Goal: Task Accomplishment & Management: Manage account settings

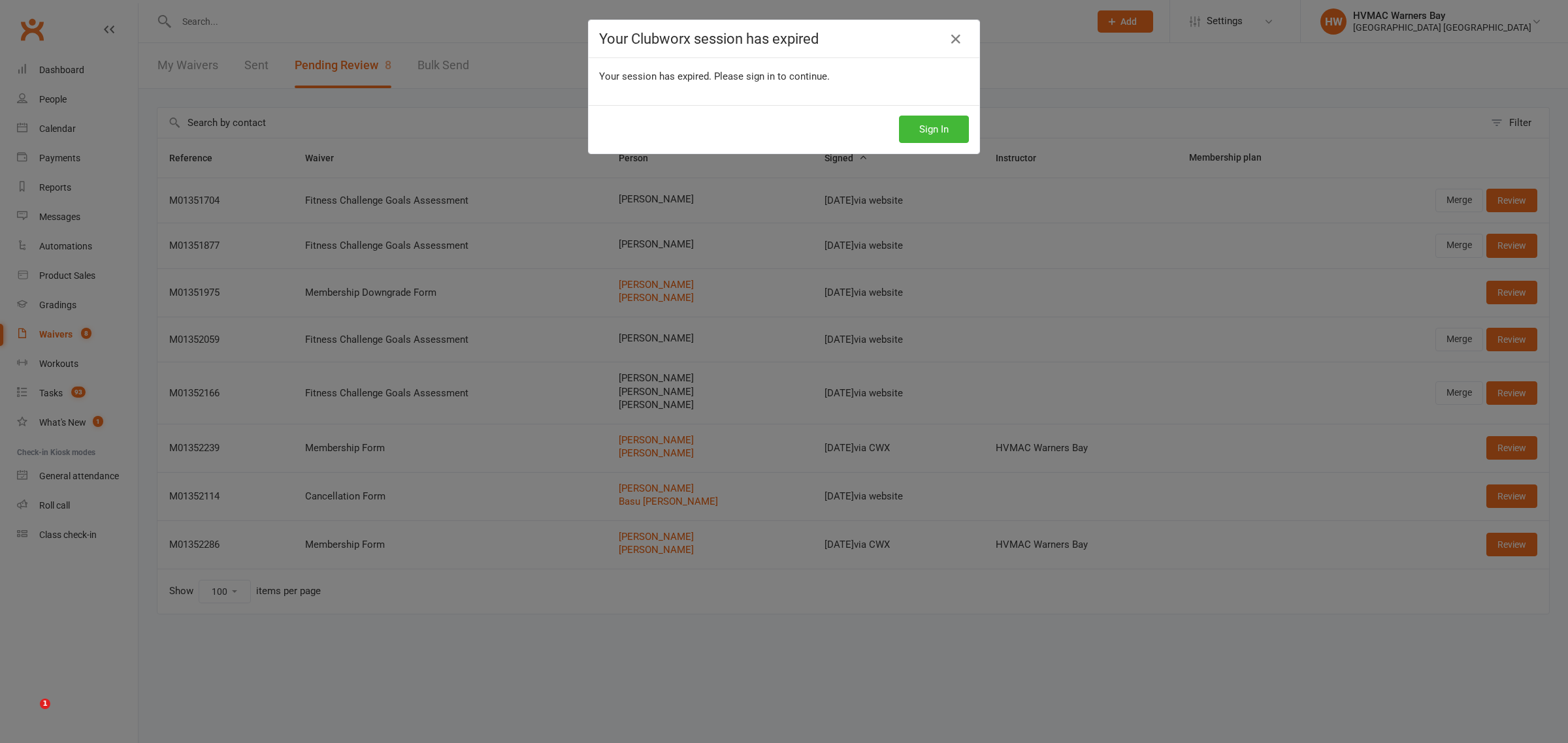
select select "100"
click at [923, 121] on button "Sign In" at bounding box center [933, 129] width 70 height 27
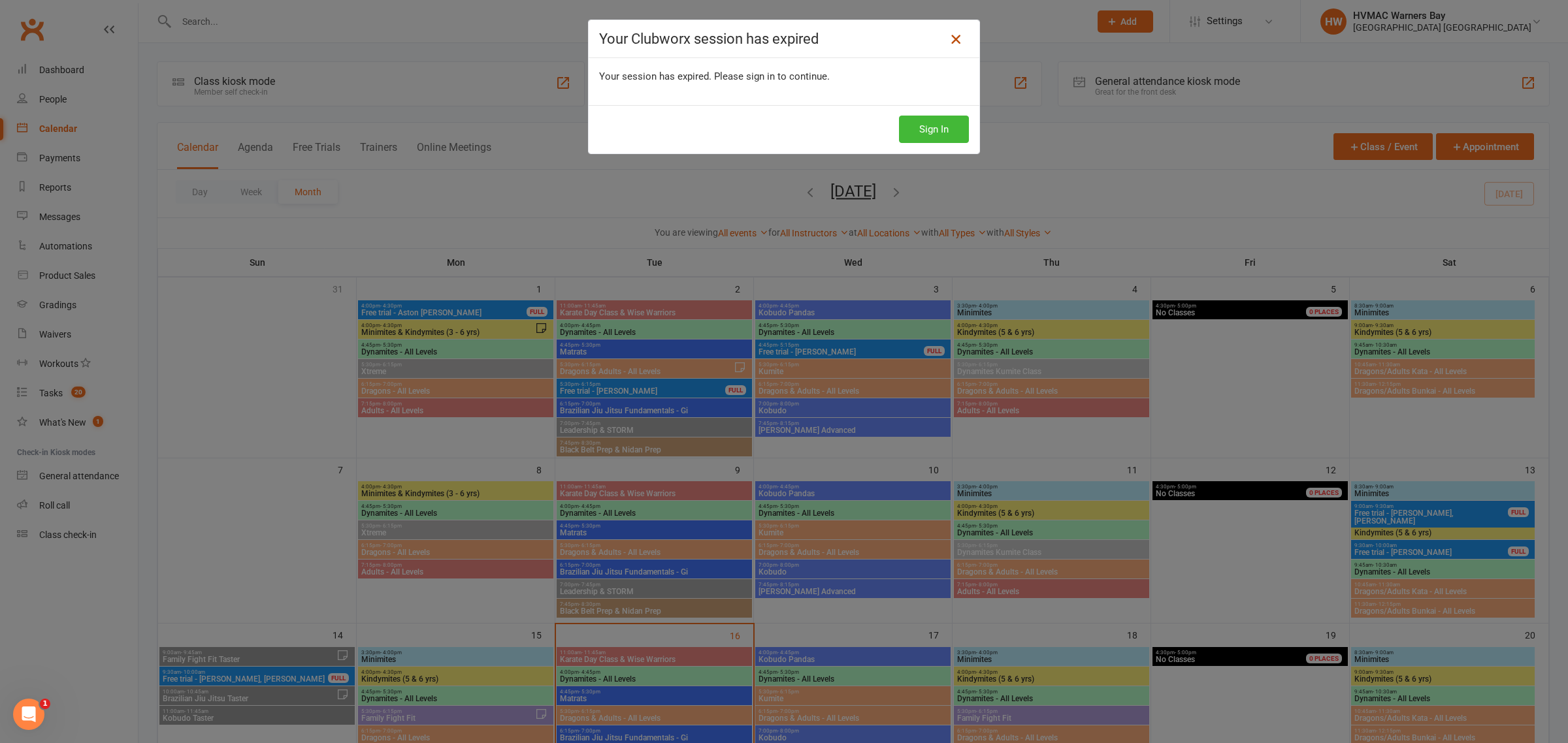
click at [951, 35] on icon at bounding box center [955, 38] width 15 height 15
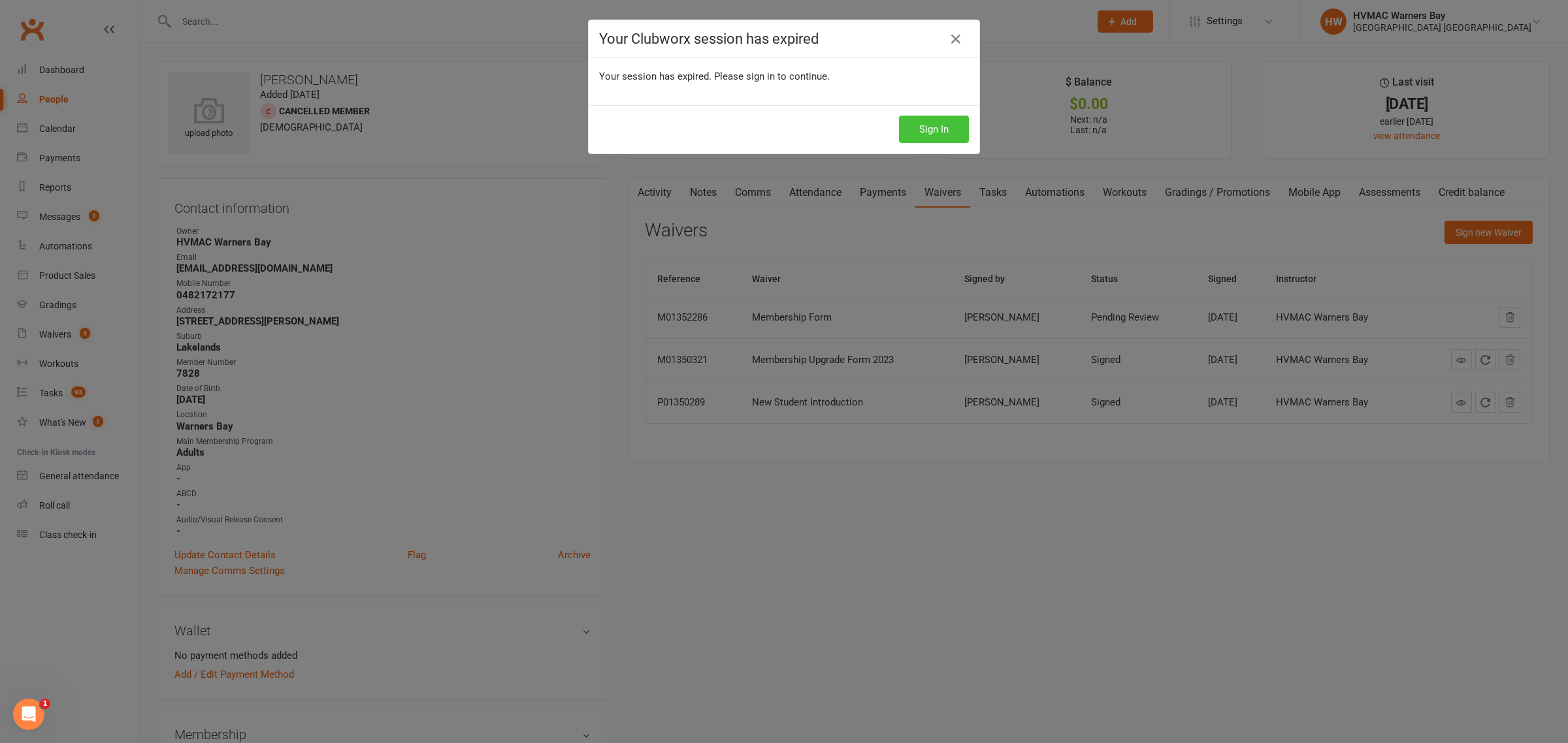
click at [907, 129] on button "Sign In" at bounding box center [933, 129] width 70 height 27
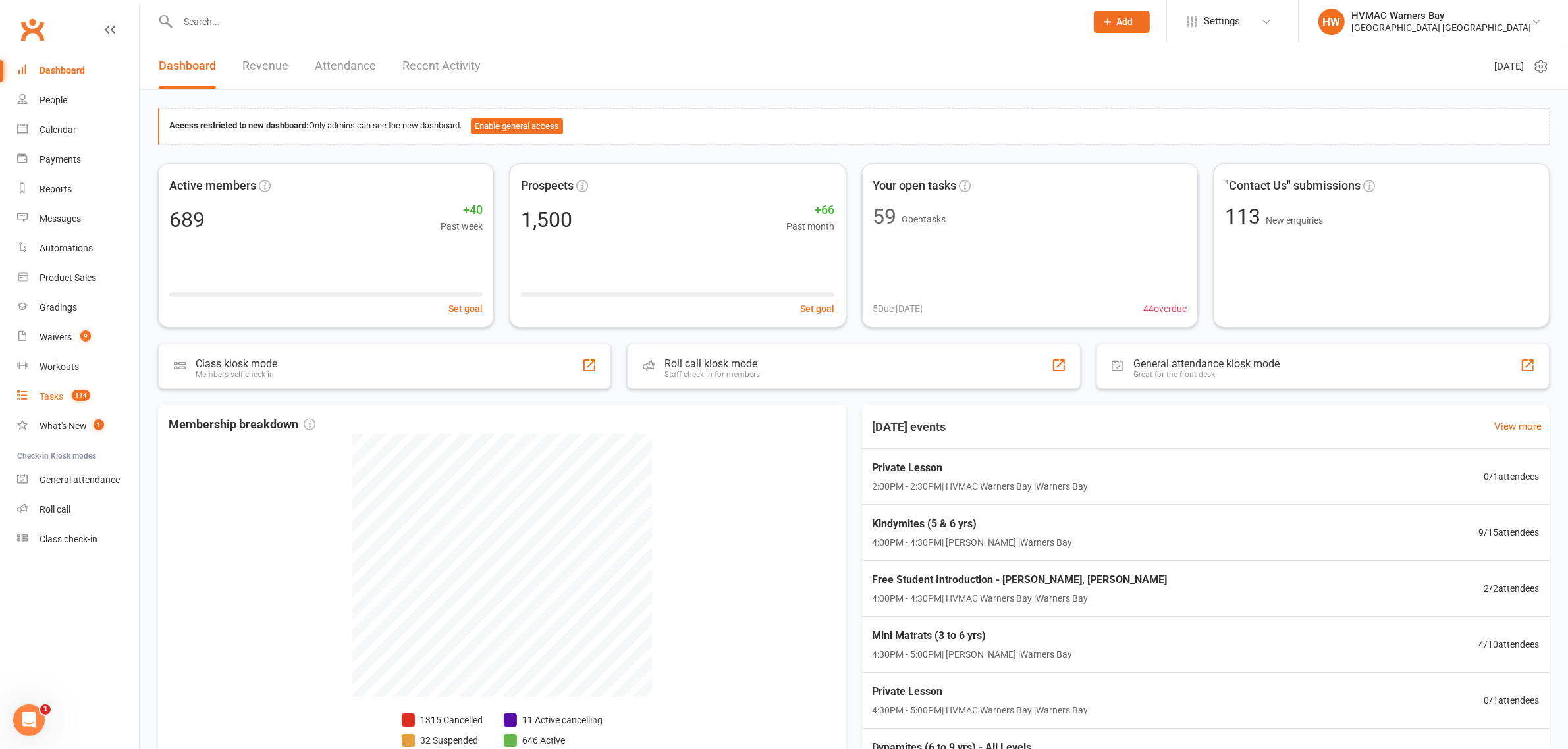
click at [74, 395] on span "114" at bounding box center [81, 396] width 18 height 11
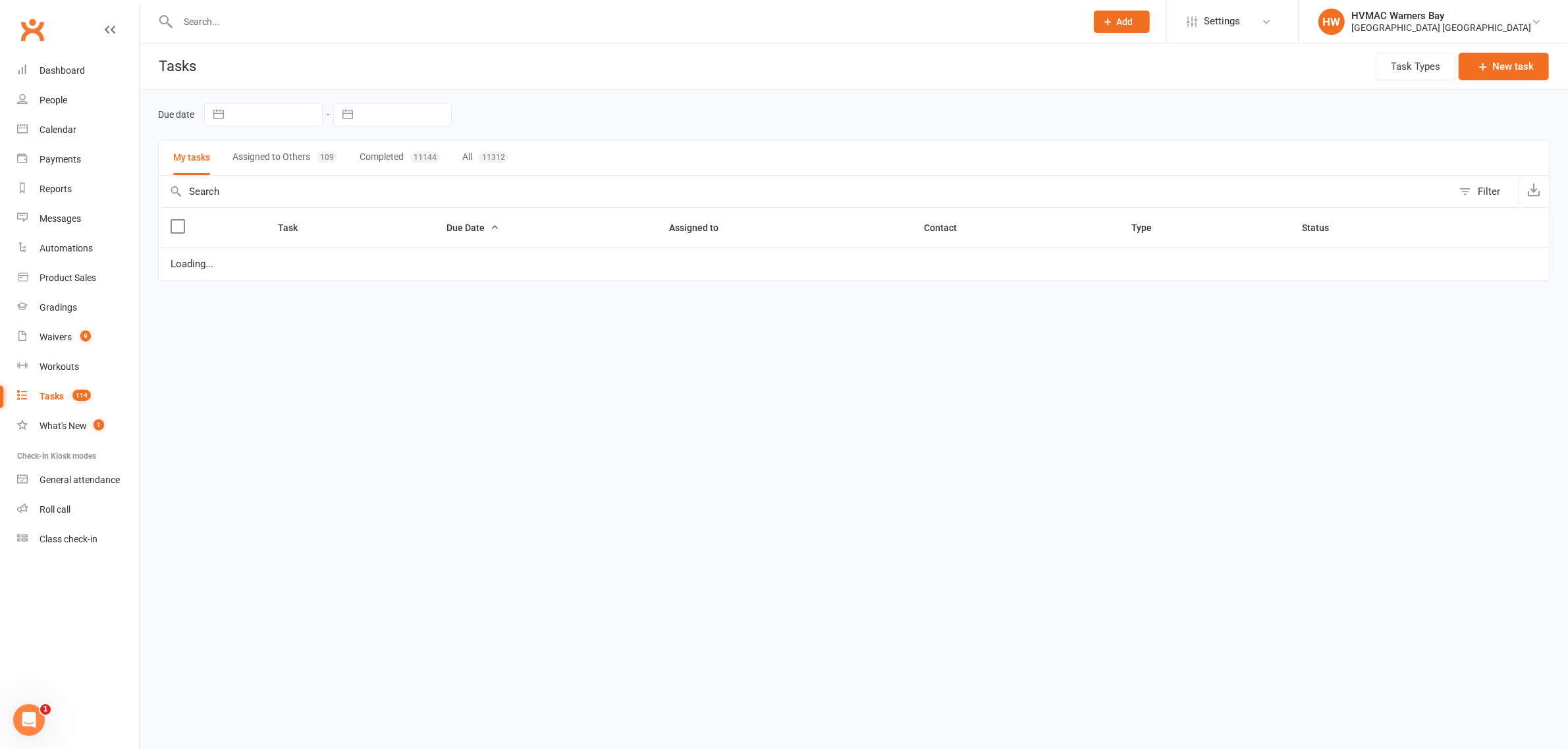
select select "started"
select select "waiting"
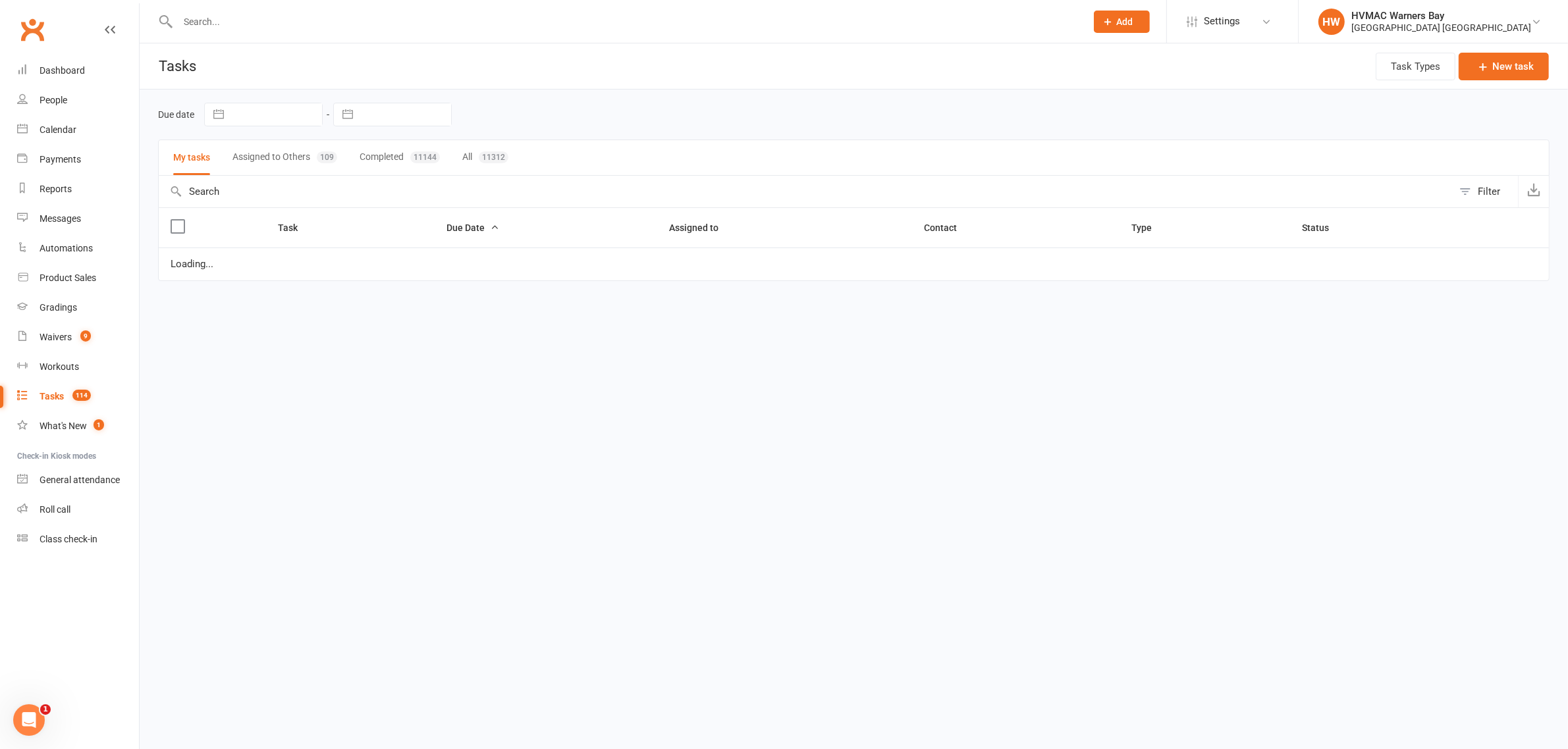
select select "started"
select select "waiting"
select select "started"
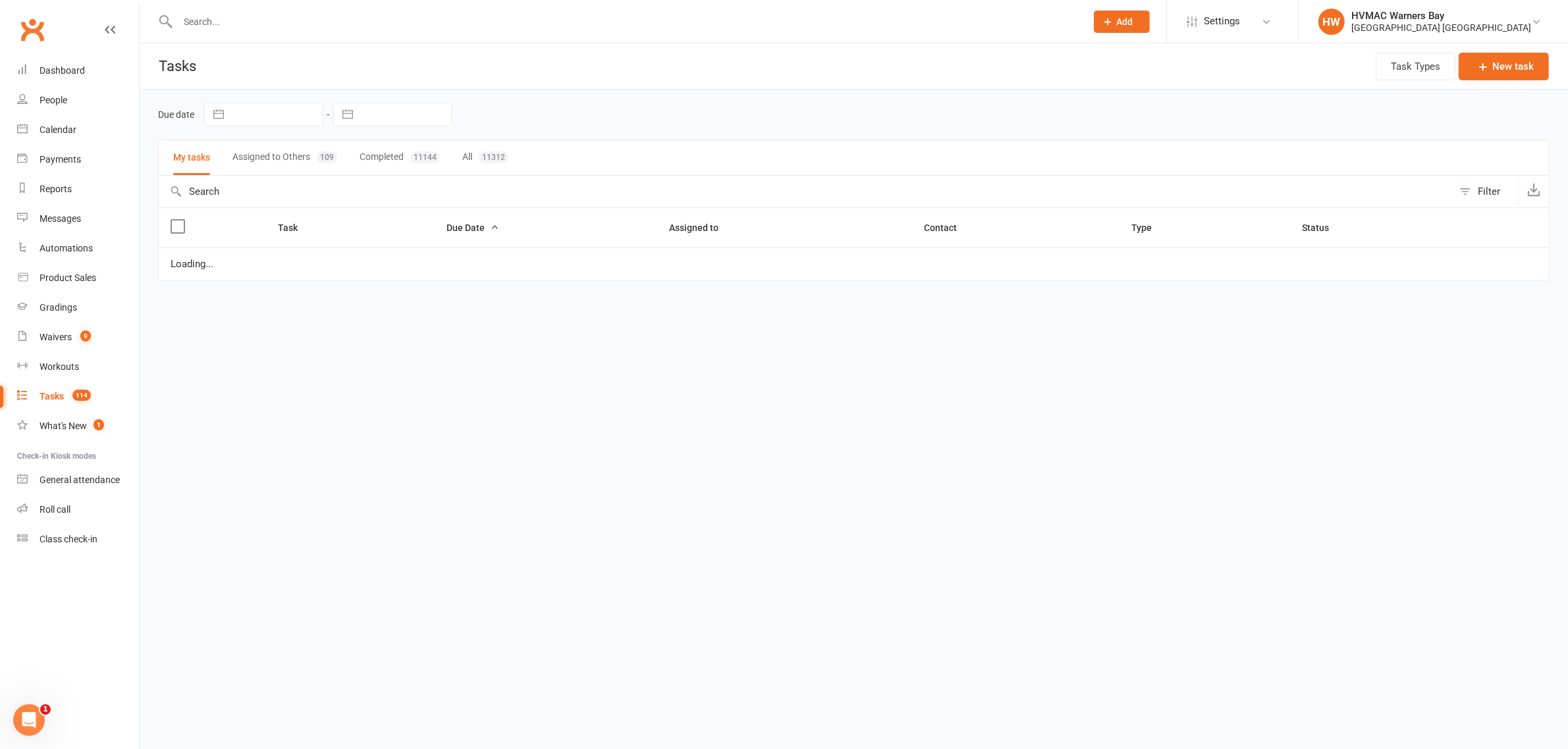
select select "started"
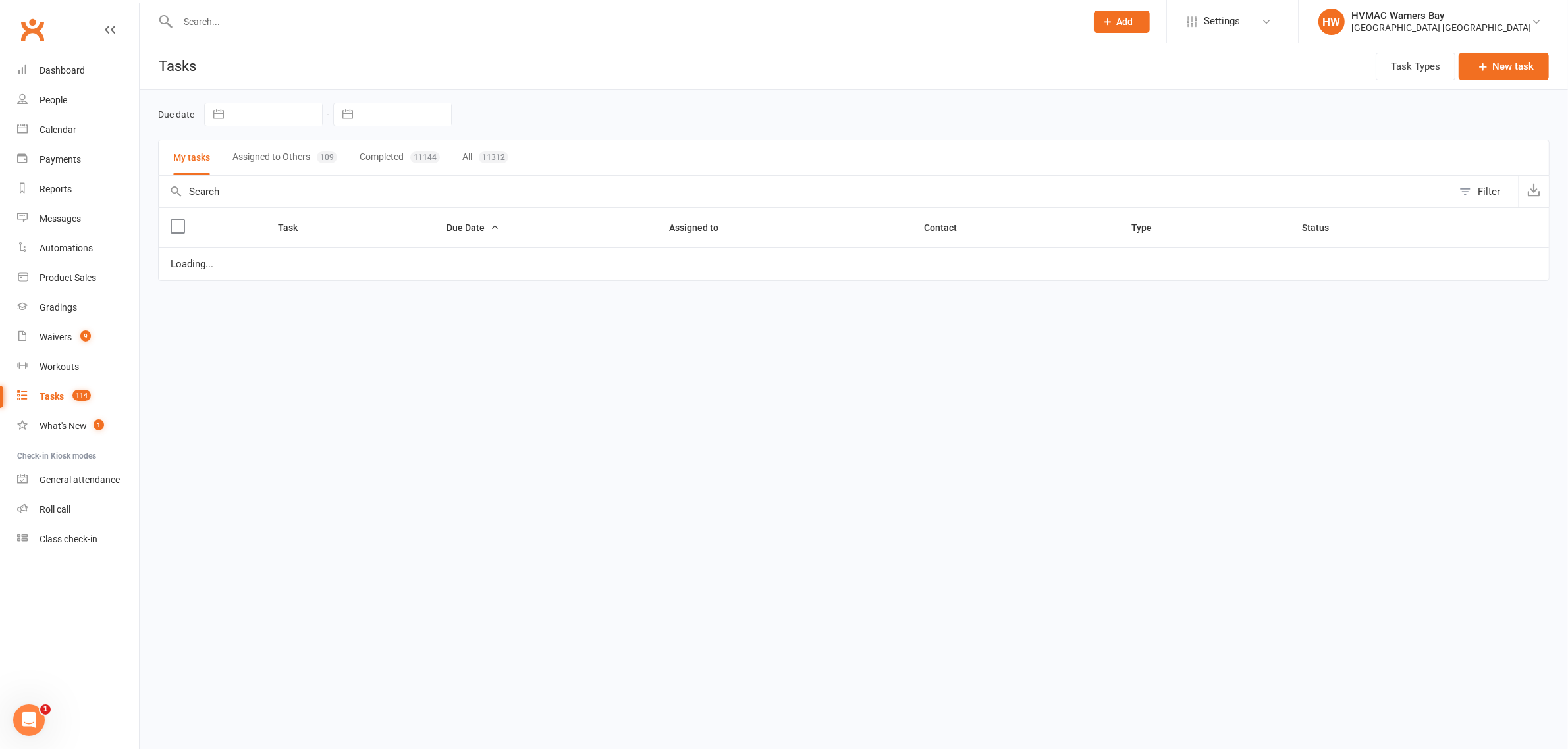
select select "started"
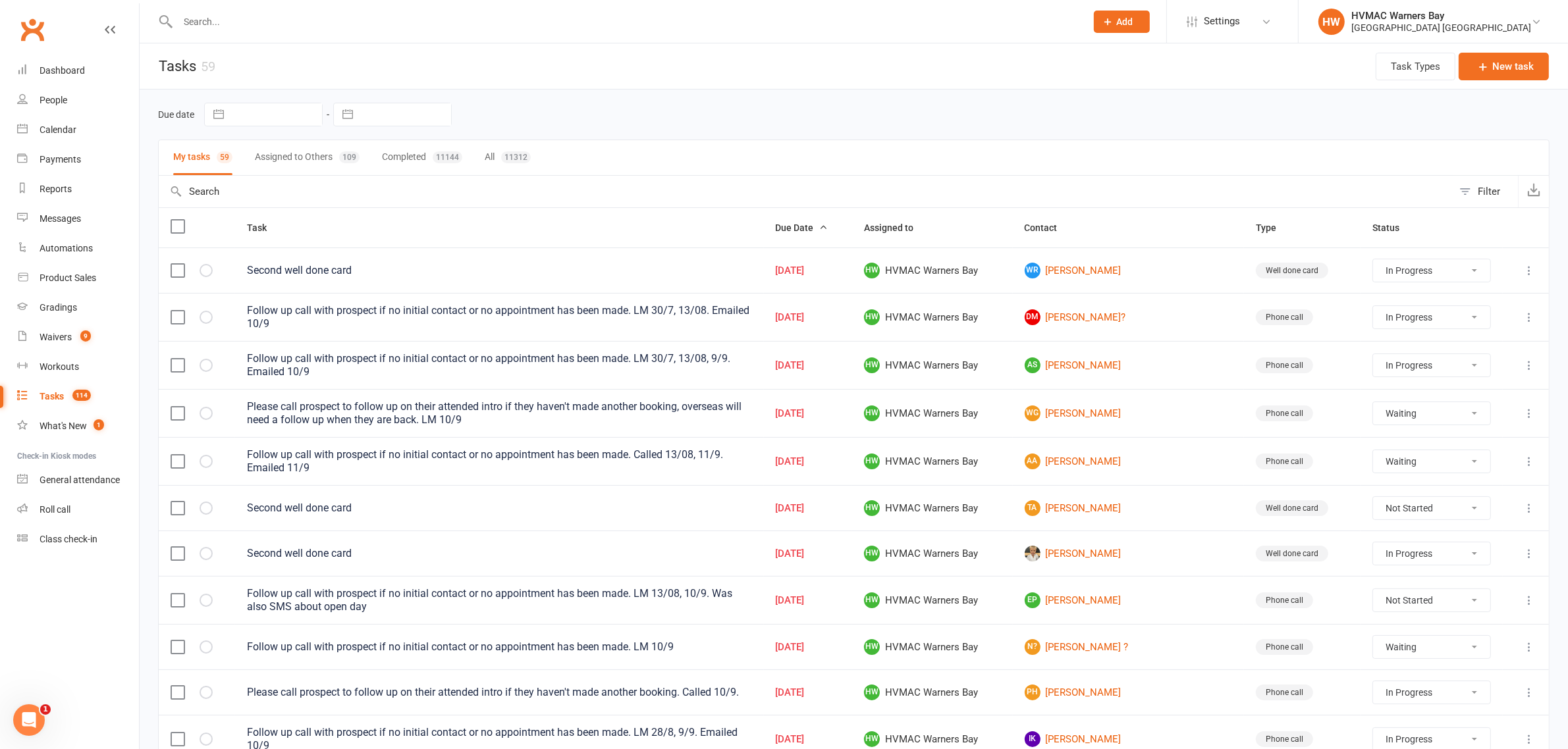
click at [290, 157] on button "Assigned to Others 109" at bounding box center [308, 158] width 105 height 35
select select "started"
select select "waiting"
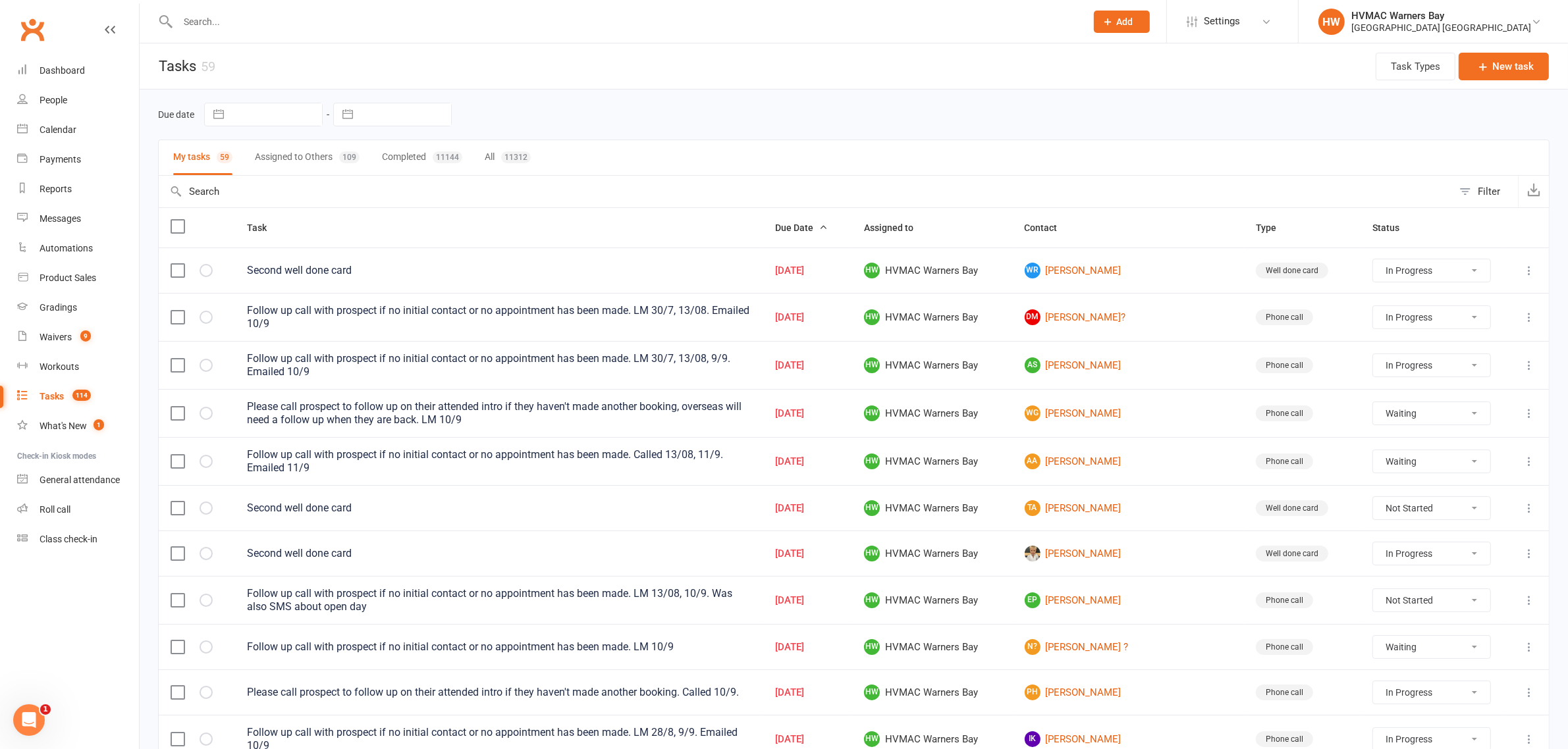
select select "waiting"
select select "started"
select select "waiting"
select select "started"
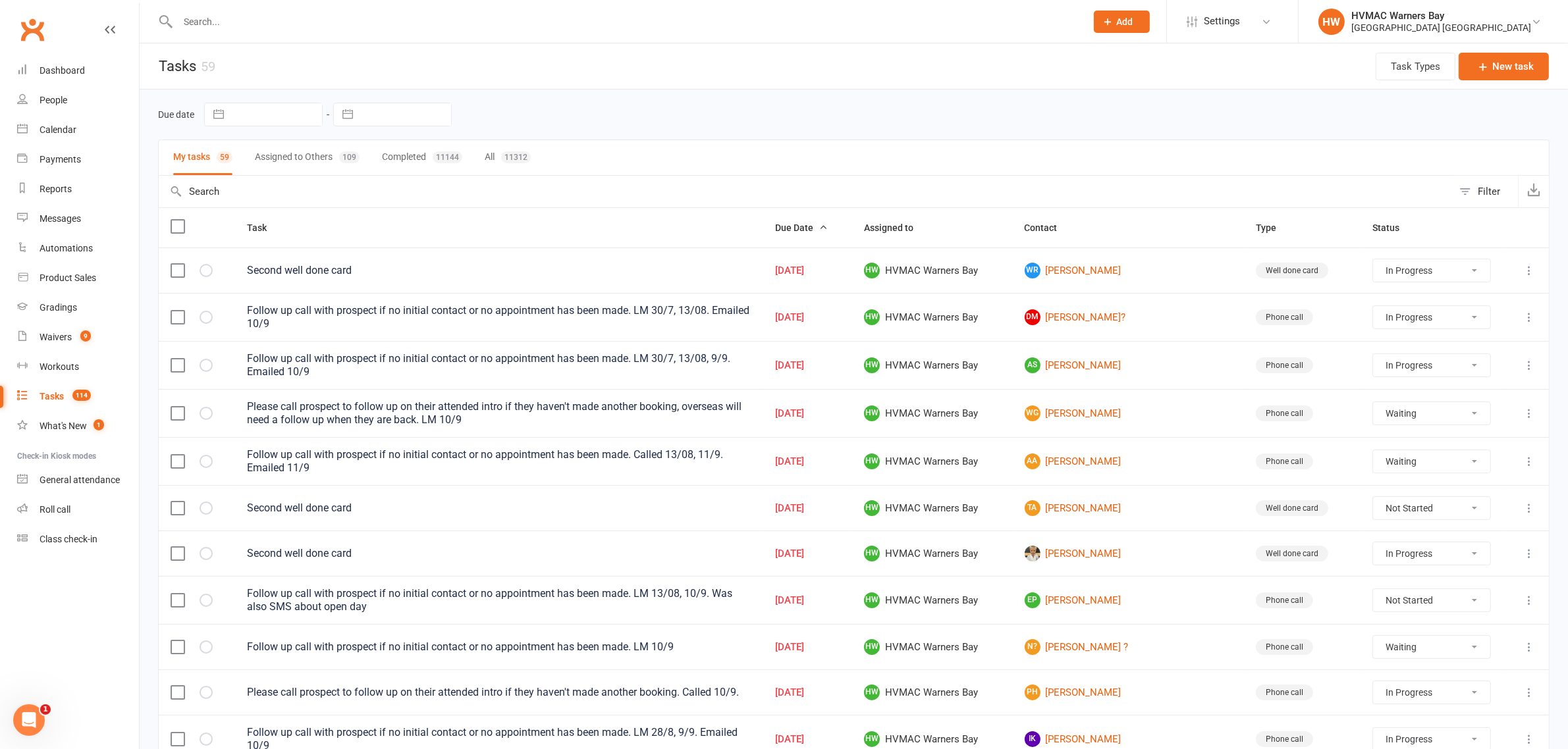
select select "started"
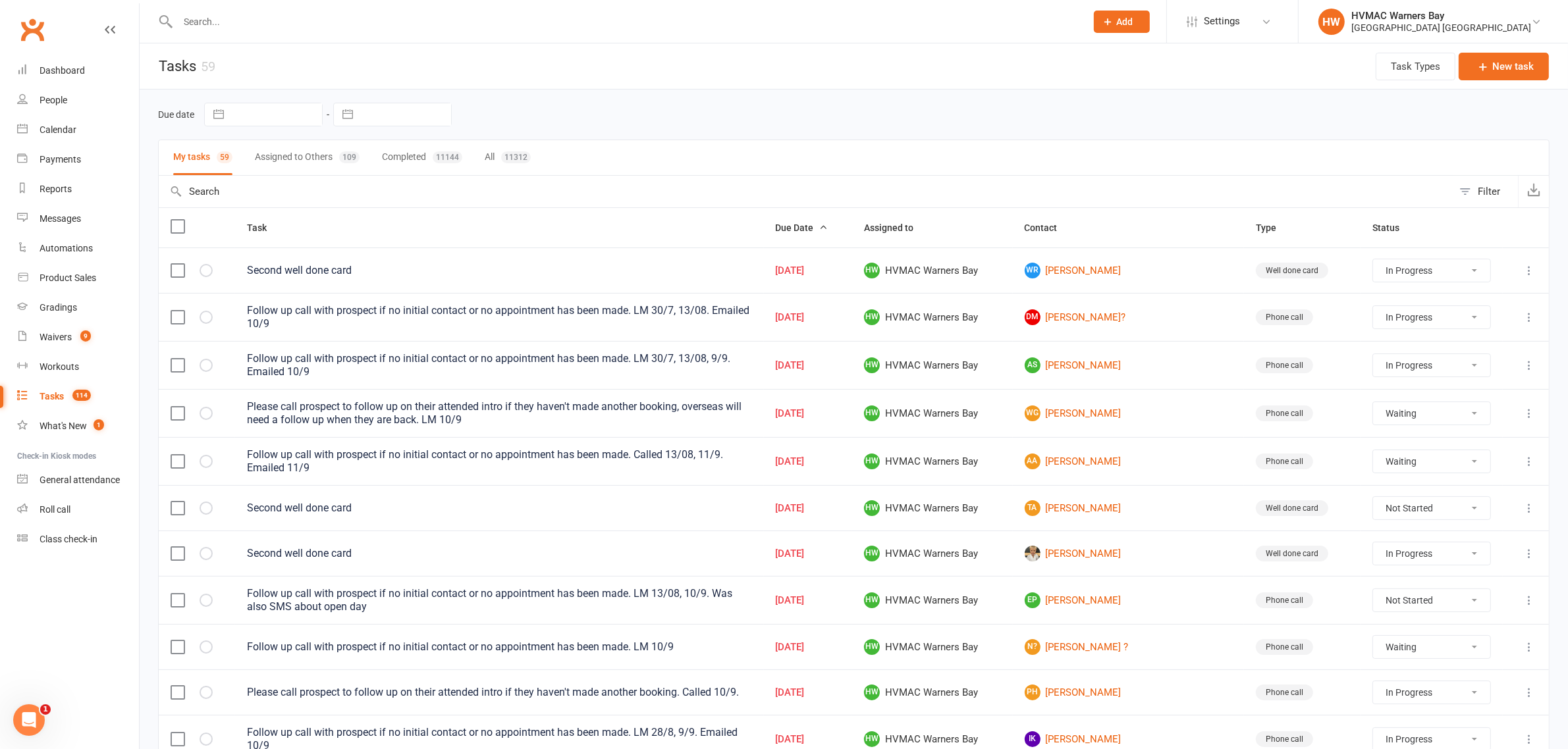
select select "started"
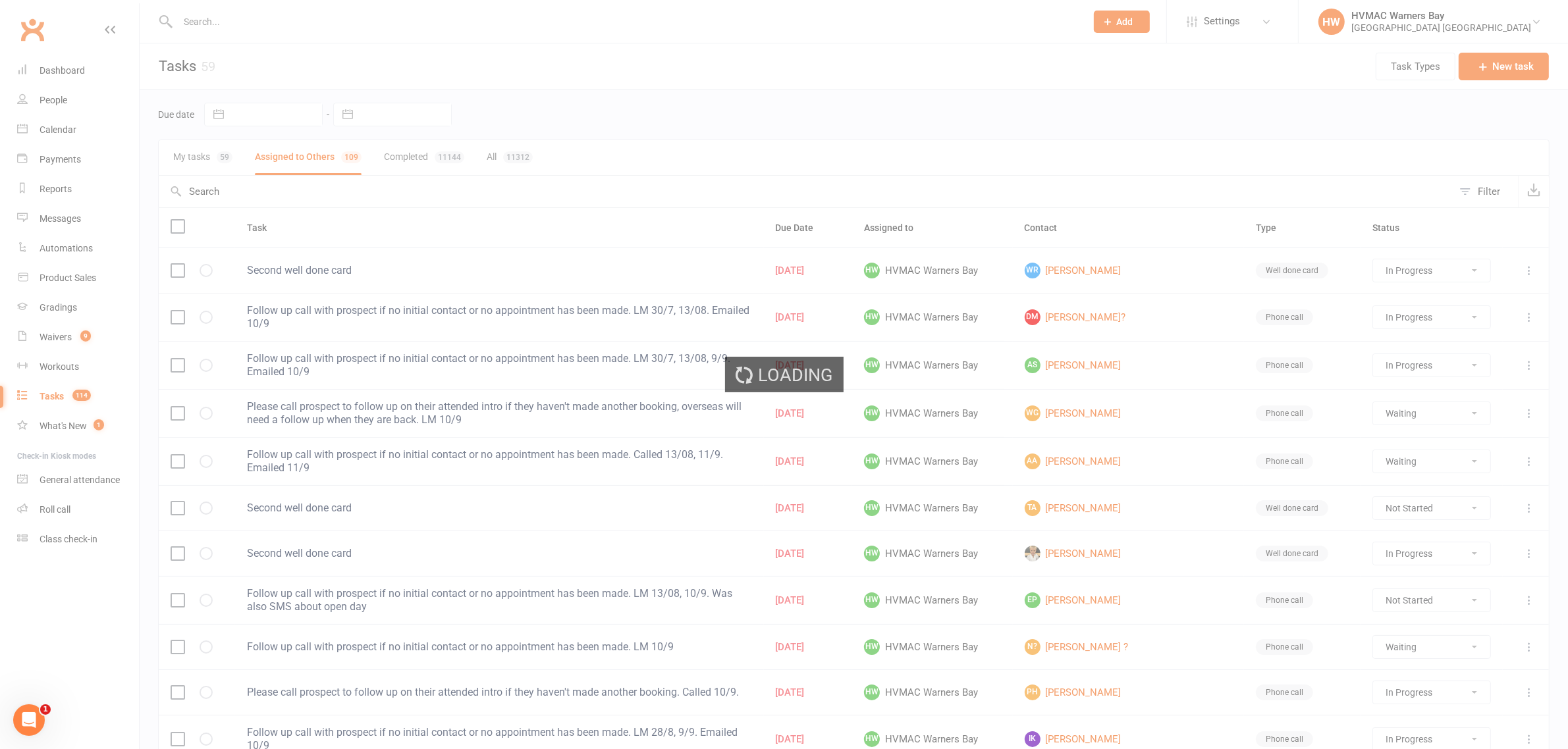
select select "started"
select select "waiting"
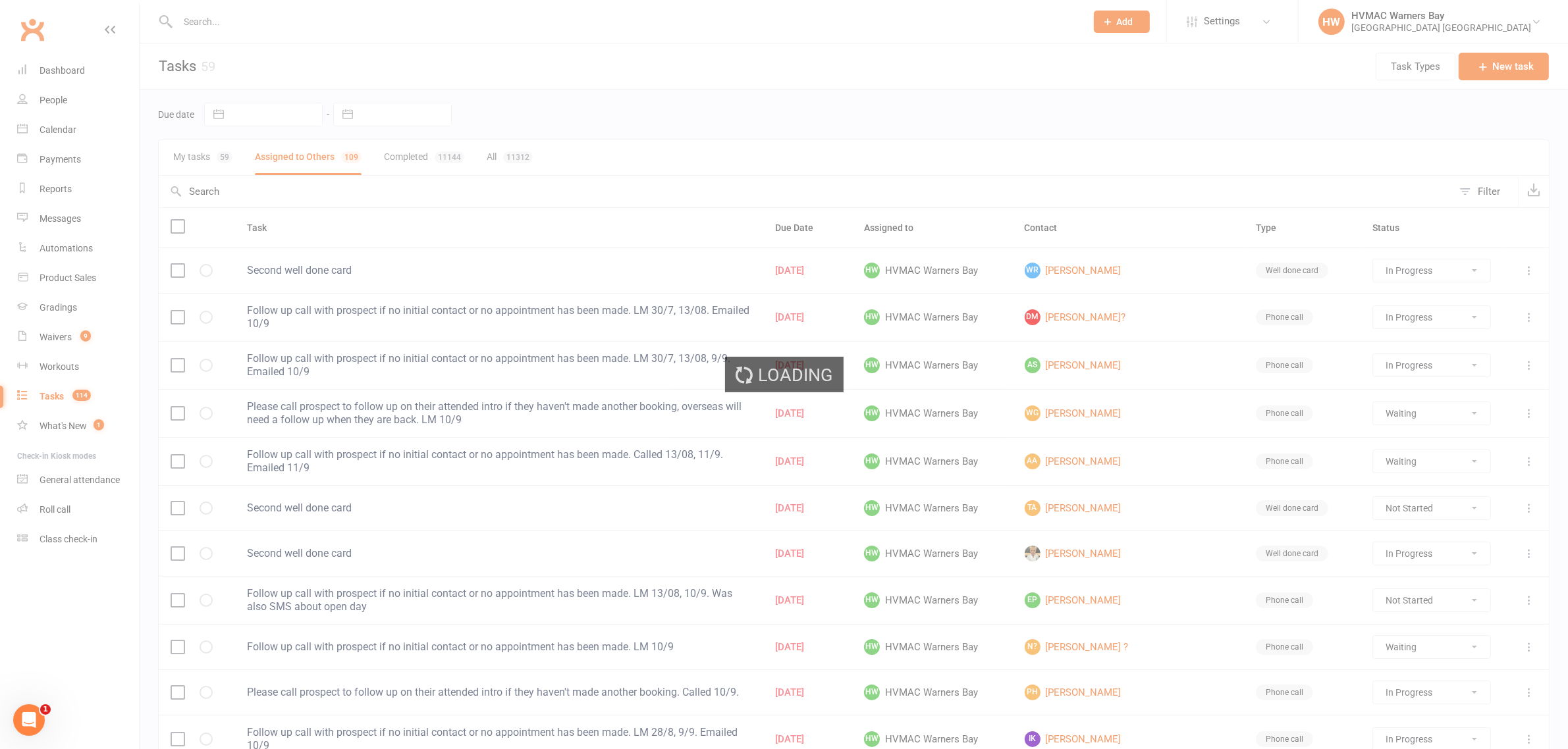
select select "started"
select select "waiting"
select select "started"
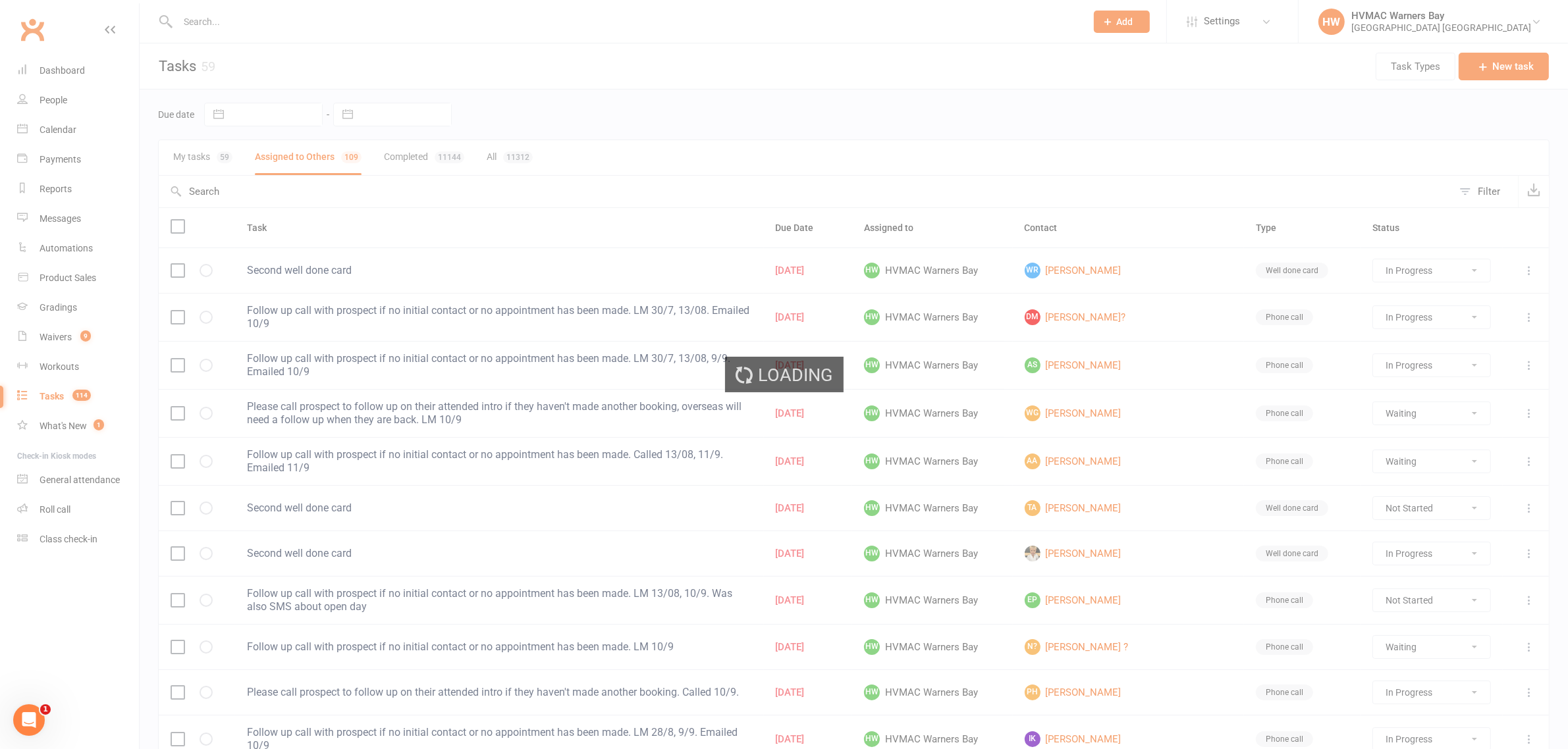
select select "started"
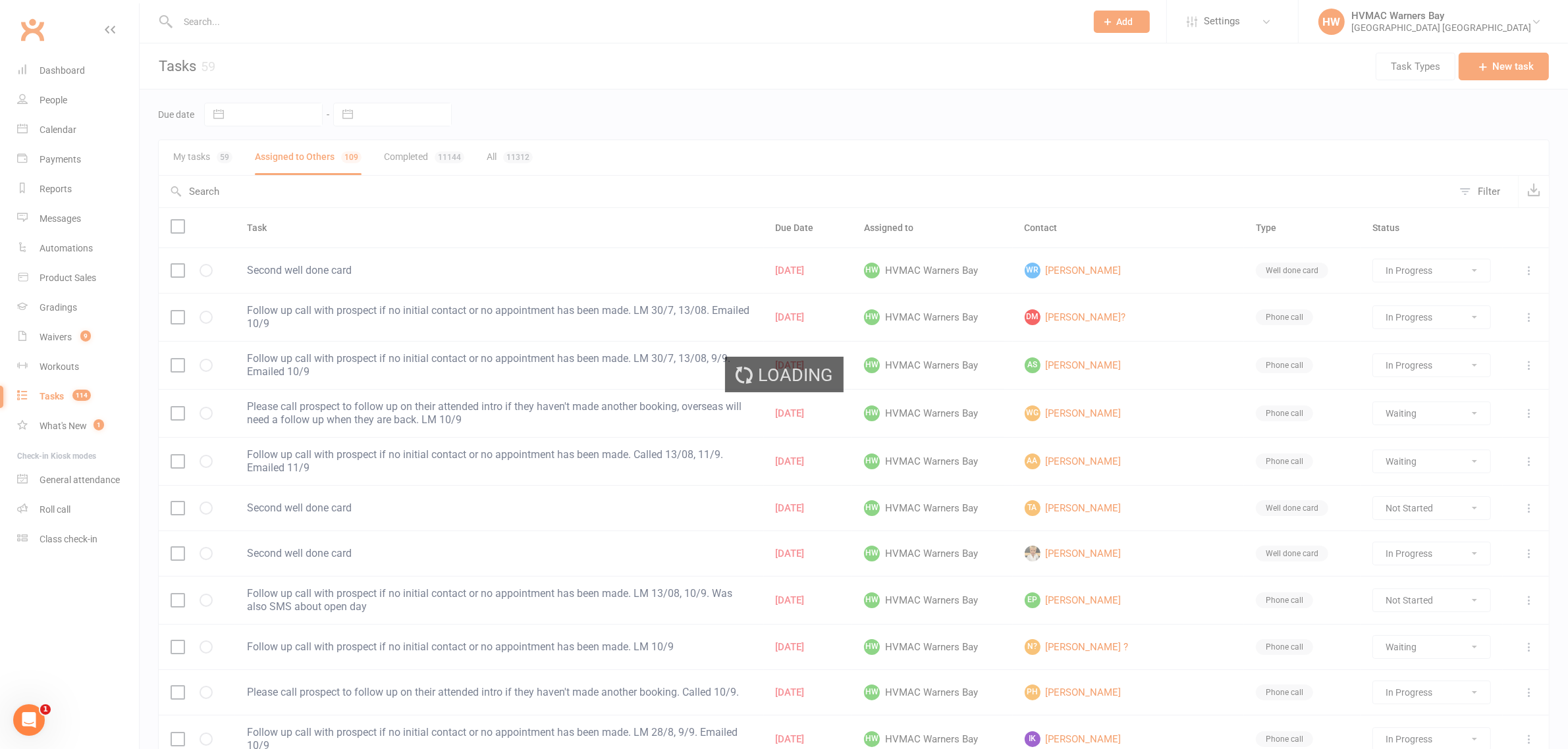
select select "started"
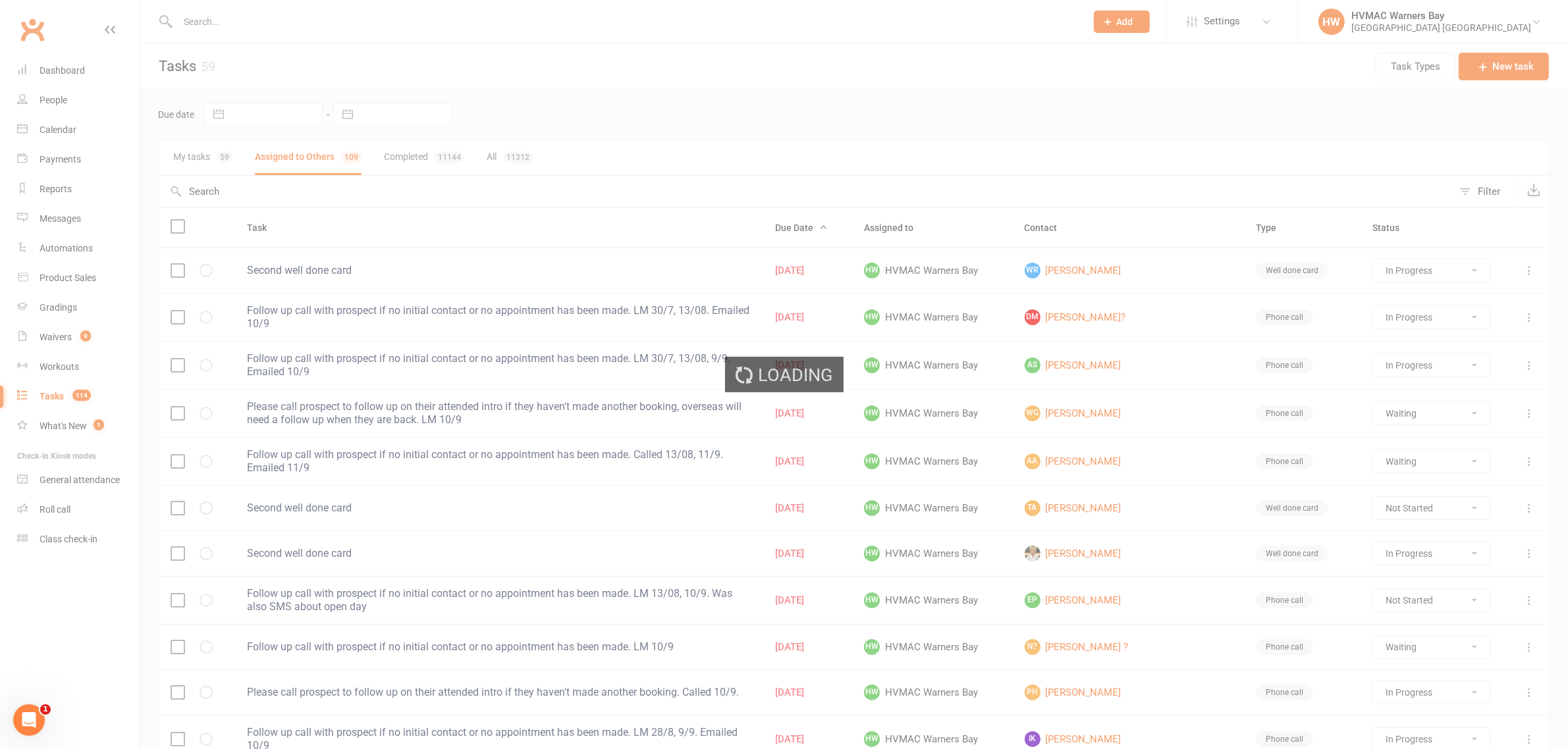
select select "waiting"
select select "started"
select select "waiting"
select select "started"
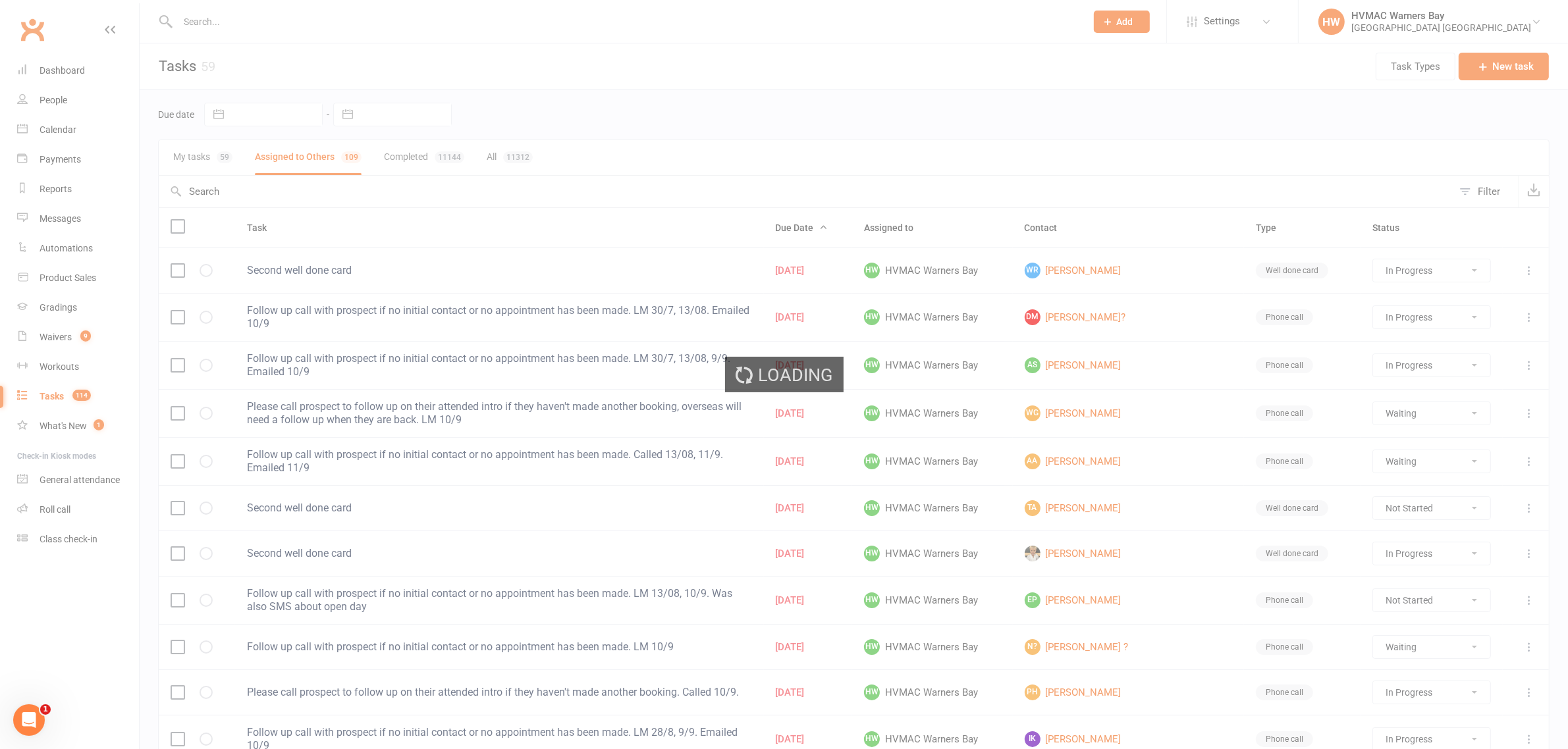
select select "started"
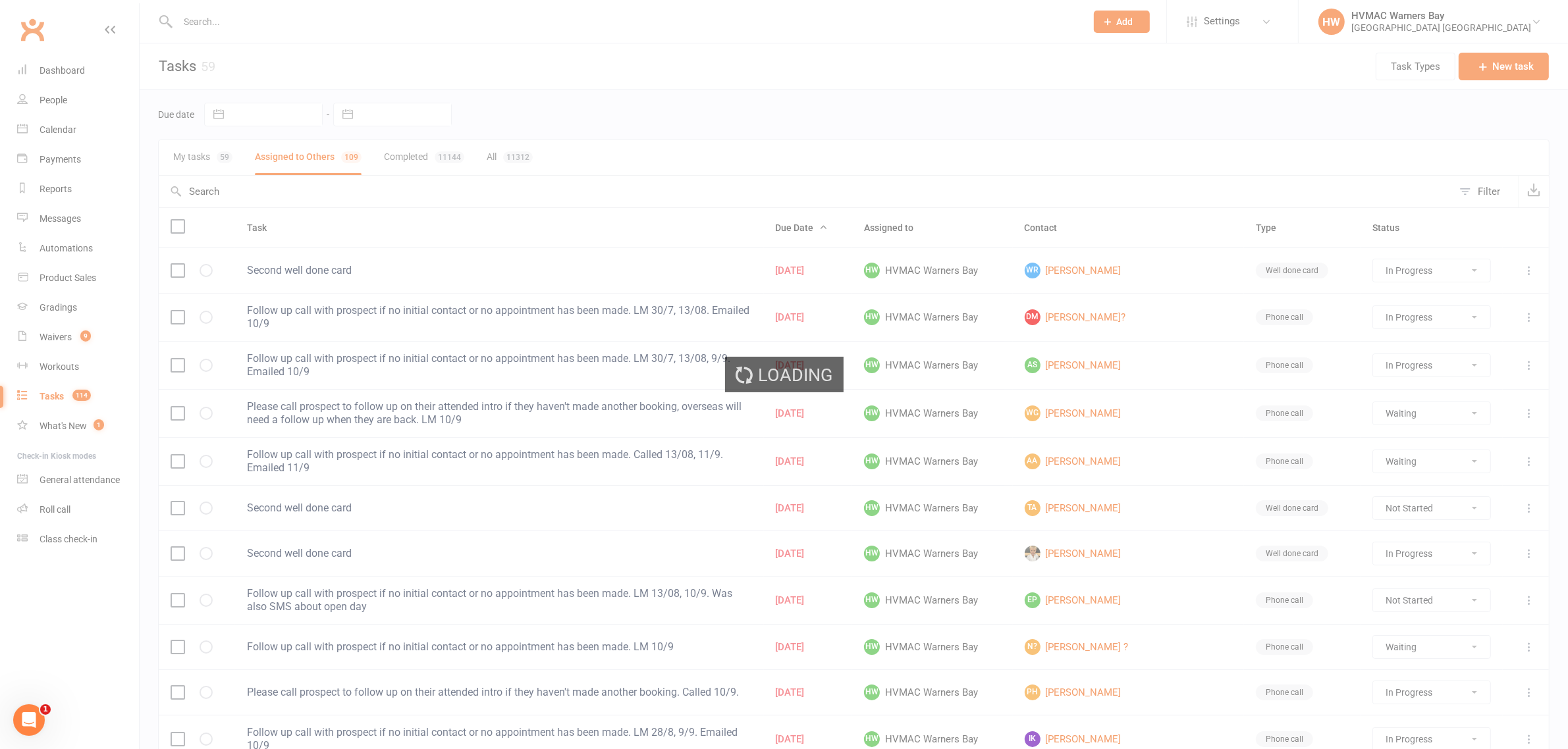
select select "started"
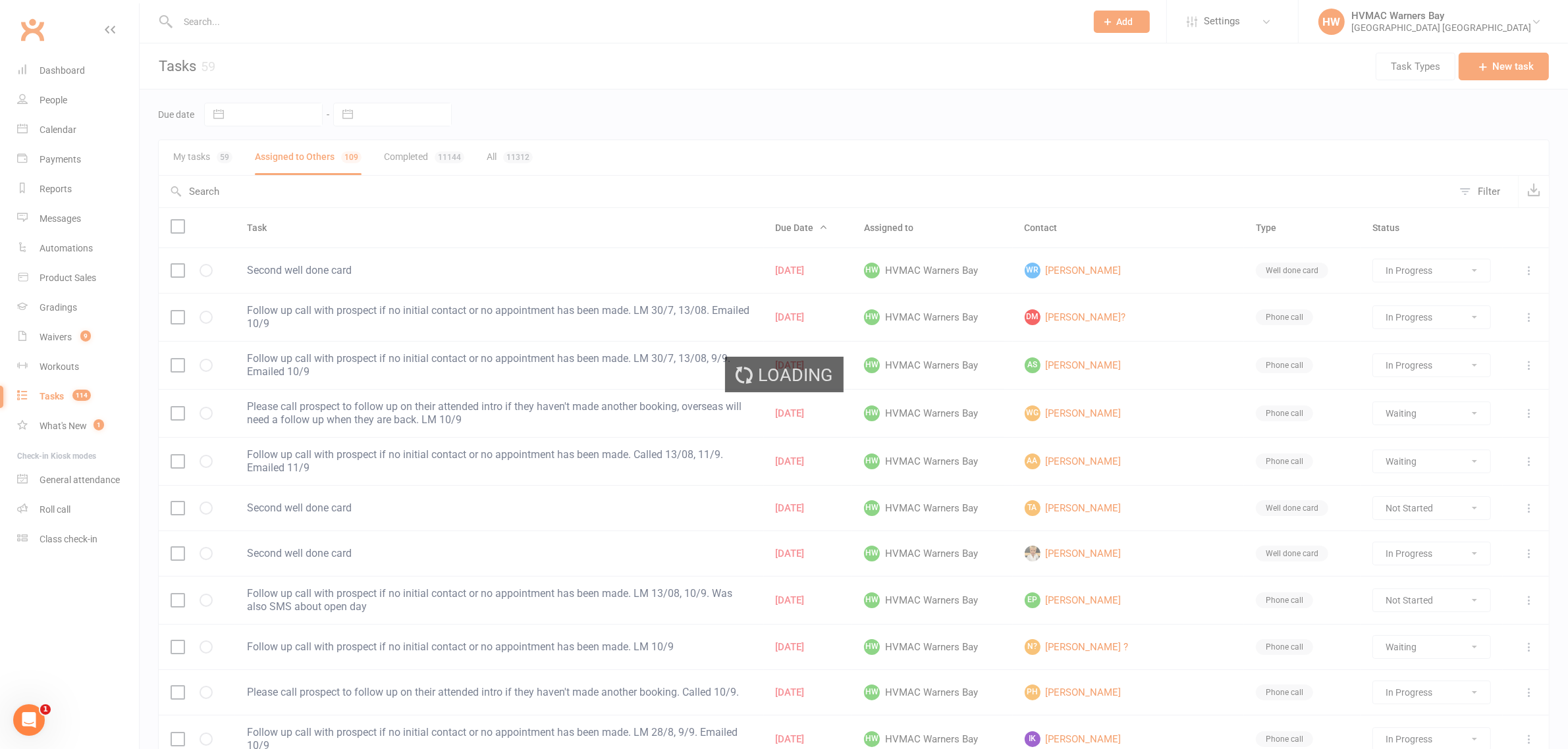
select select "started"
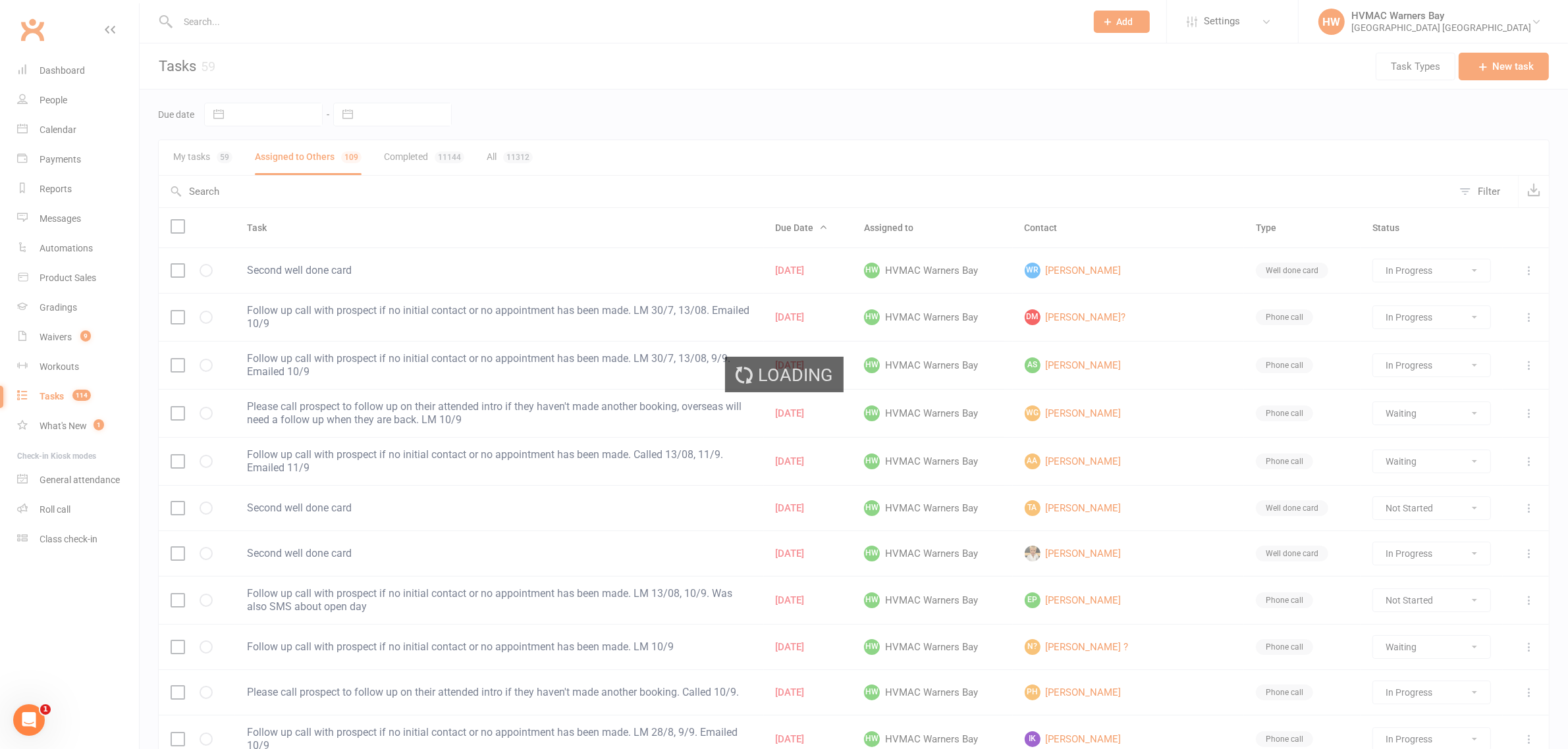
select select "started"
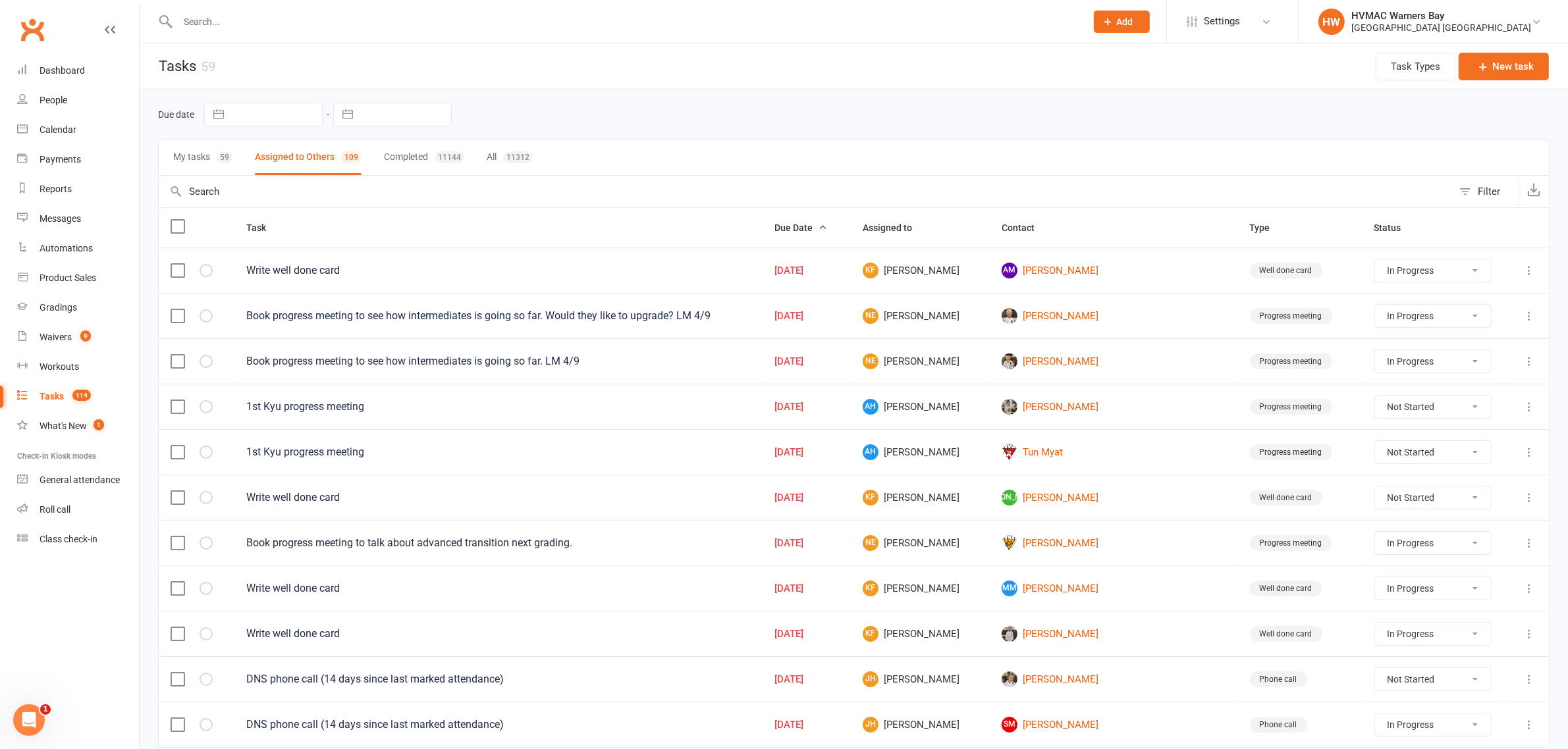
select select "started"
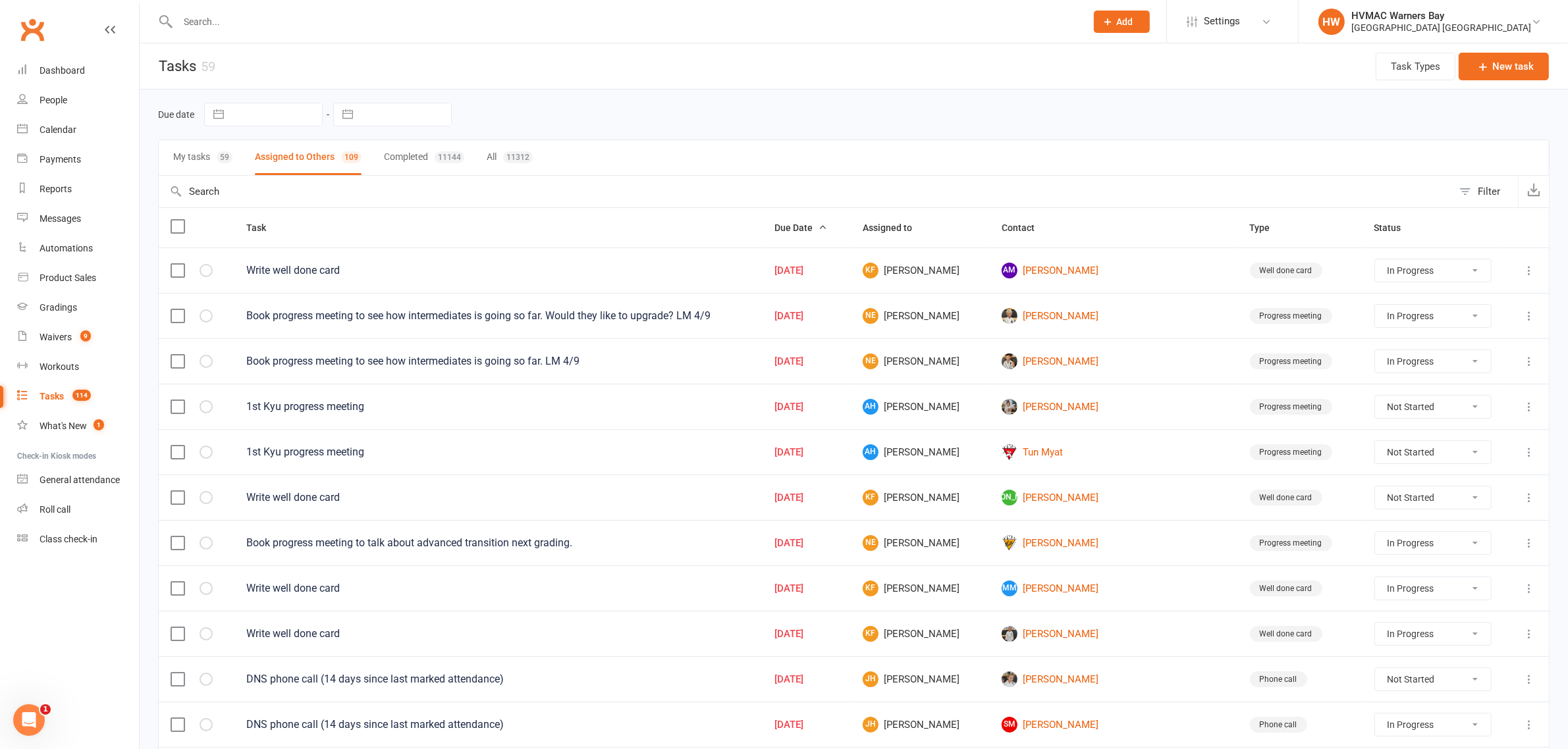
select select "started"
click at [1478, 193] on div "Filter" at bounding box center [1489, 191] width 22 height 16
select select "incomplete"
select select "-32395"
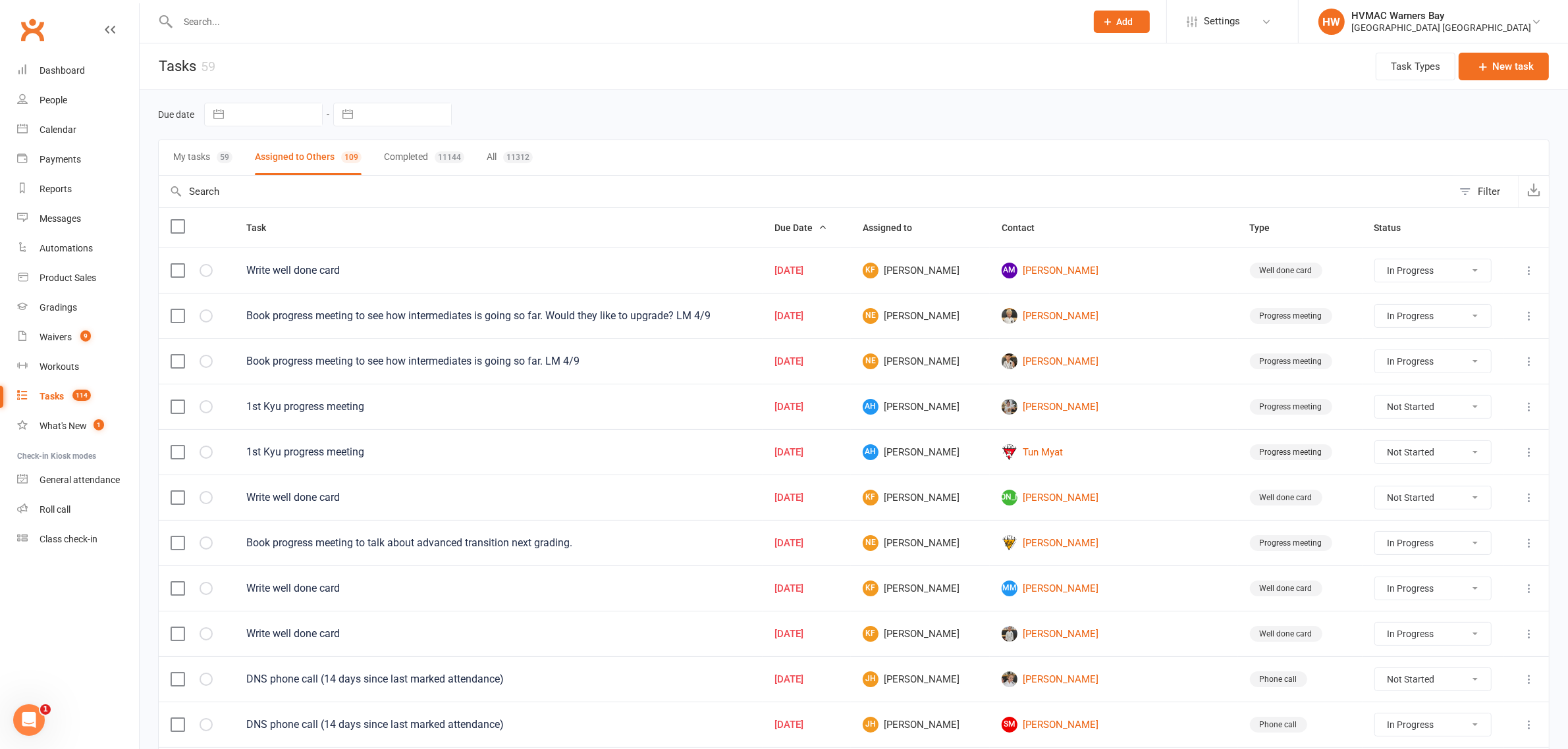
select select "started"
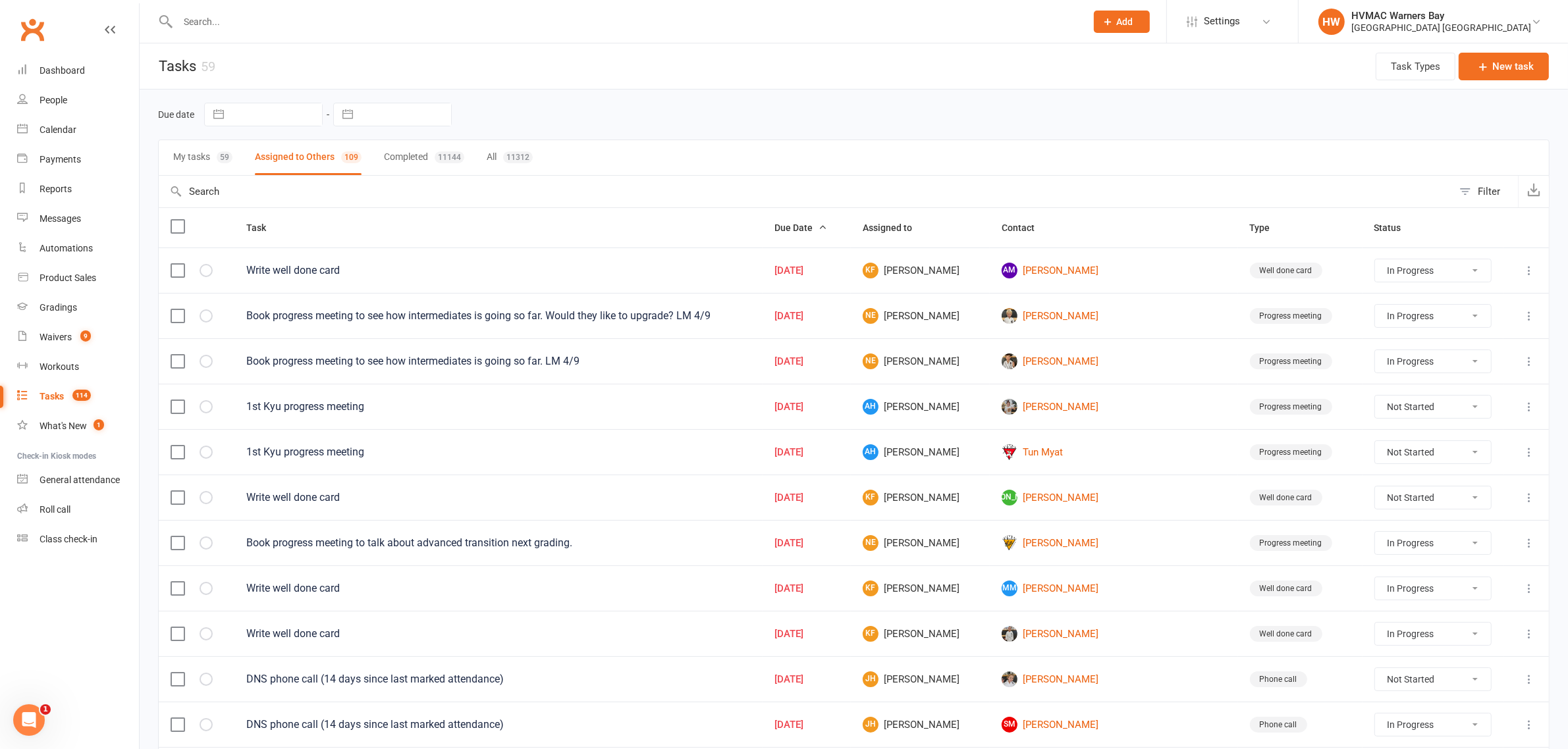
select select "started"
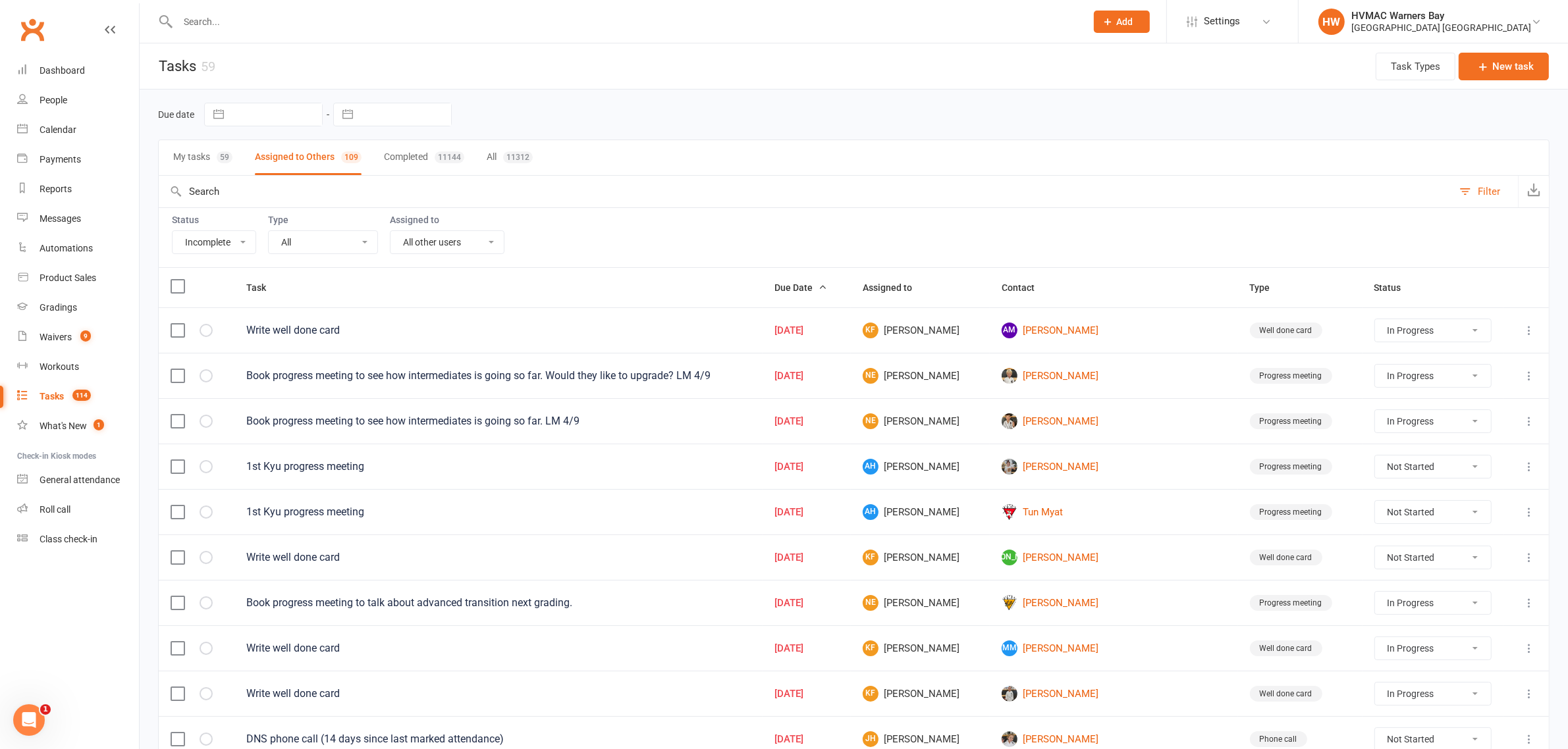
click at [452, 232] on select "All Me All other users Joel Holland Shalene Lowe Erin Talbut Kaia Hayes Warners…" at bounding box center [446, 242] width 113 height 22
select select "42939"
click at [393, 232] on select "All Me All other users Joel Holland Shalene Lowe Erin Talbut Kaia Hayes Warners…" at bounding box center [446, 242] width 113 height 22
select select "started"
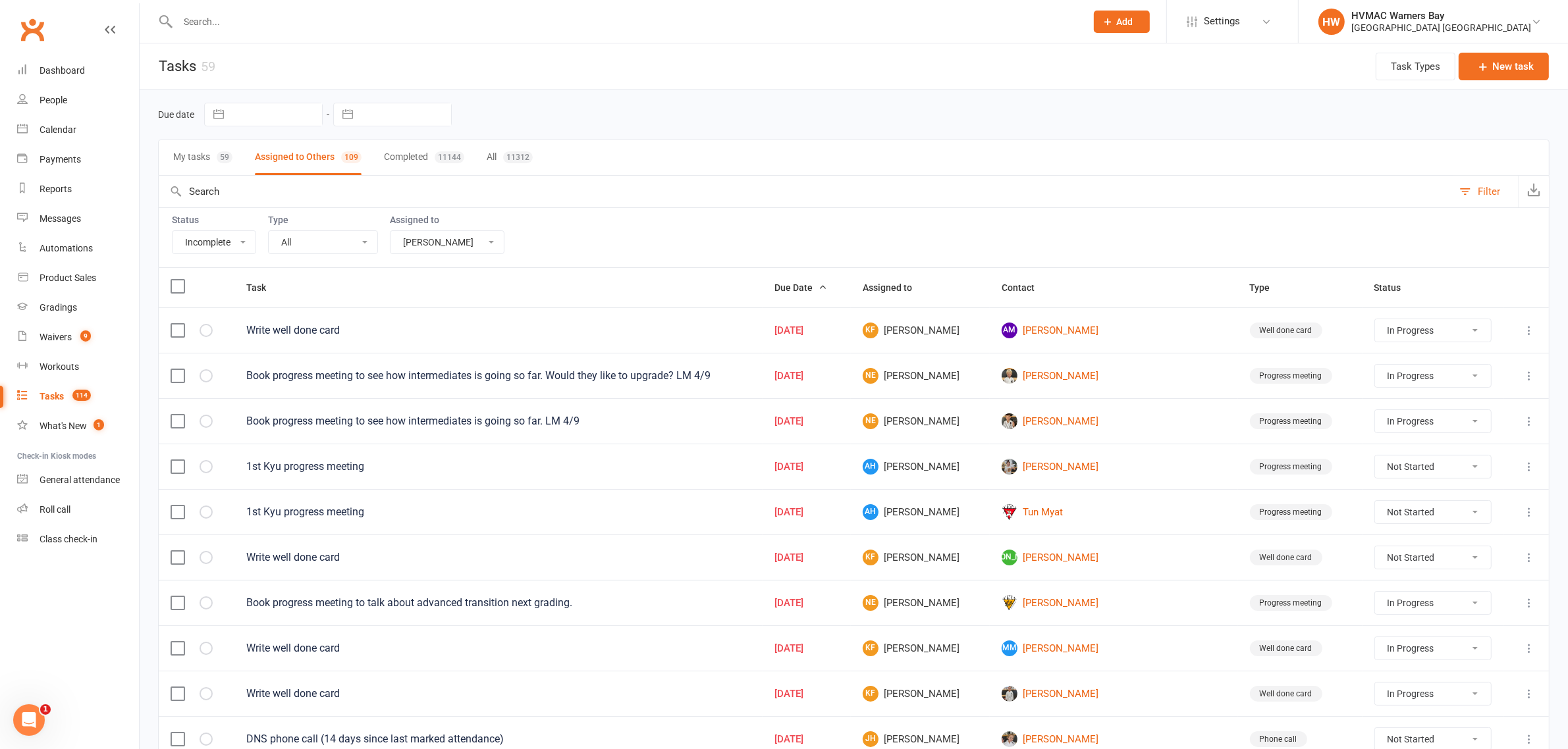
select select "started"
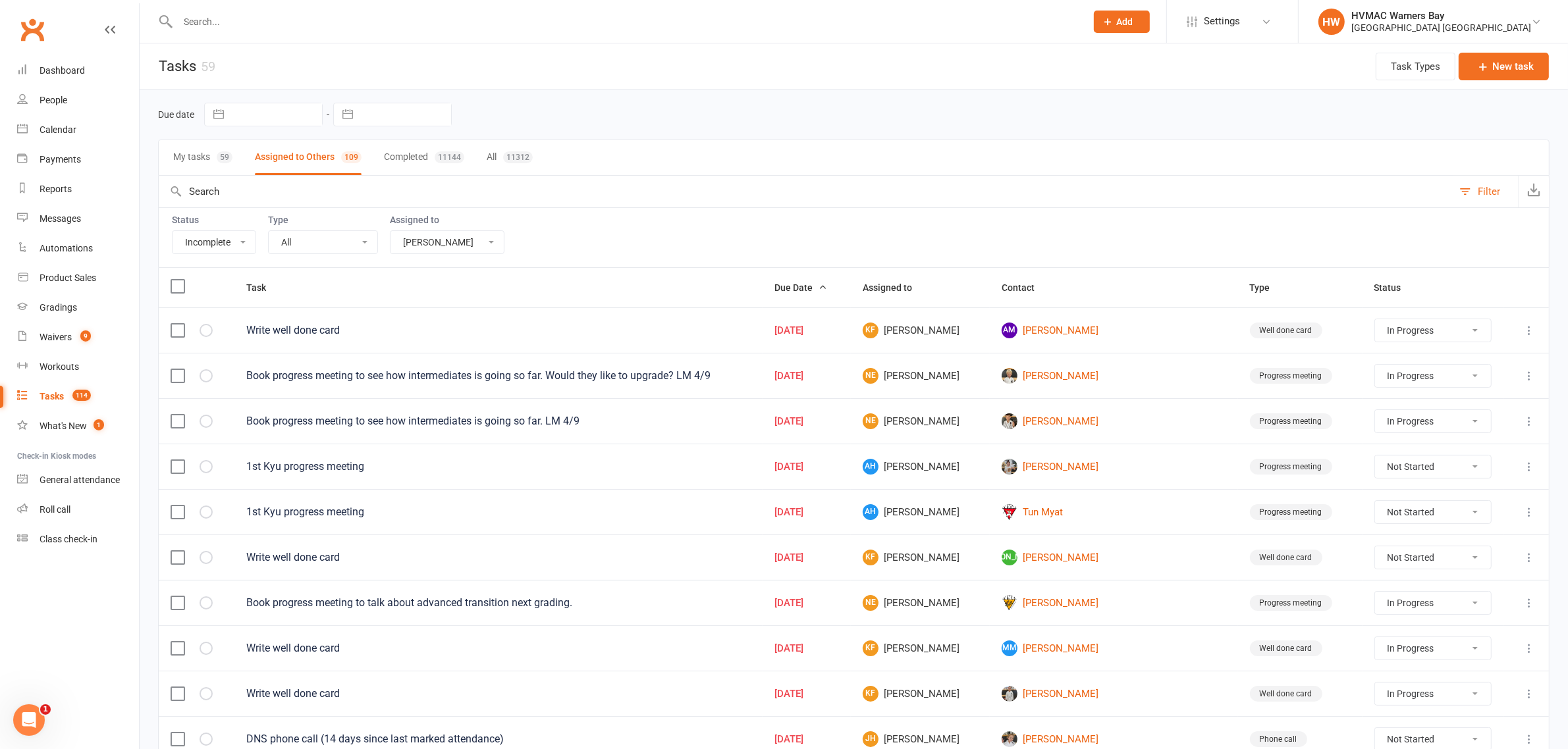
select select "started"
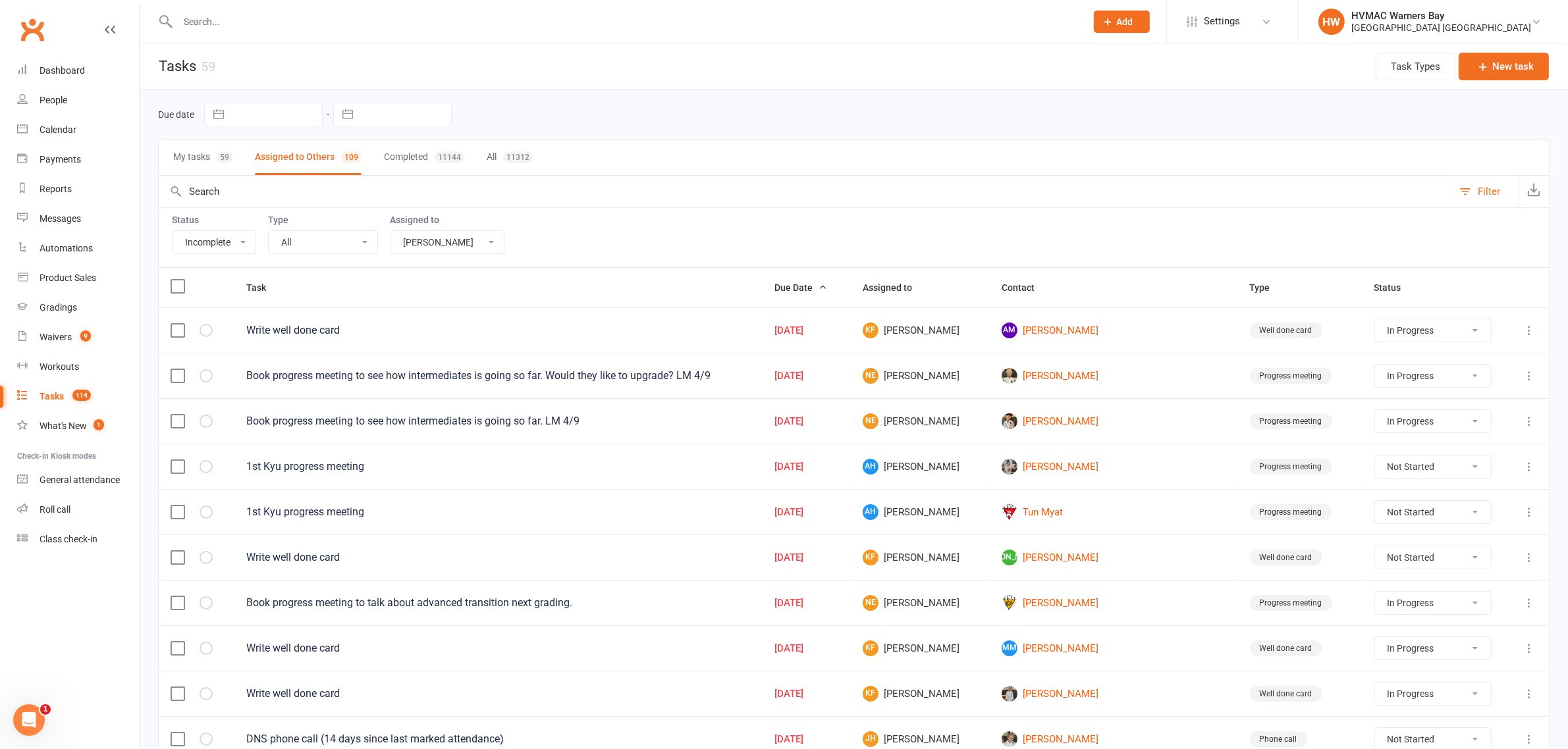
select select "started"
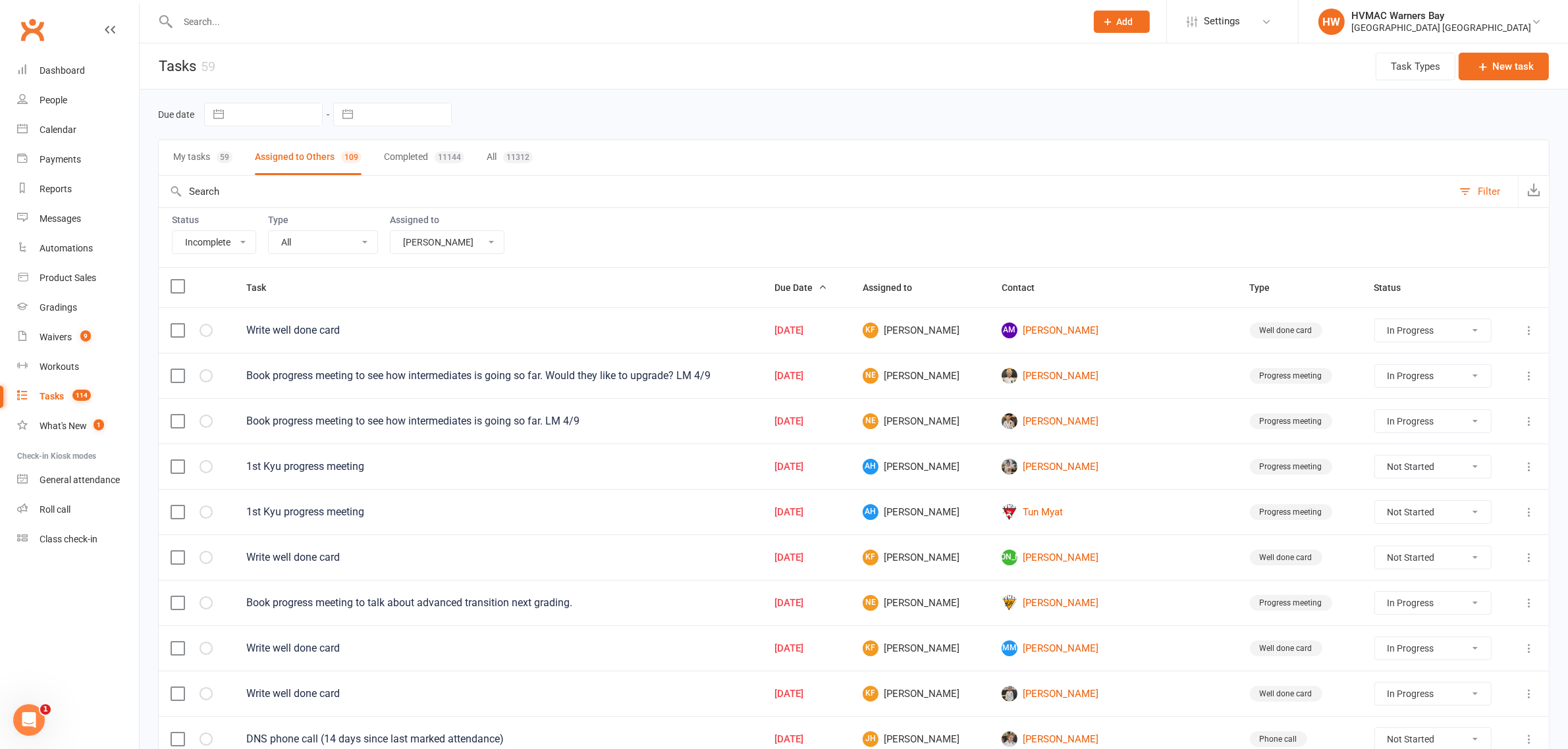
select select "started"
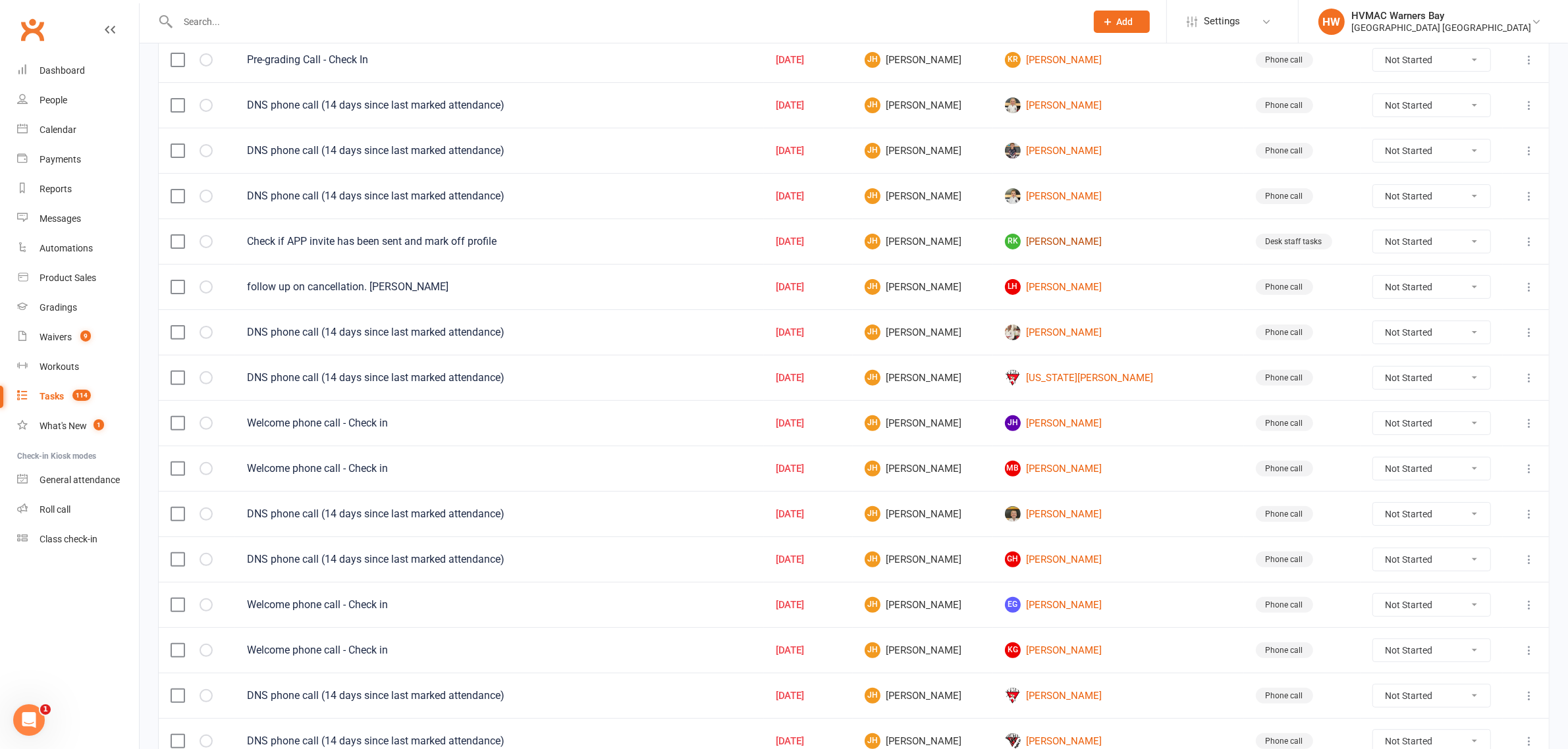
scroll to position [494, 0]
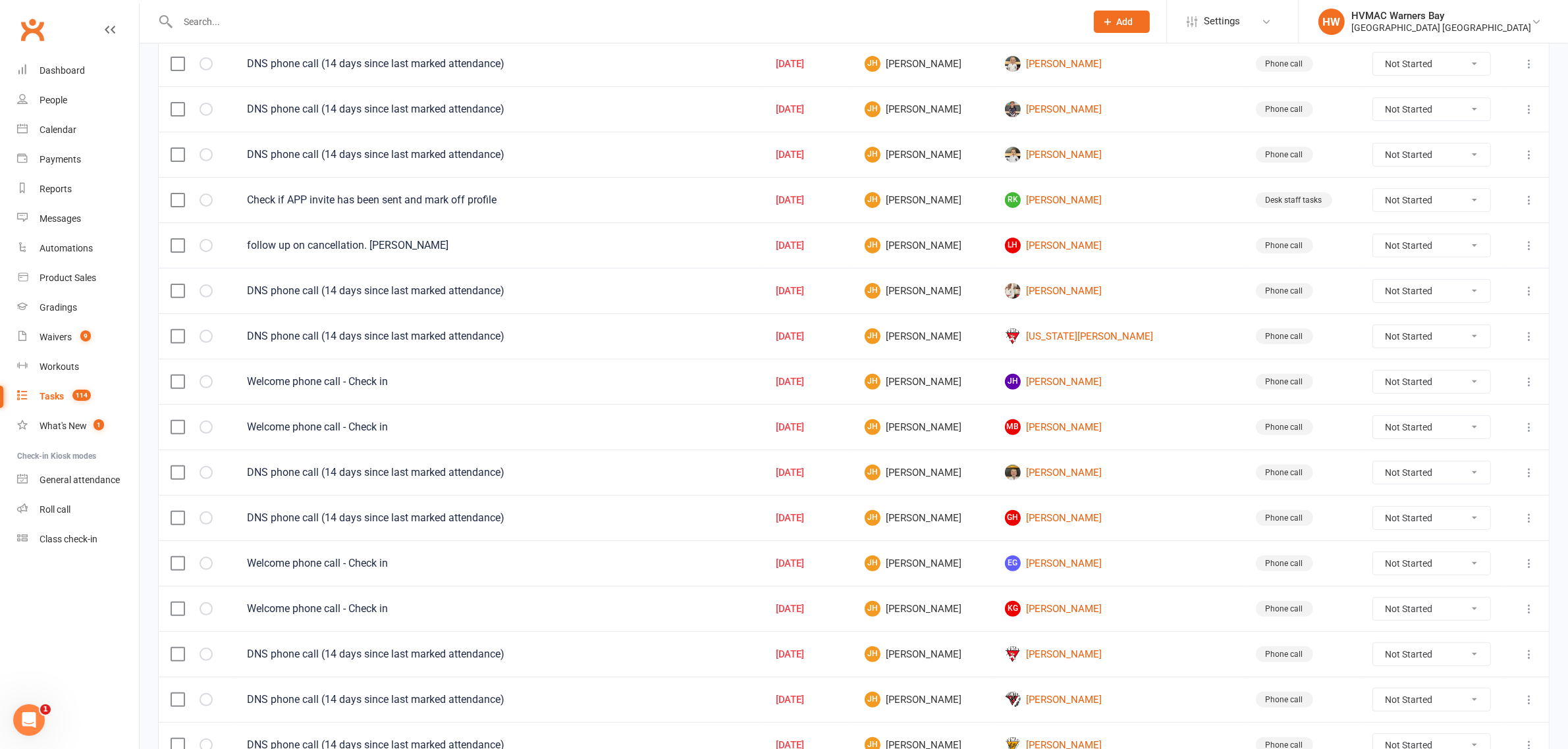
click at [1381, 302] on select "Not Started In Progress Waiting Complete" at bounding box center [1432, 291] width 118 height 22
click at [1373, 286] on select "Not Started In Progress Waiting Complete" at bounding box center [1432, 291] width 118 height 22
select select "unstarted"
select select "started"
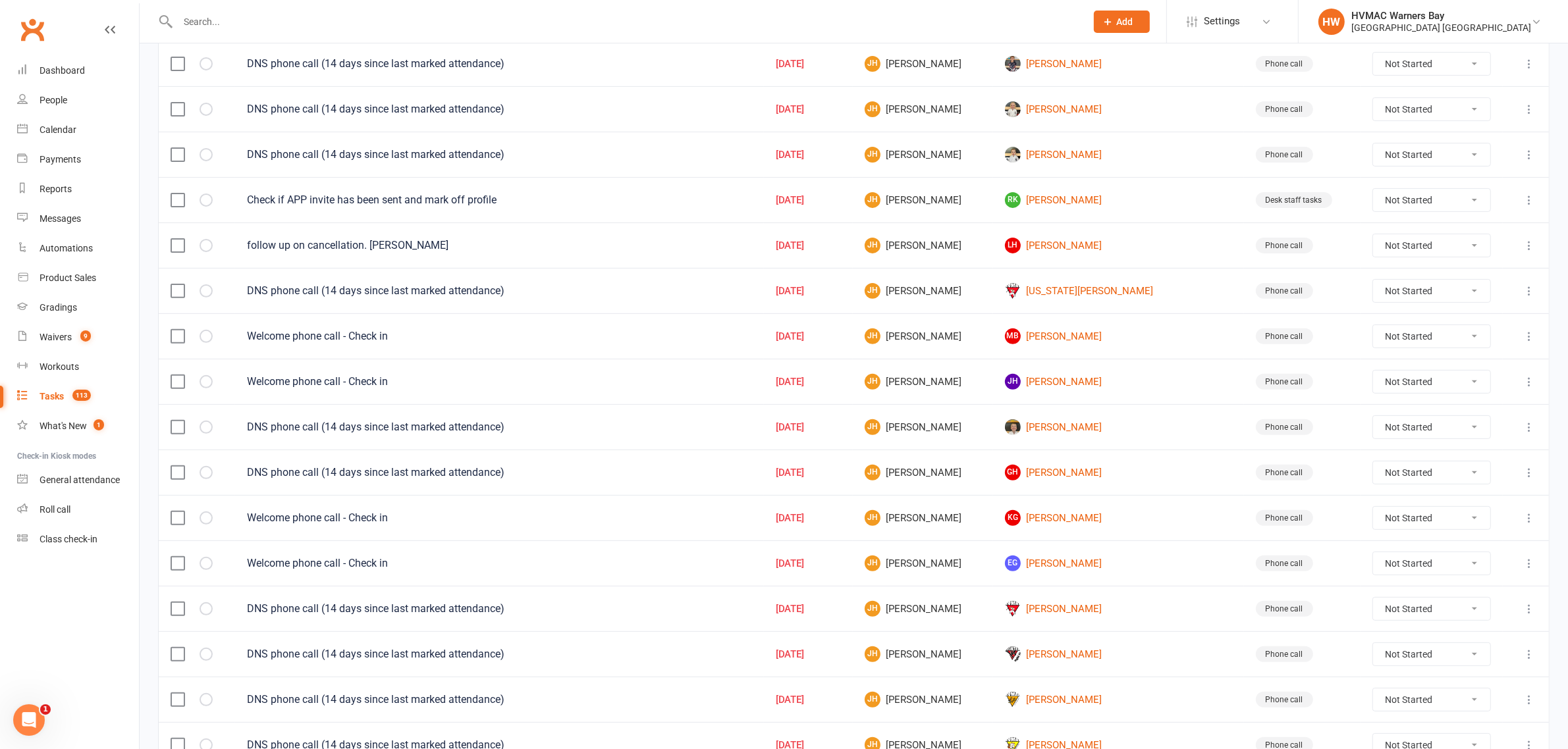
click at [1373, 211] on select "Not Started In Progress Waiting Complete" at bounding box center [1432, 200] width 118 height 22
click at [1373, 195] on select "Not Started In Progress Waiting Complete" at bounding box center [1432, 200] width 118 height 22
select select "unstarted"
select select "started"
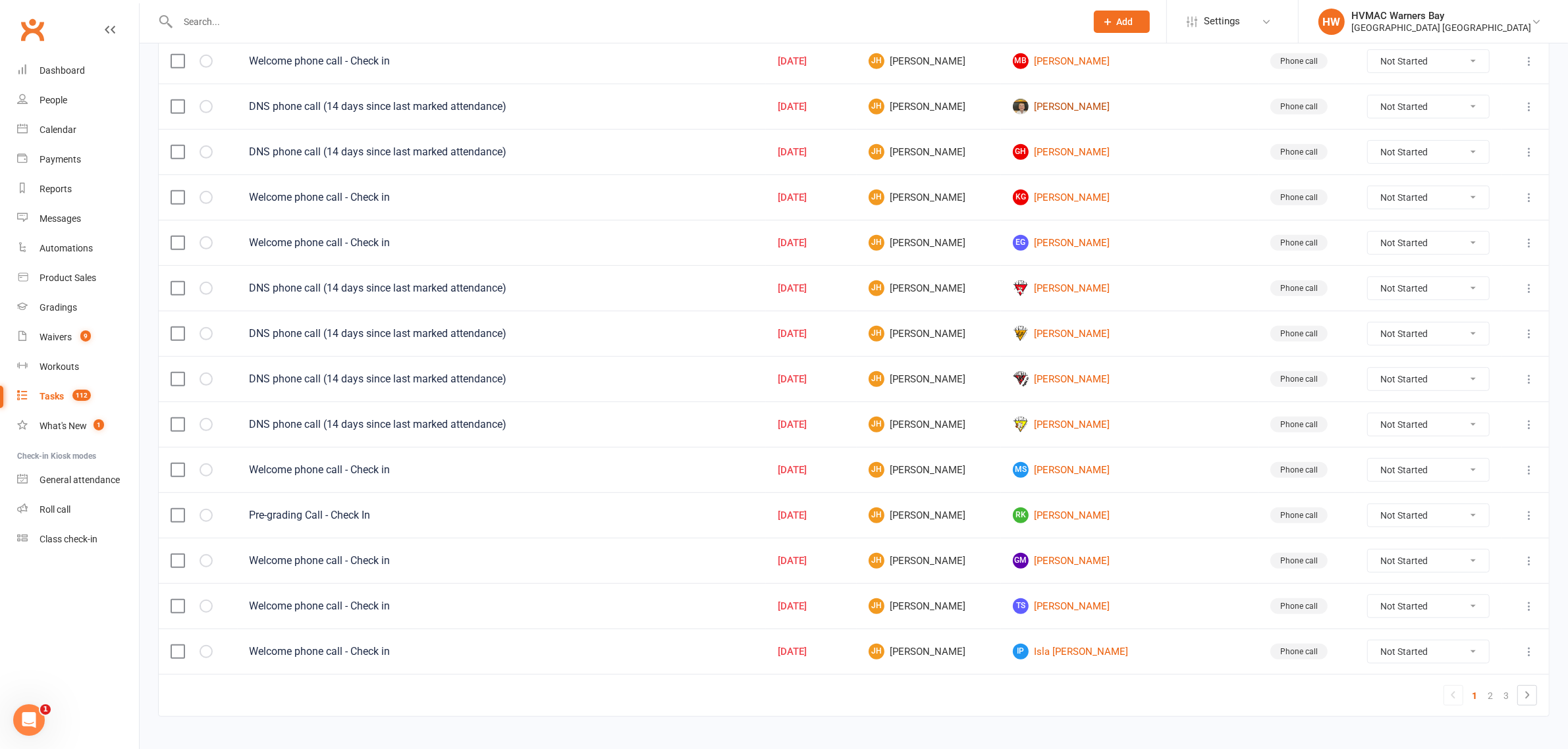
scroll to position [807, 0]
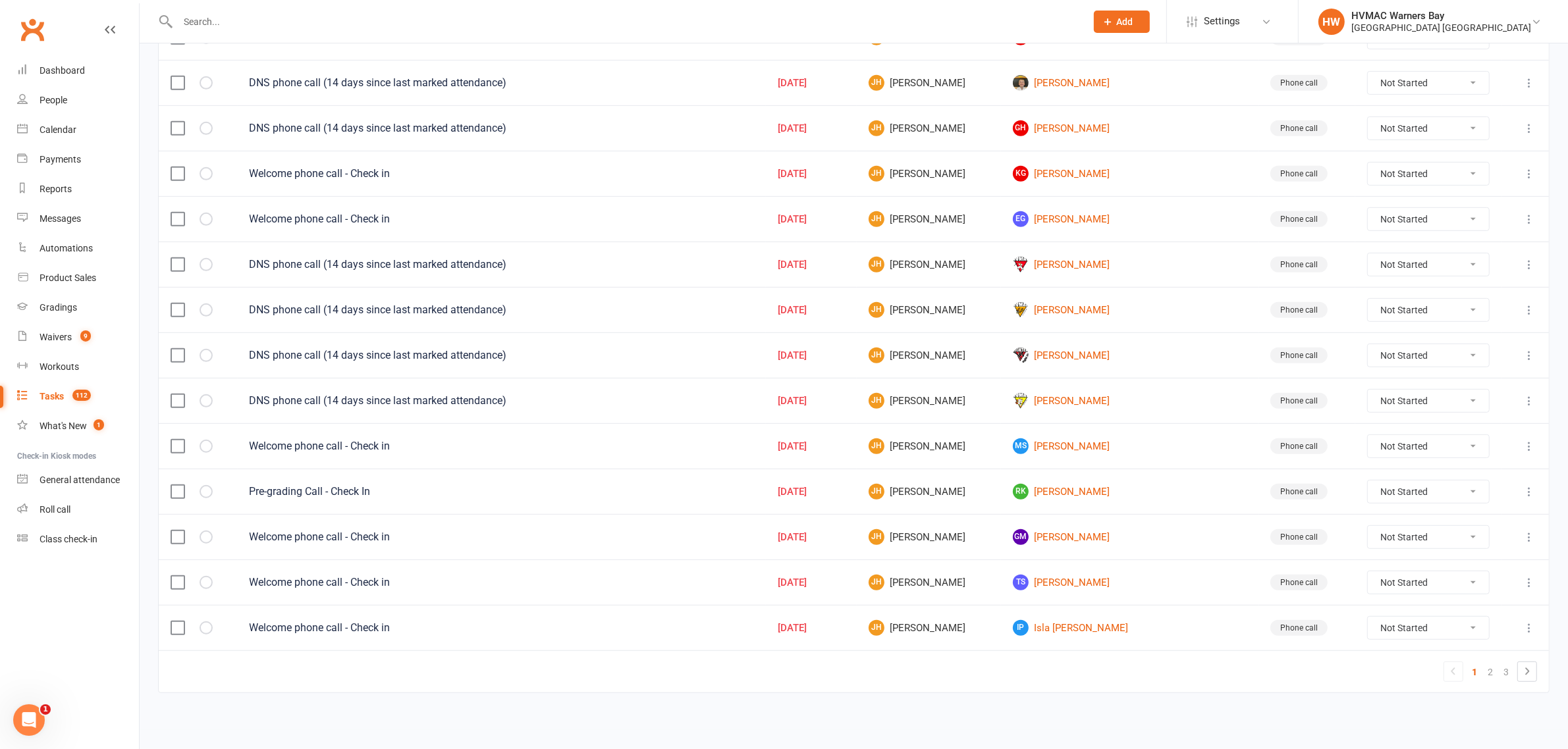
click at [1368, 254] on select "Not Started In Progress Waiting Complete" at bounding box center [1428, 264] width 121 height 22
click at [1368, 253] on select "Not Started In Progress Waiting Complete" at bounding box center [1428, 264] width 121 height 22
select select "unstarted"
select select "started"
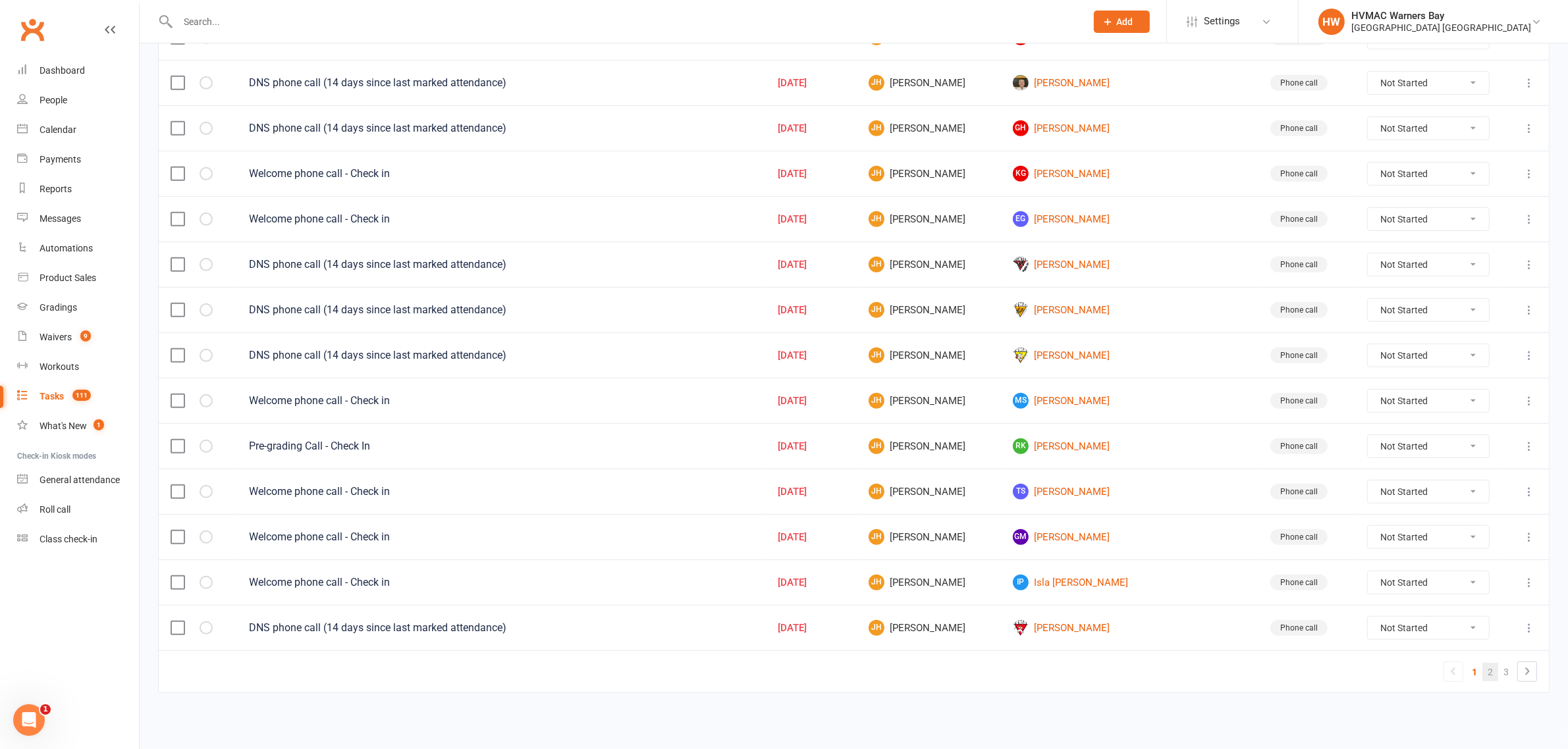
click at [1493, 672] on link "2" at bounding box center [1490, 672] width 16 height 18
select select "started"
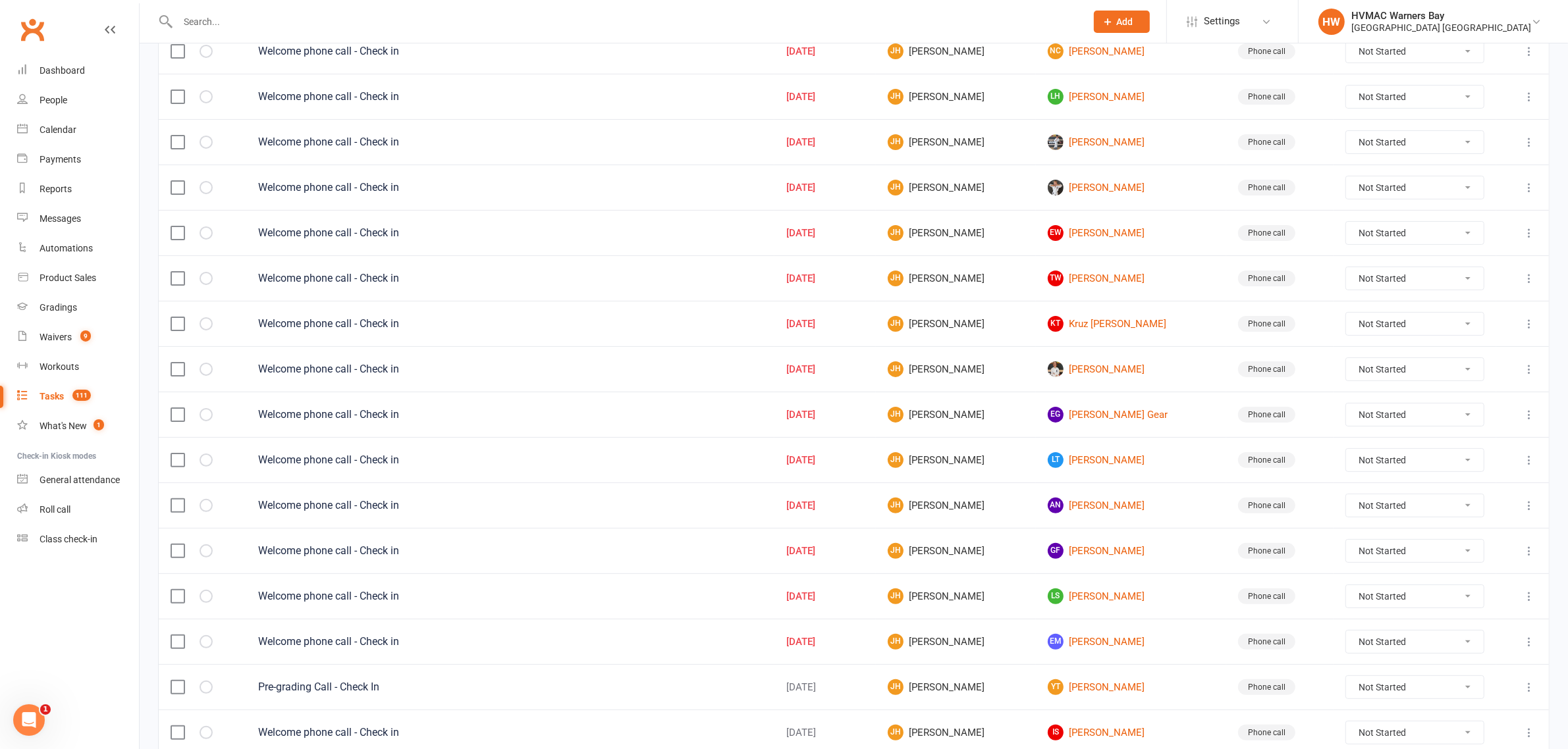
scroll to position [149, 0]
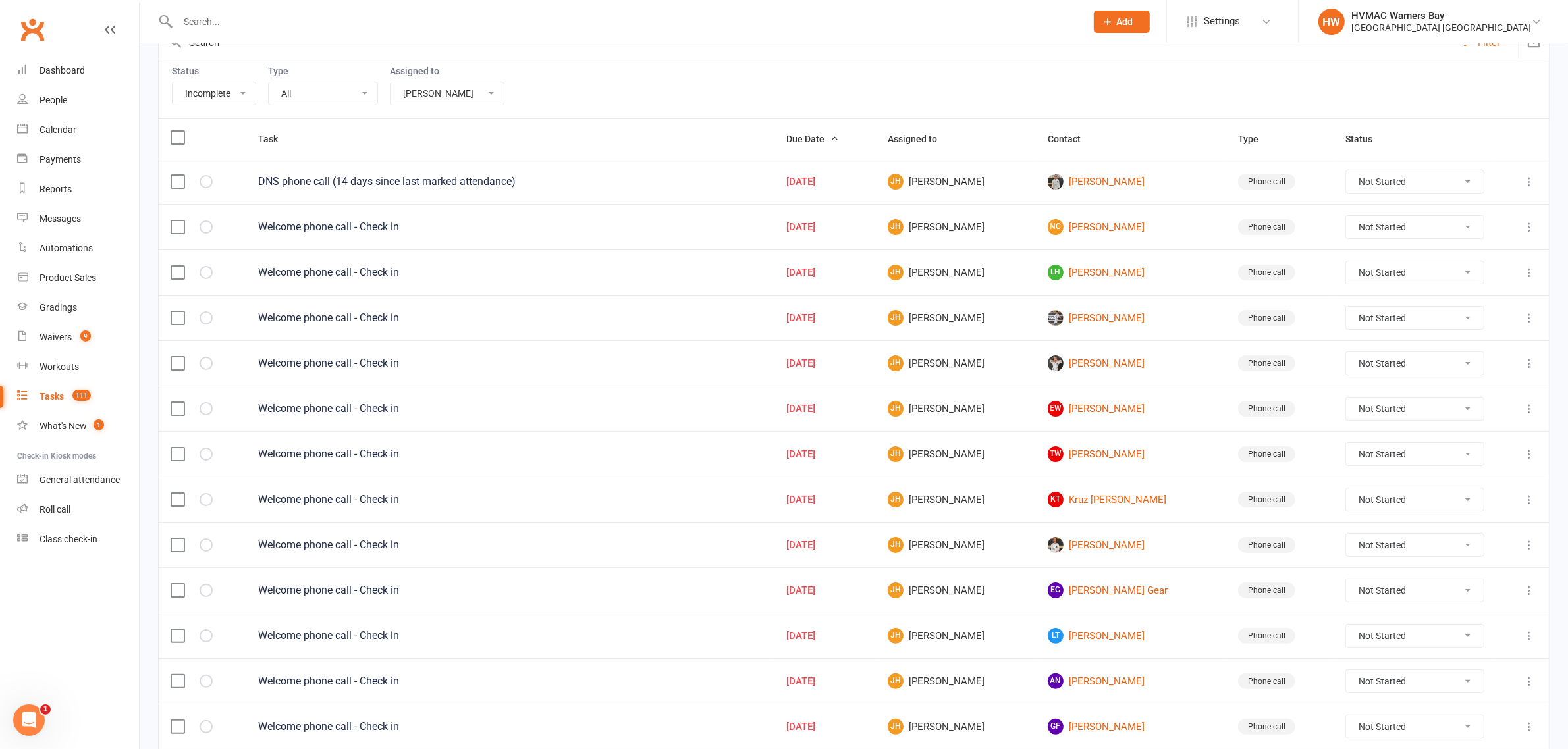
click at [1396, 184] on select "Not Started In Progress Waiting Complete" at bounding box center [1415, 182] width 138 height 22
click at [1347, 173] on select "Not Started In Progress Waiting Complete" at bounding box center [1415, 182] width 138 height 22
select select "unstarted"
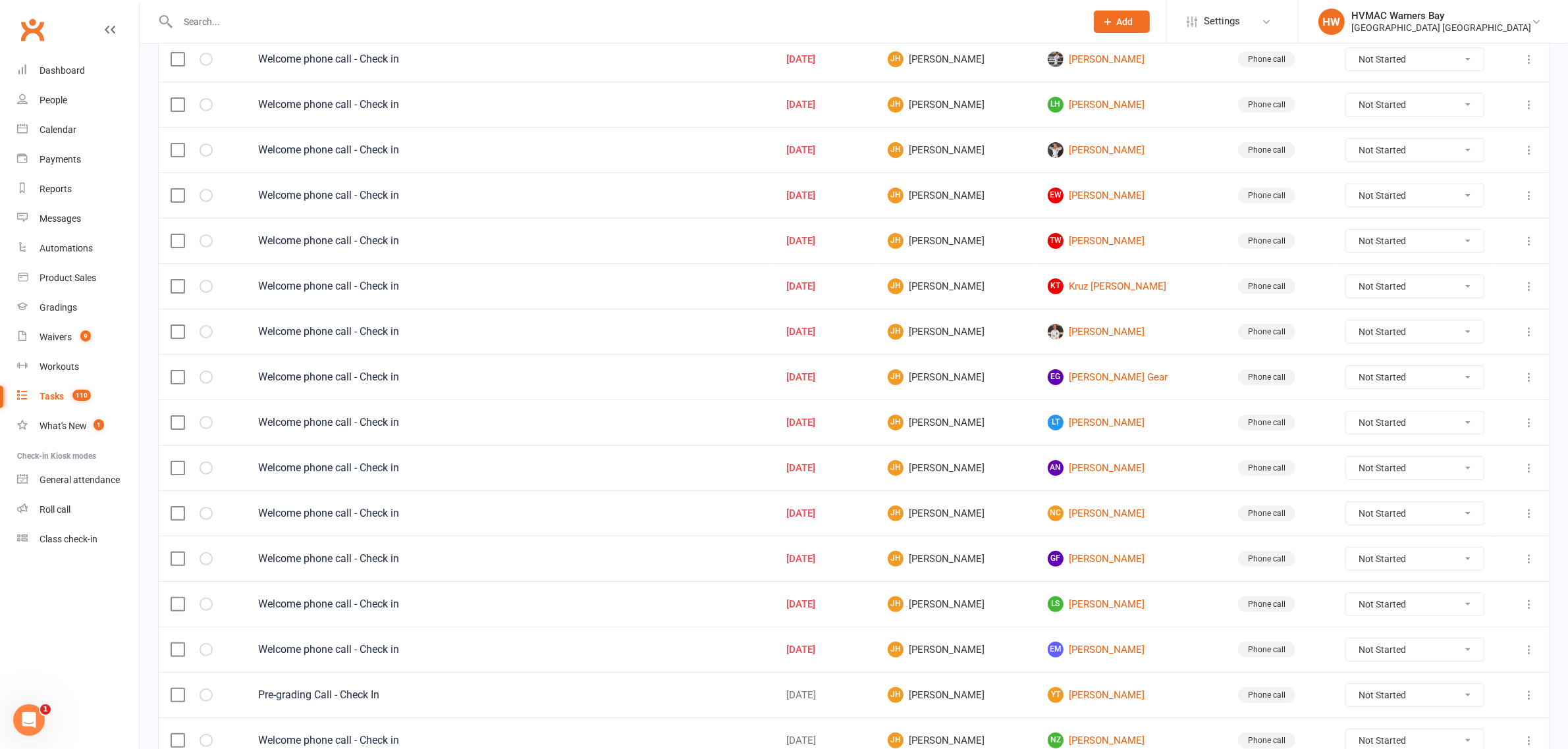
scroll to position [313, 0]
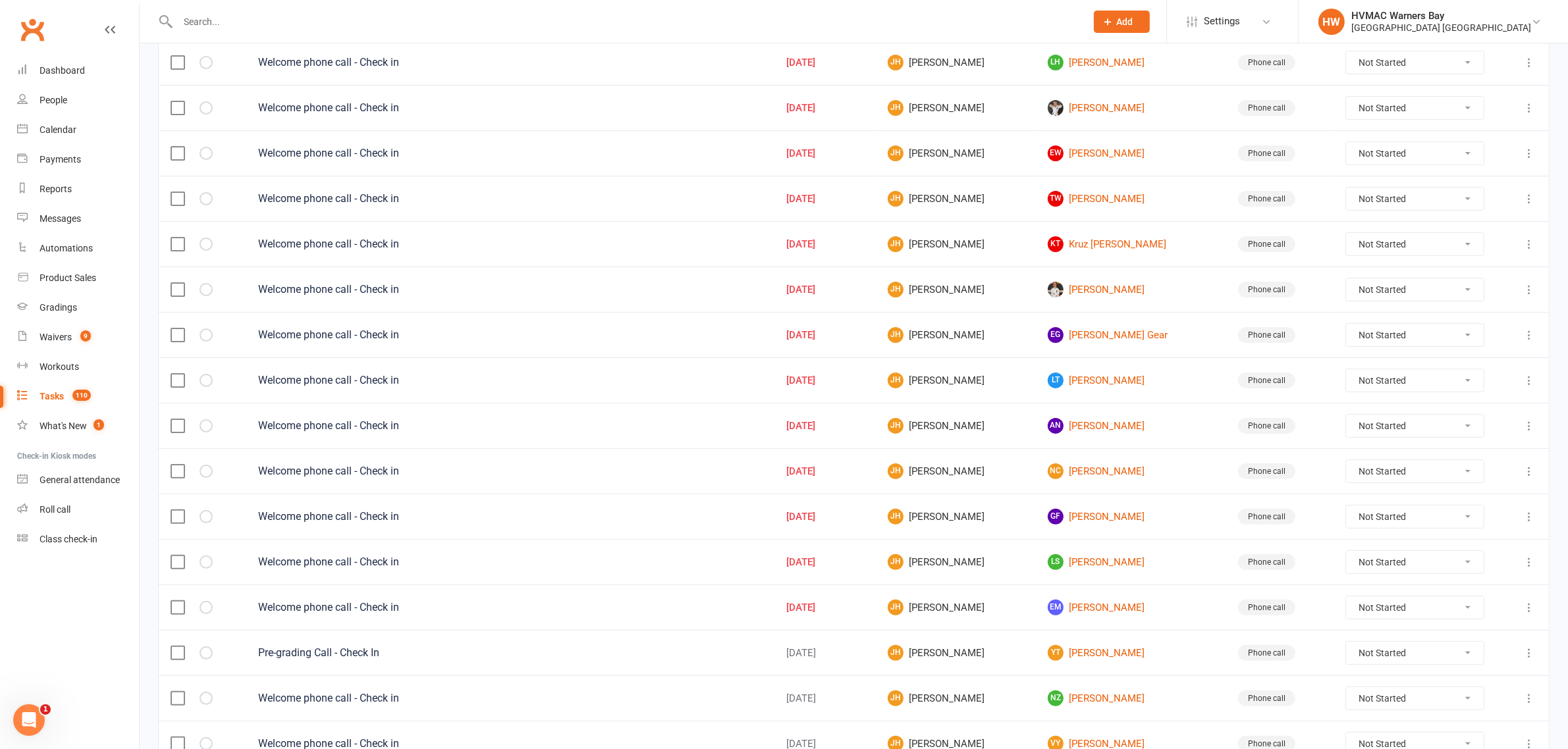
click at [1415, 201] on select "Not Started In Progress Waiting Complete" at bounding box center [1415, 198] width 138 height 22
click at [1347, 192] on select "Not Started In Progress Waiting Complete" at bounding box center [1415, 198] width 138 height 22
select select "unstarted"
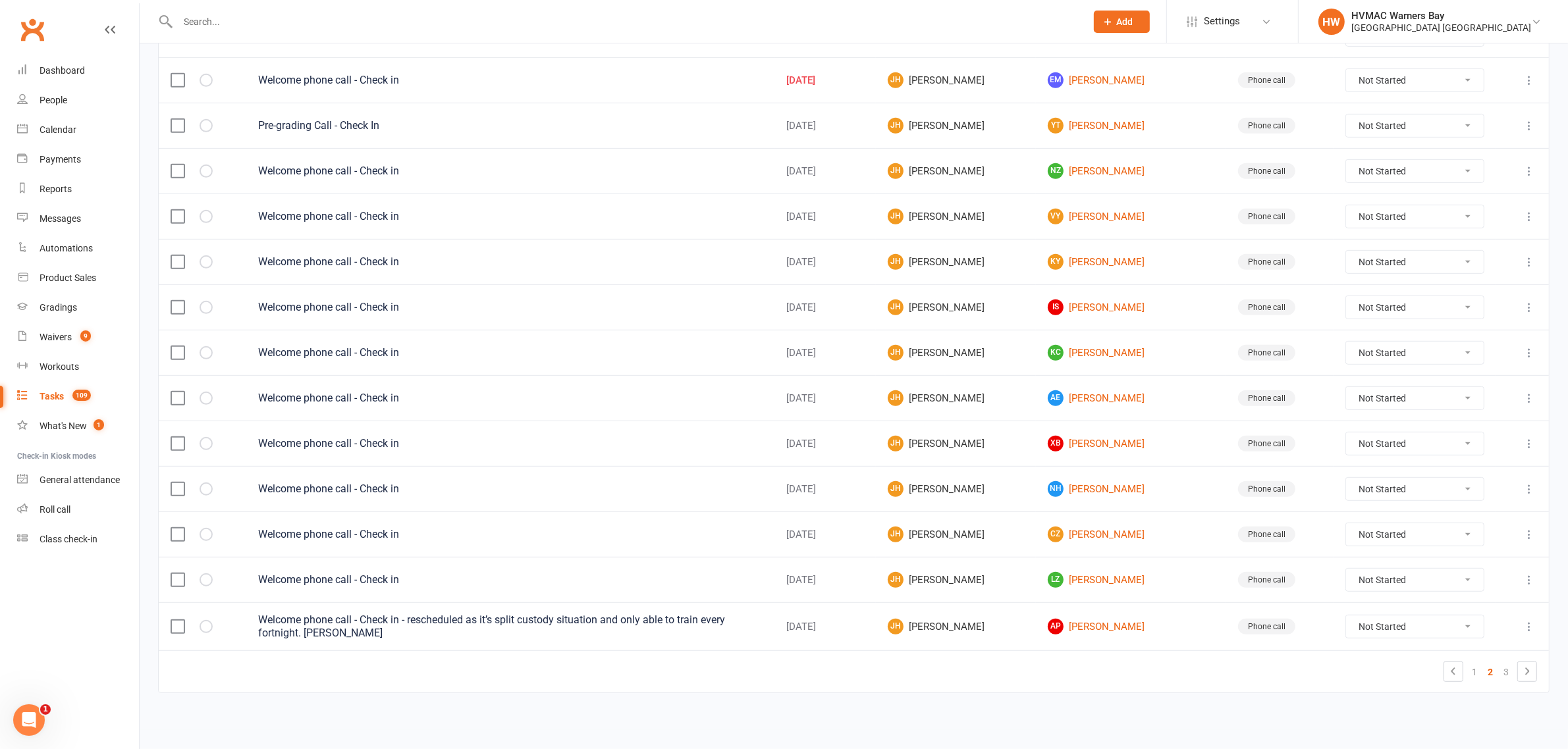
scroll to position [809, 0]
click at [1473, 672] on link "1" at bounding box center [1474, 672] width 16 height 18
select select "started"
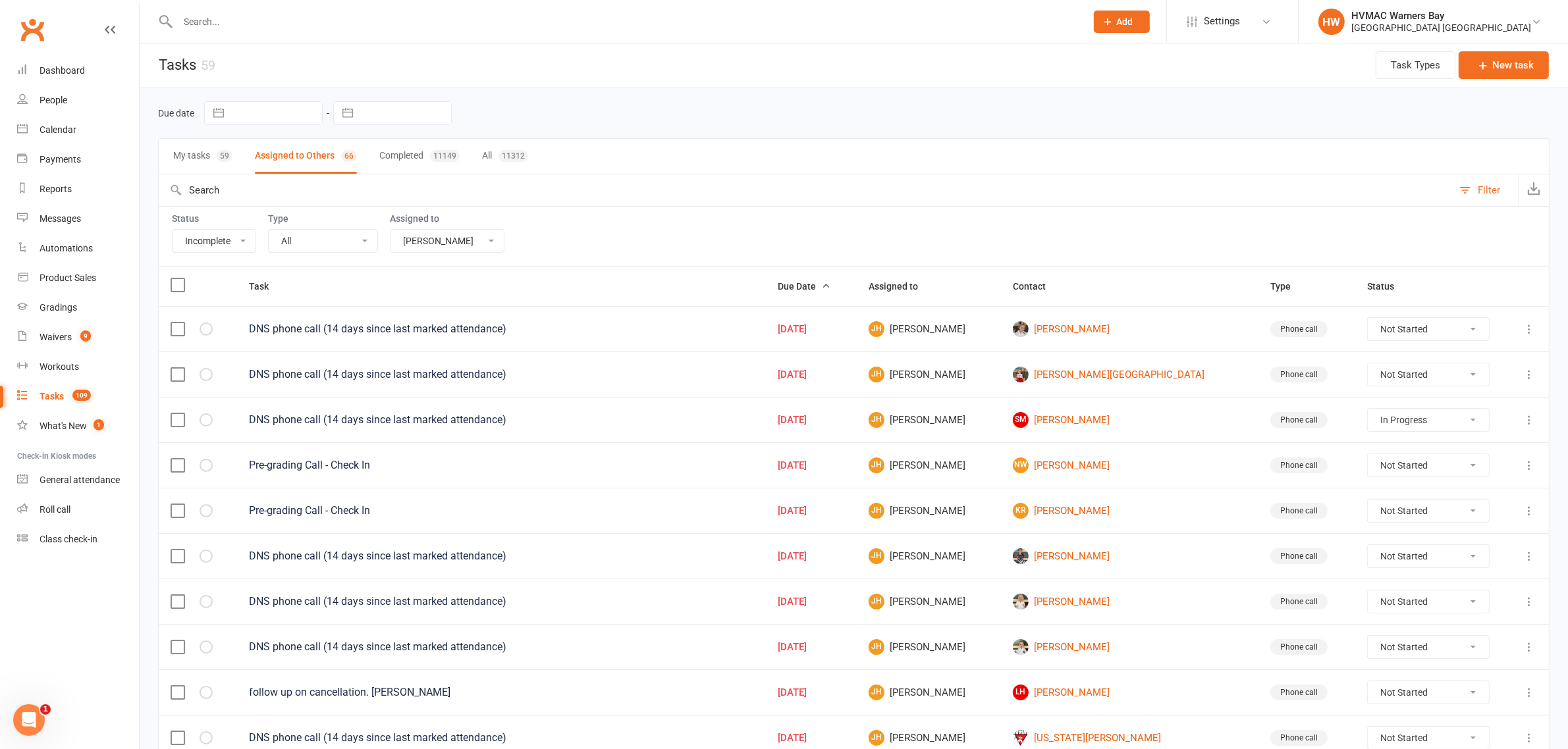
scroll to position [0, 0]
click at [80, 63] on link "Dashboard" at bounding box center [78, 71] width 122 height 29
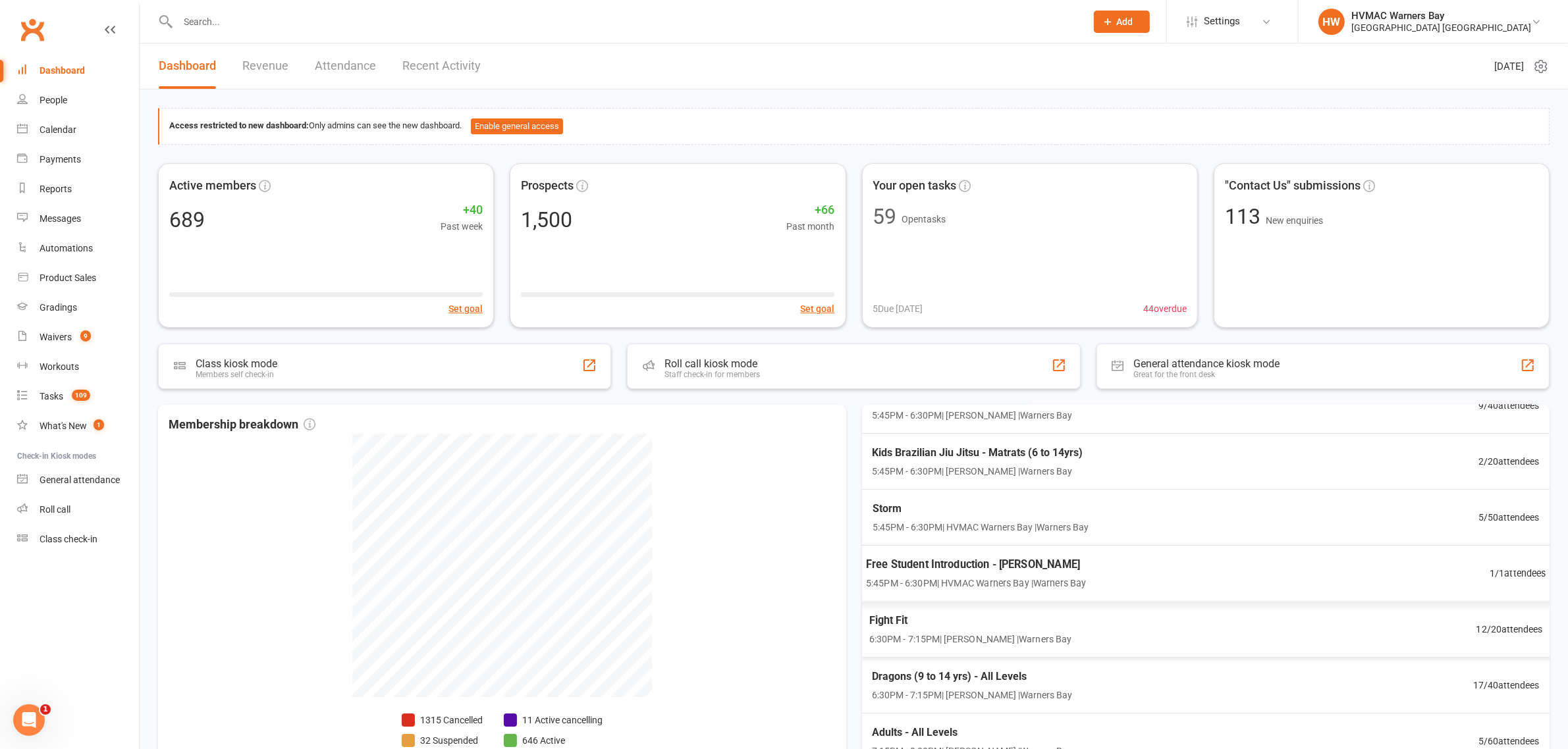
scroll to position [369, 0]
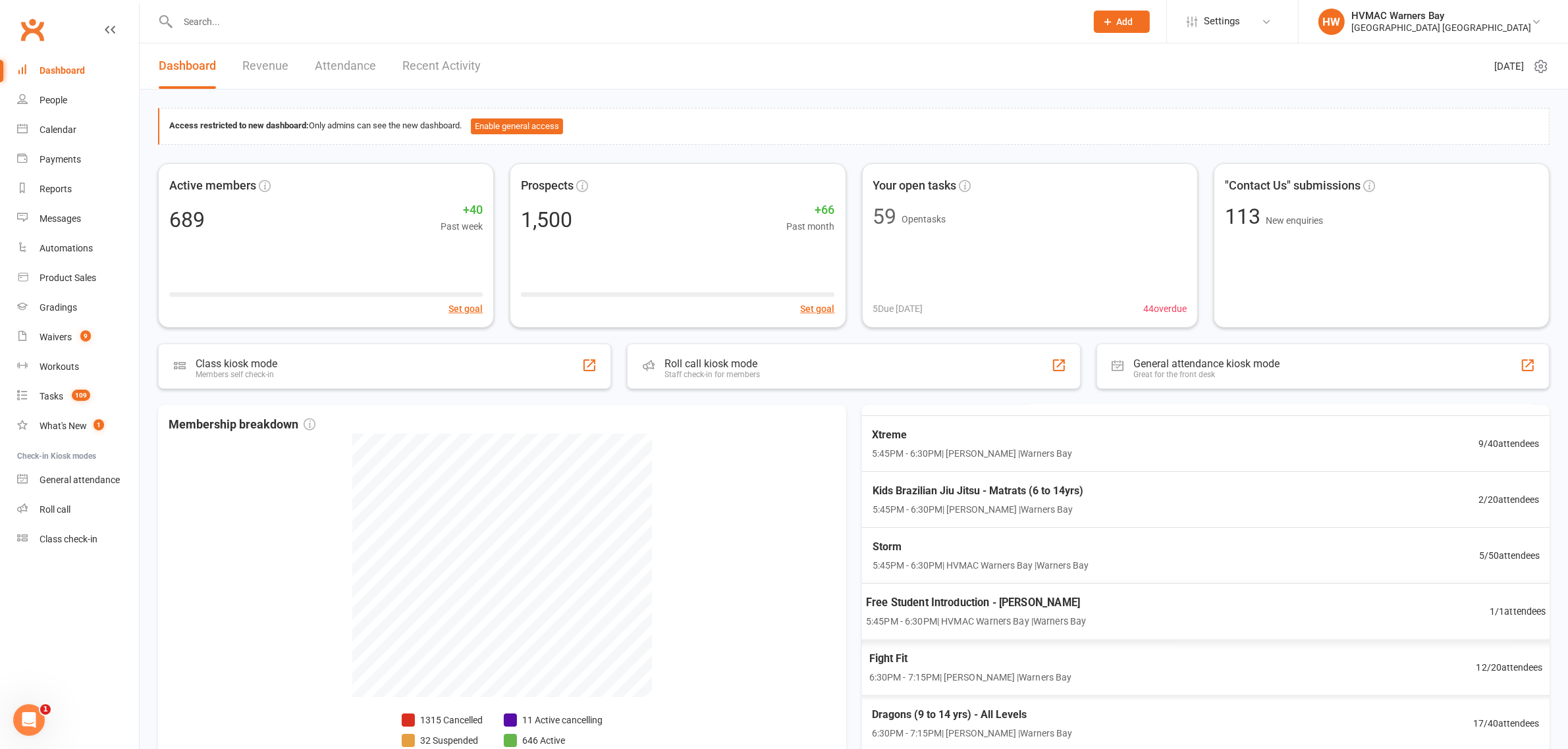
click at [251, 13] on input "text" at bounding box center [624, 22] width 902 height 18
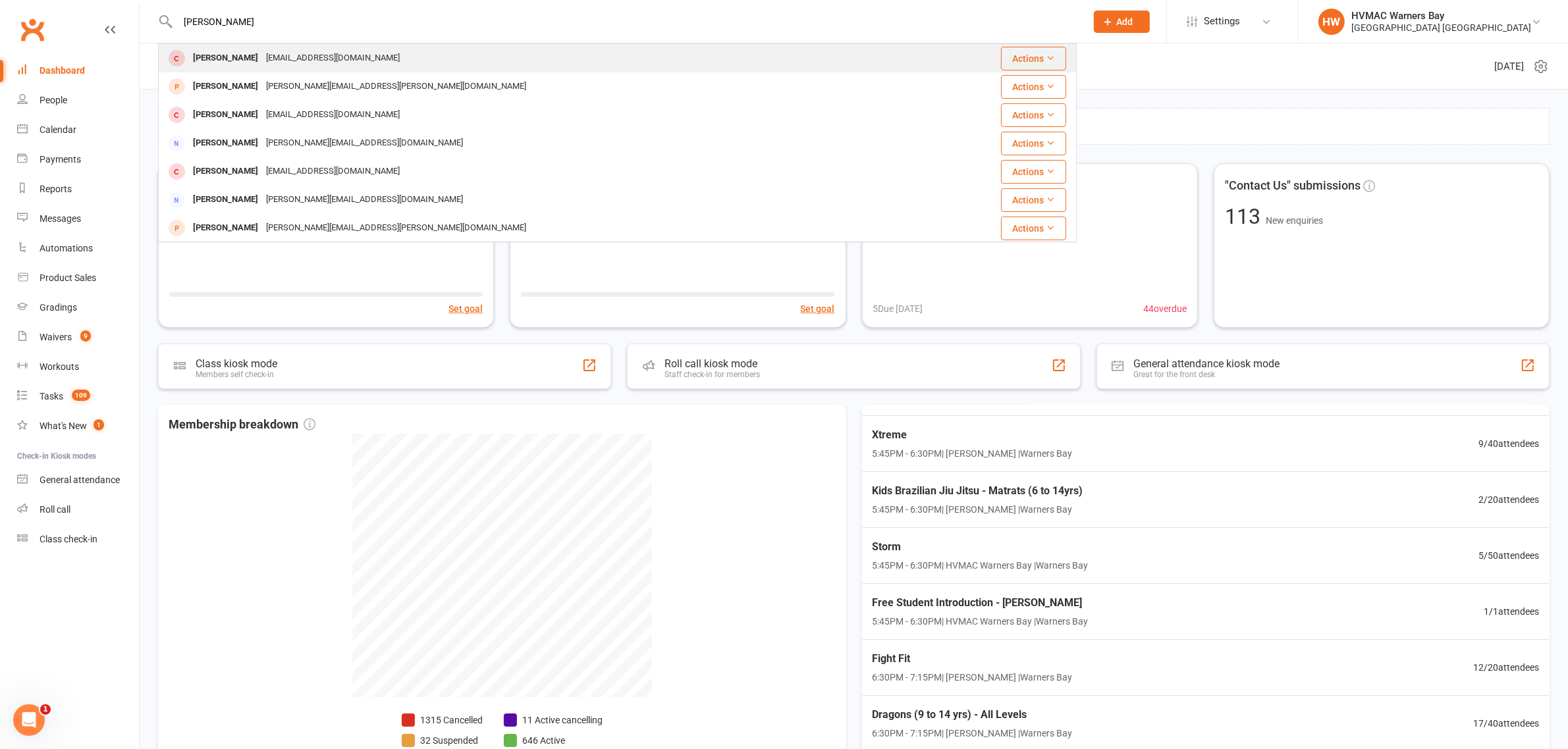
type input "Laura stokes"
click at [219, 63] on div "Laura Stokes" at bounding box center [226, 58] width 73 height 19
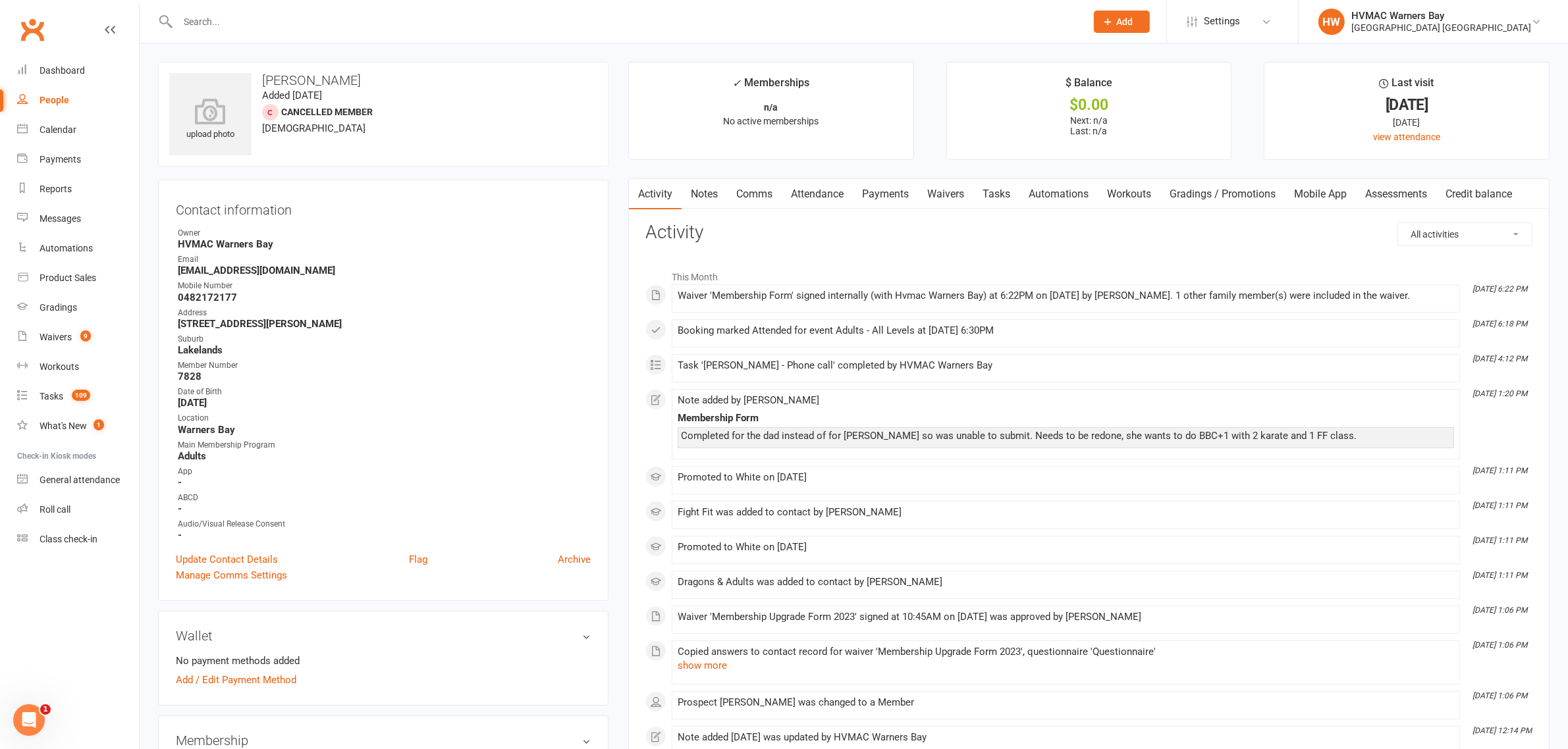
click at [802, 192] on link "Attendance" at bounding box center [816, 194] width 71 height 30
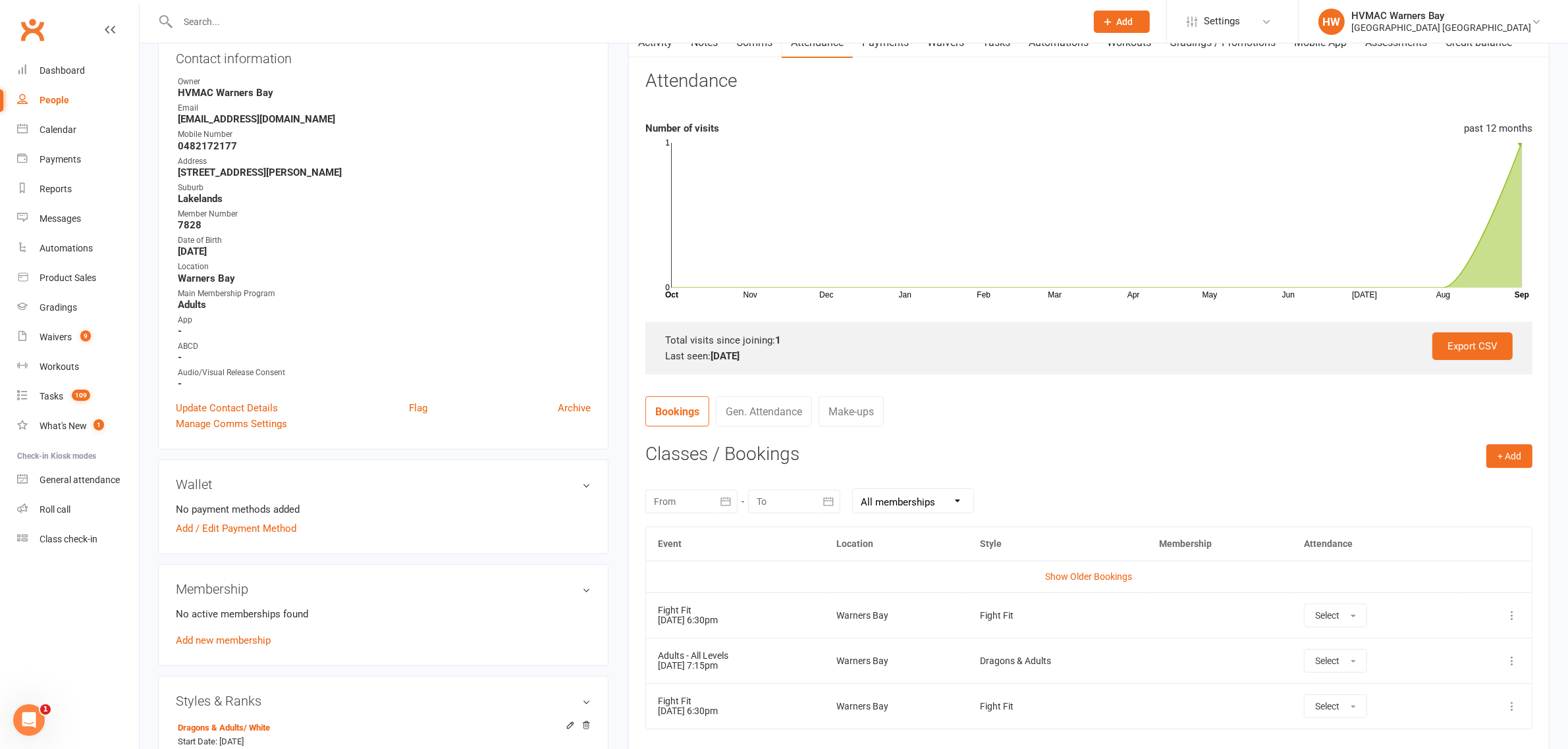
scroll to position [330, 0]
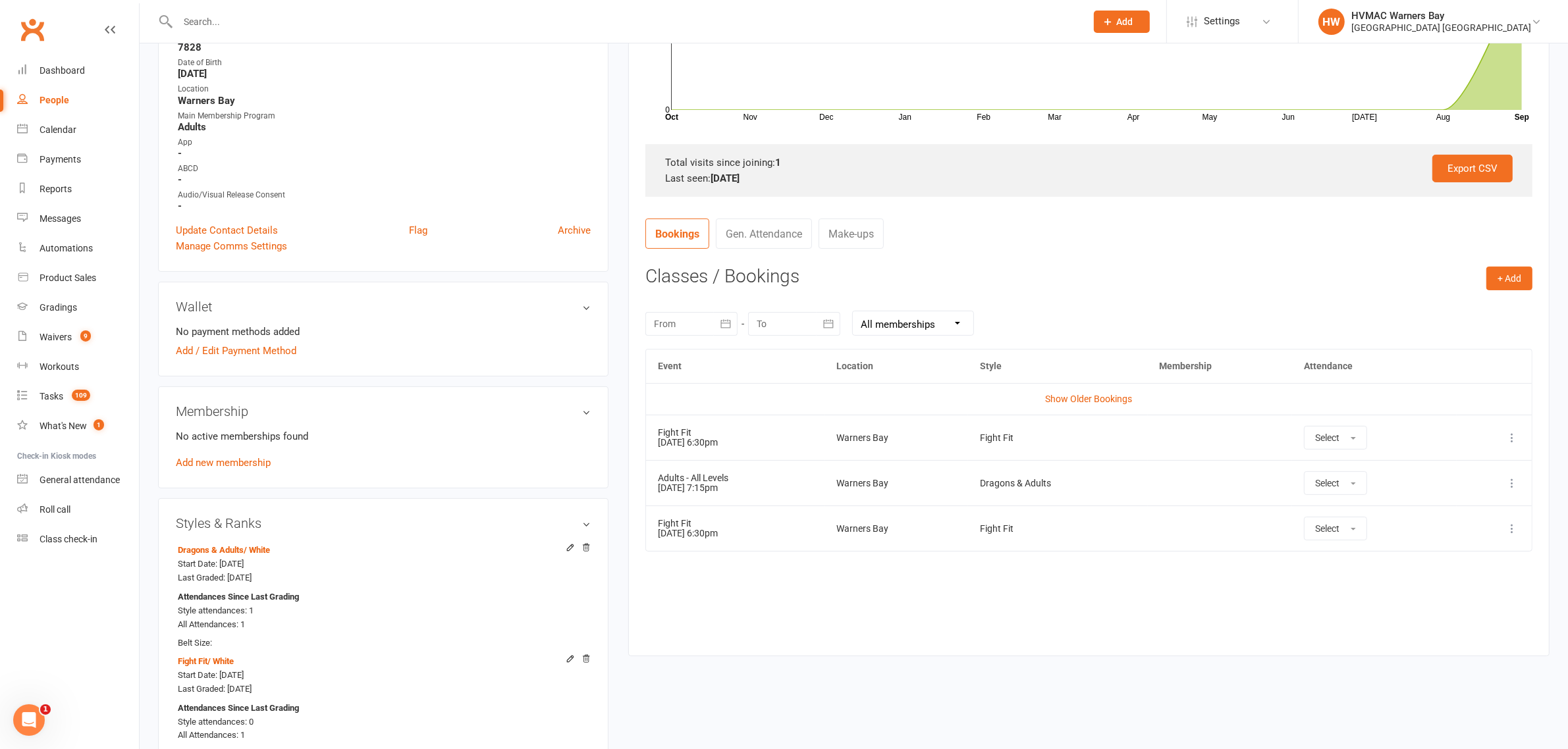
click at [1509, 439] on icon at bounding box center [1512, 438] width 13 height 13
click at [1430, 511] on link "Remove booking" at bounding box center [1454, 516] width 130 height 27
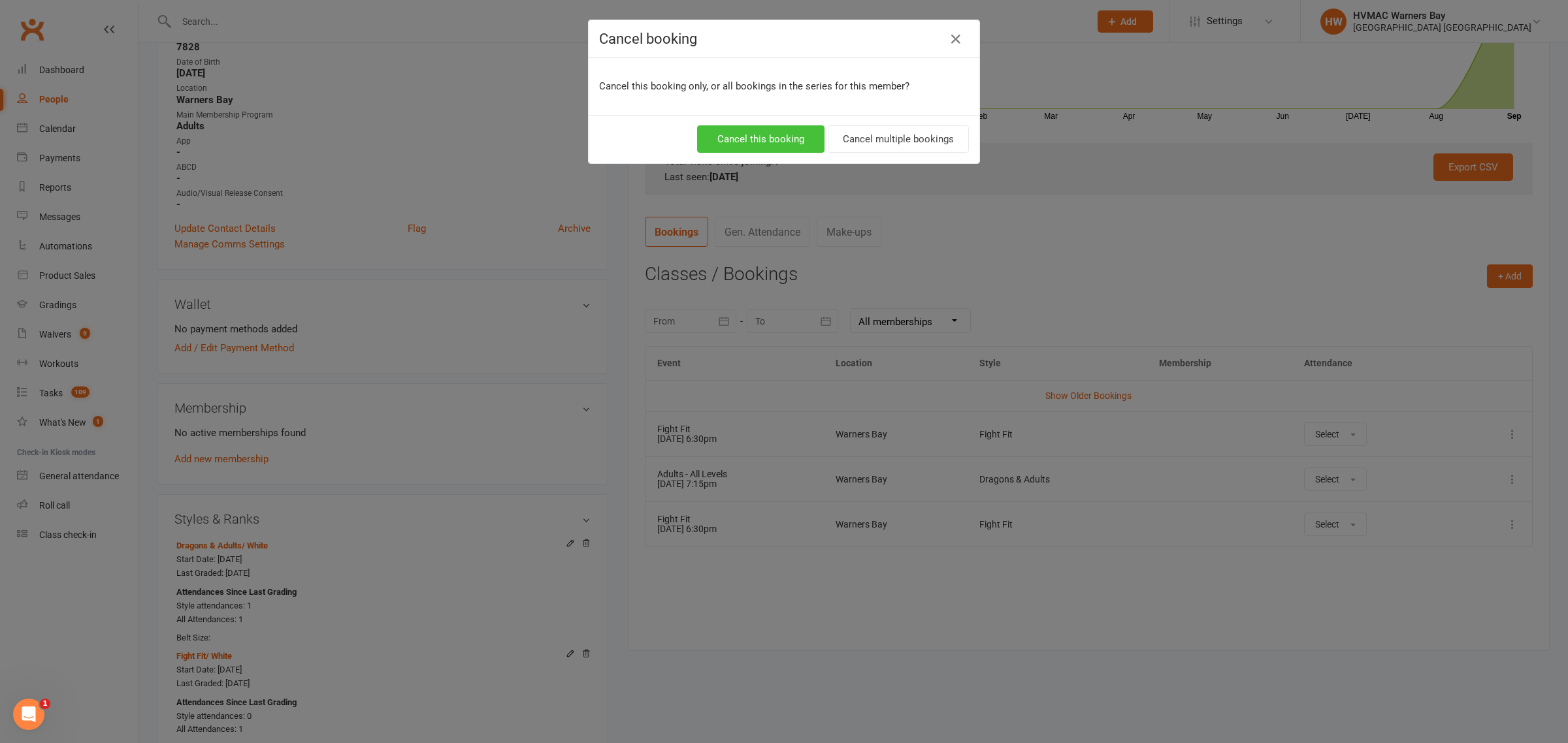
click at [759, 148] on button "Cancel this booking" at bounding box center [760, 139] width 127 height 27
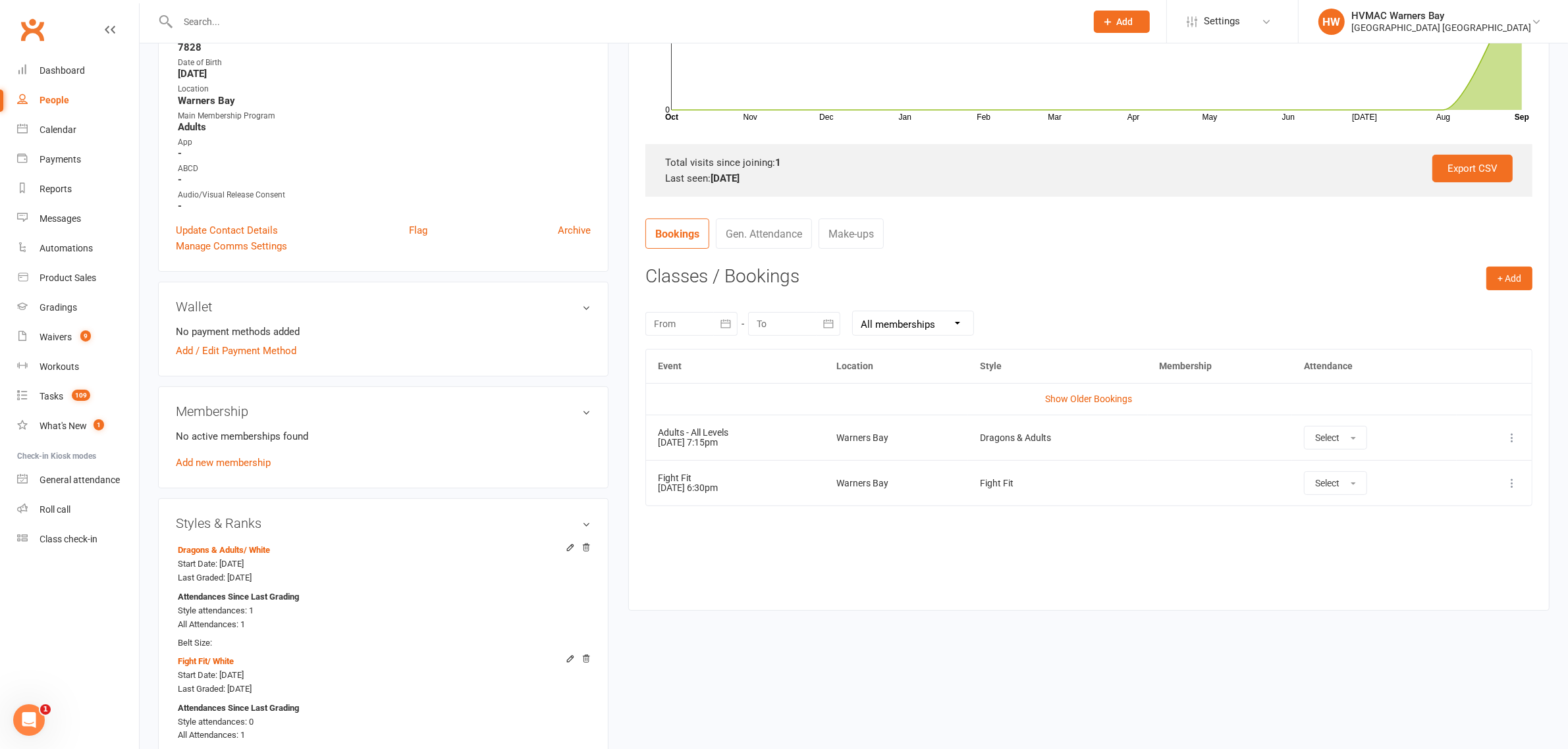
click at [1508, 444] on icon at bounding box center [1512, 438] width 13 height 13
click at [1415, 511] on link "Remove booking" at bounding box center [1454, 516] width 130 height 27
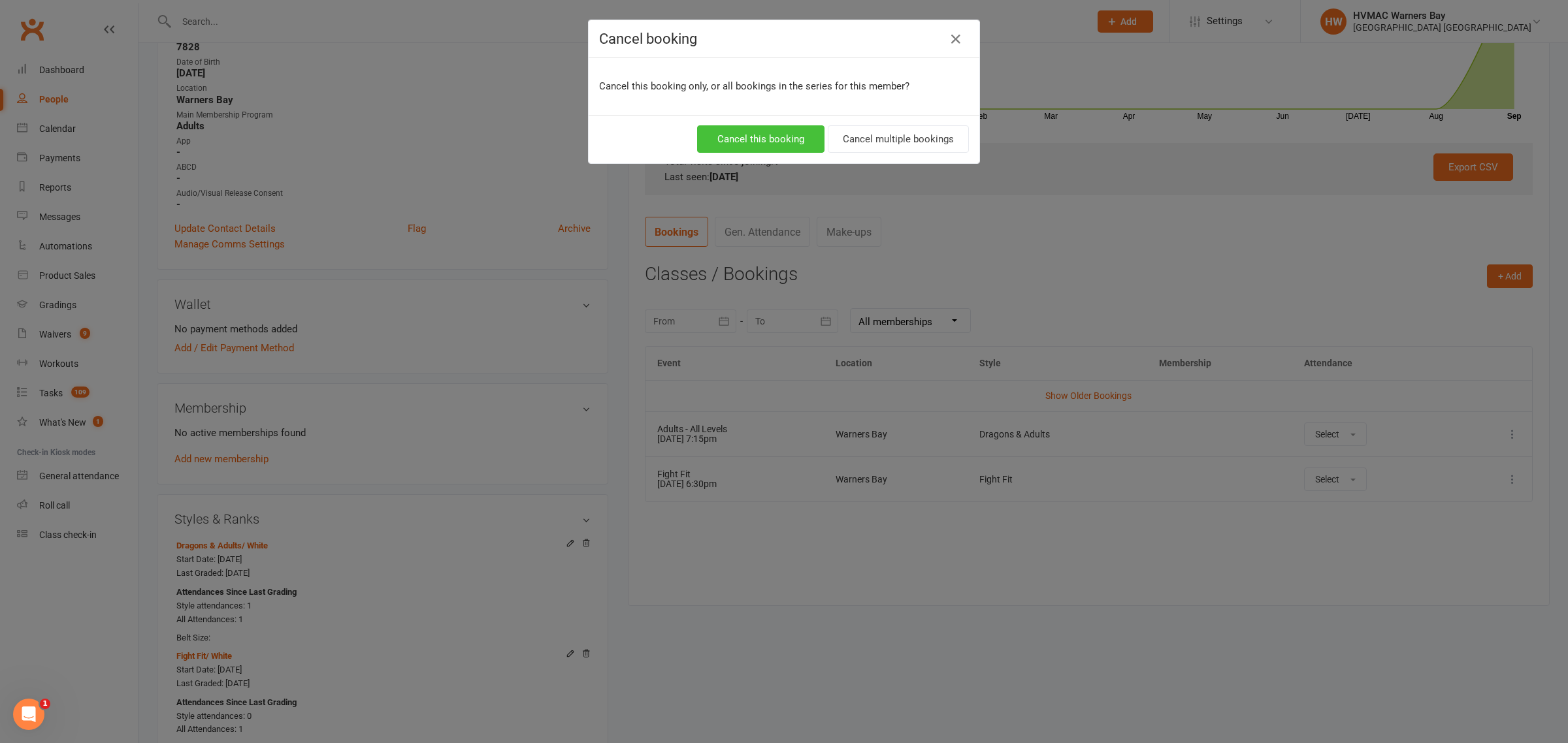
click at [770, 137] on button "Cancel this booking" at bounding box center [760, 139] width 127 height 27
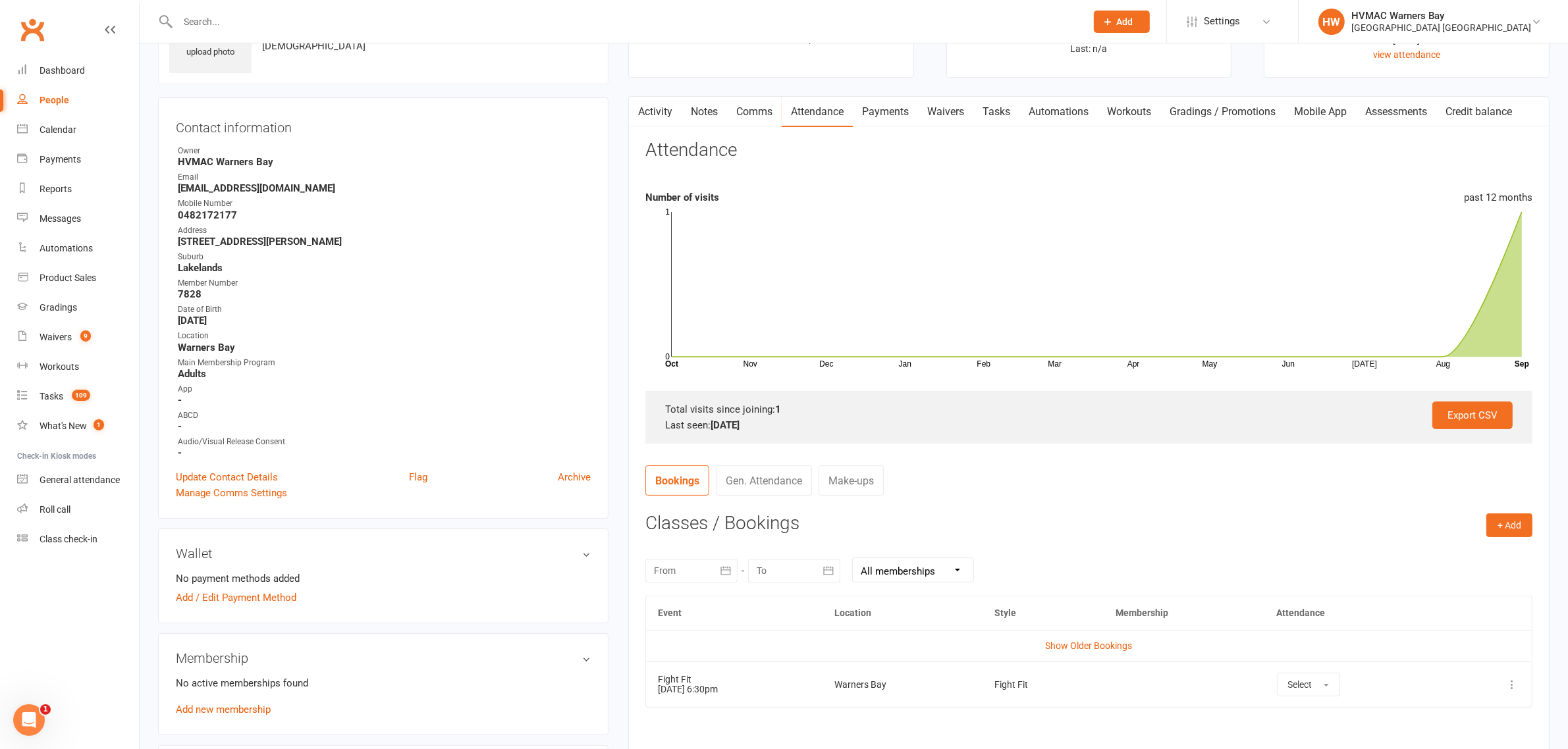
scroll to position [0, 0]
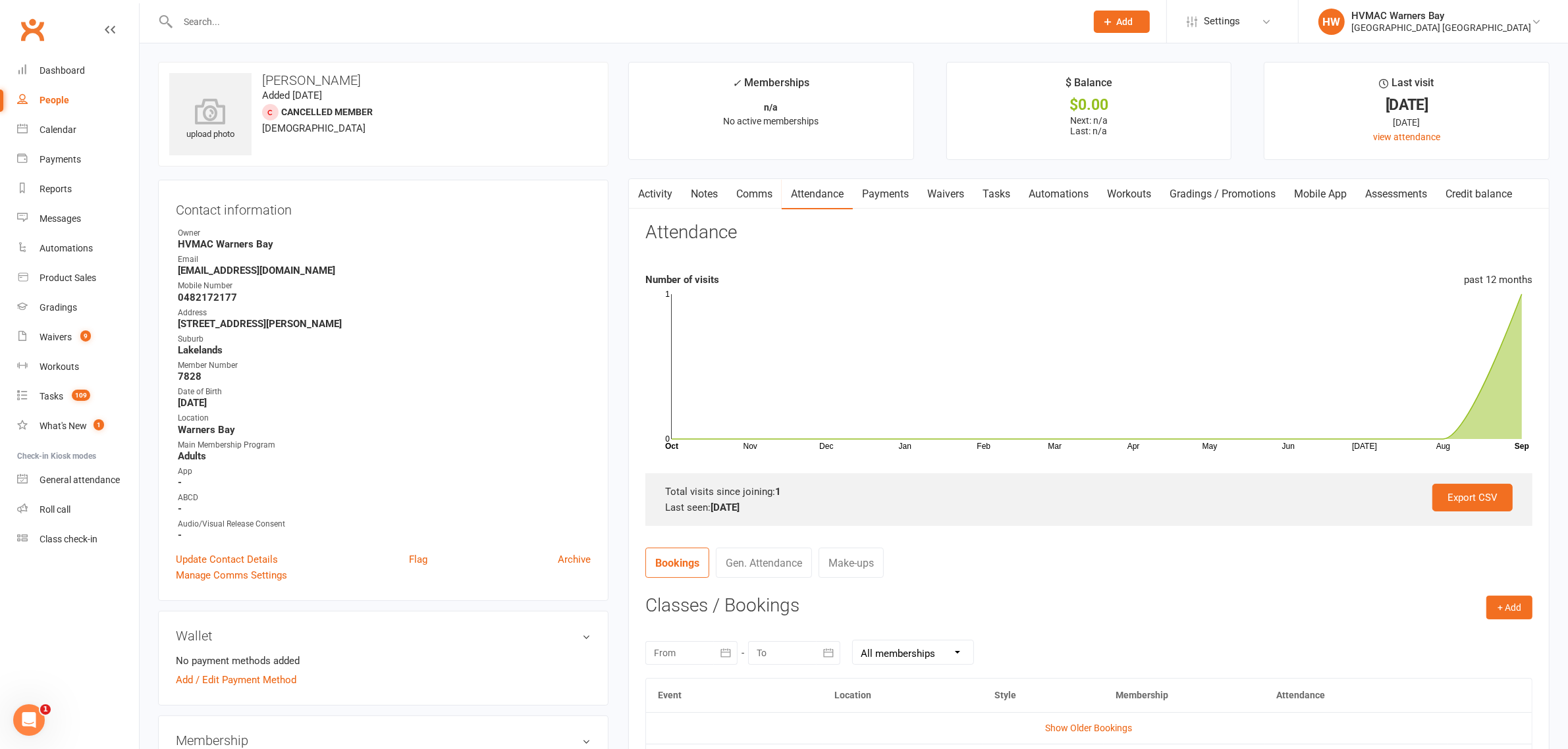
click at [706, 188] on link "Notes" at bounding box center [703, 194] width 45 height 30
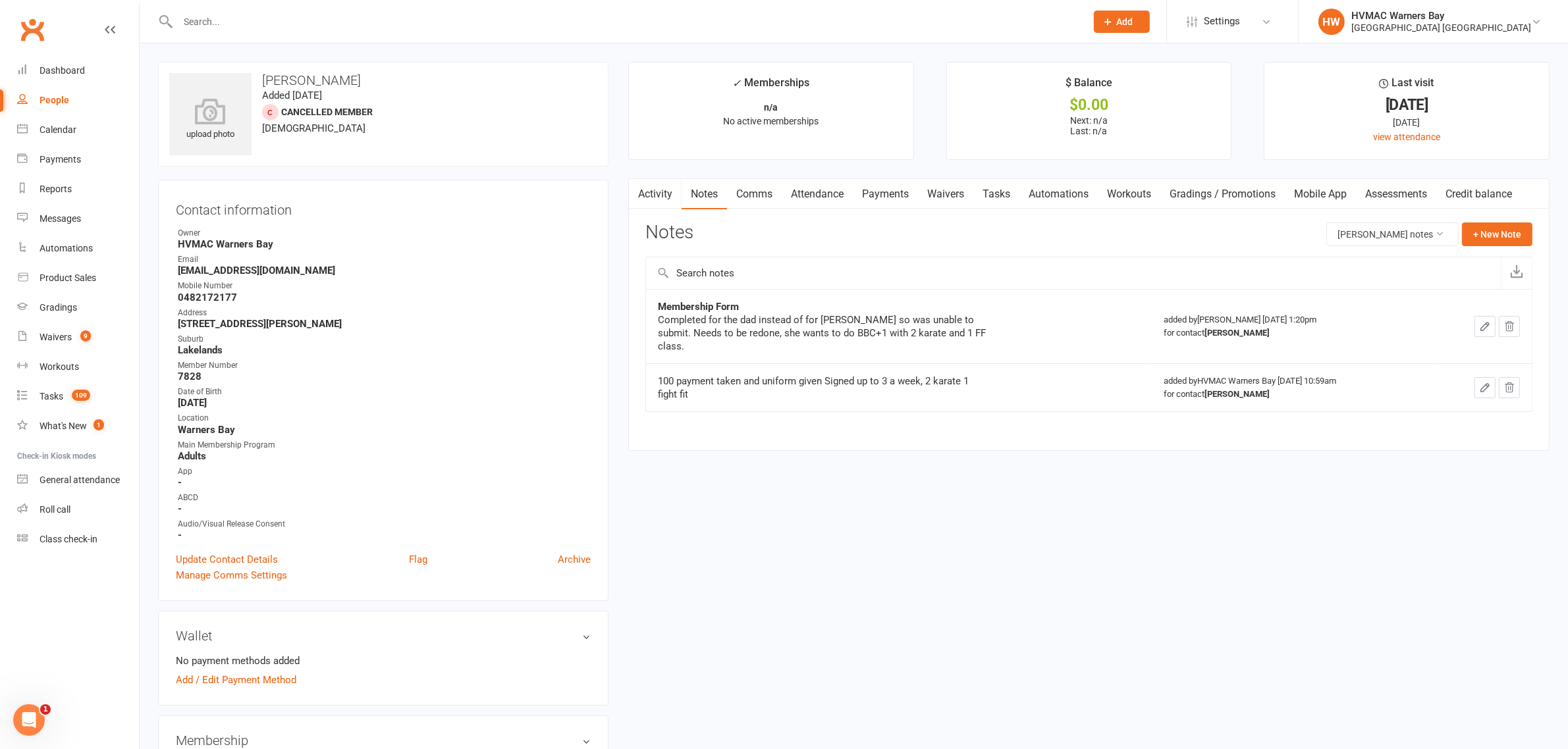
click at [949, 186] on link "Waivers" at bounding box center [946, 194] width 55 height 30
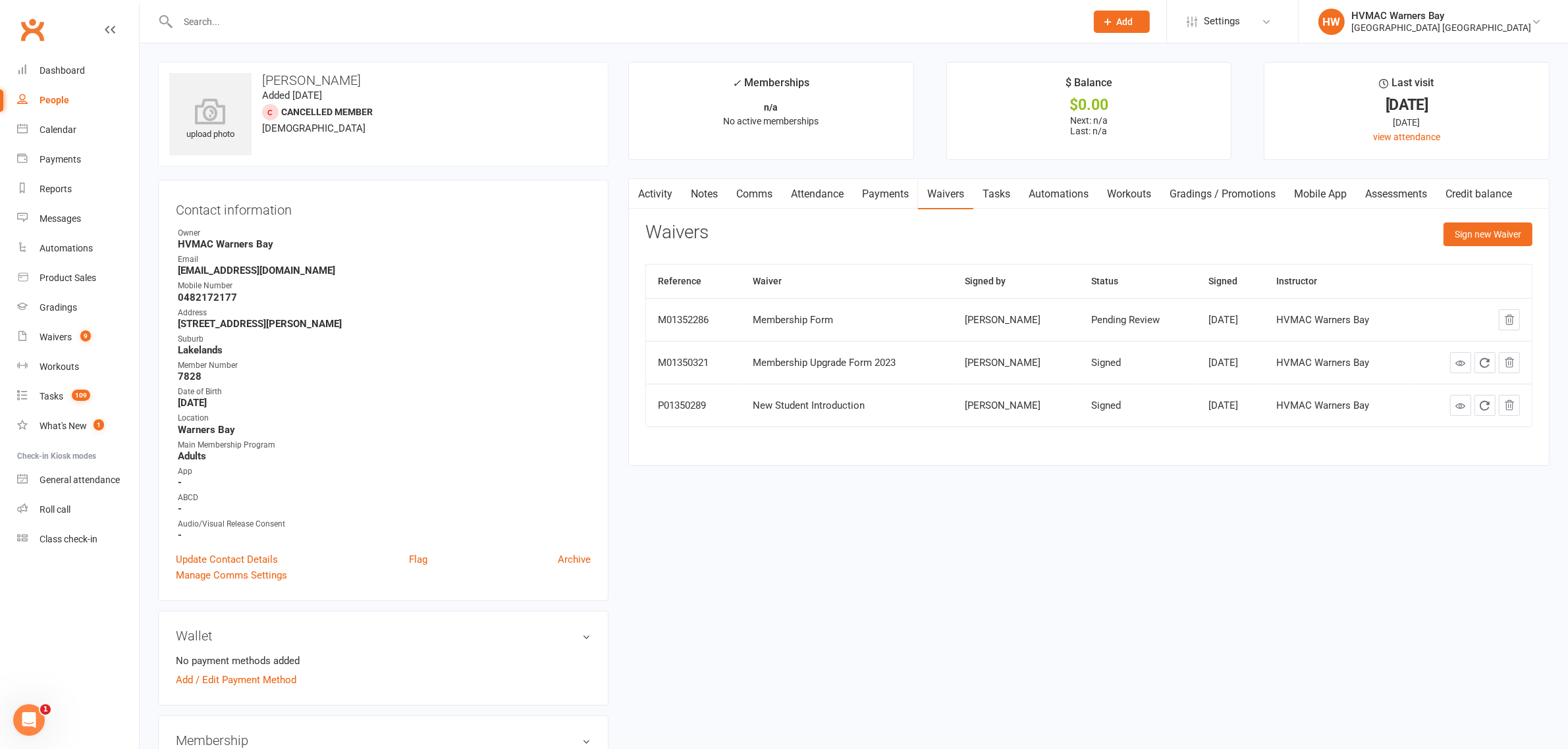
click at [697, 190] on link "Notes" at bounding box center [703, 194] width 45 height 30
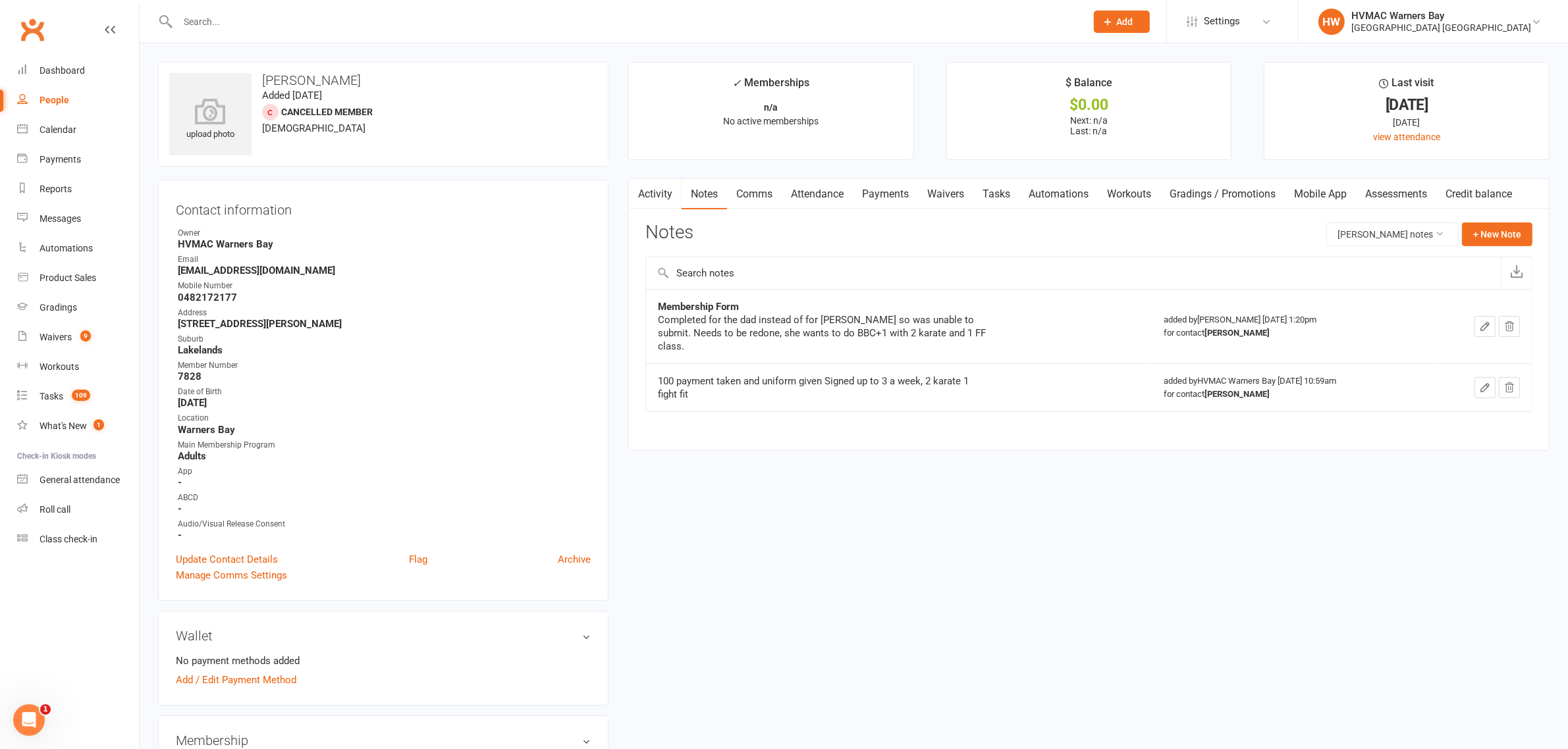
scroll to position [83, 0]
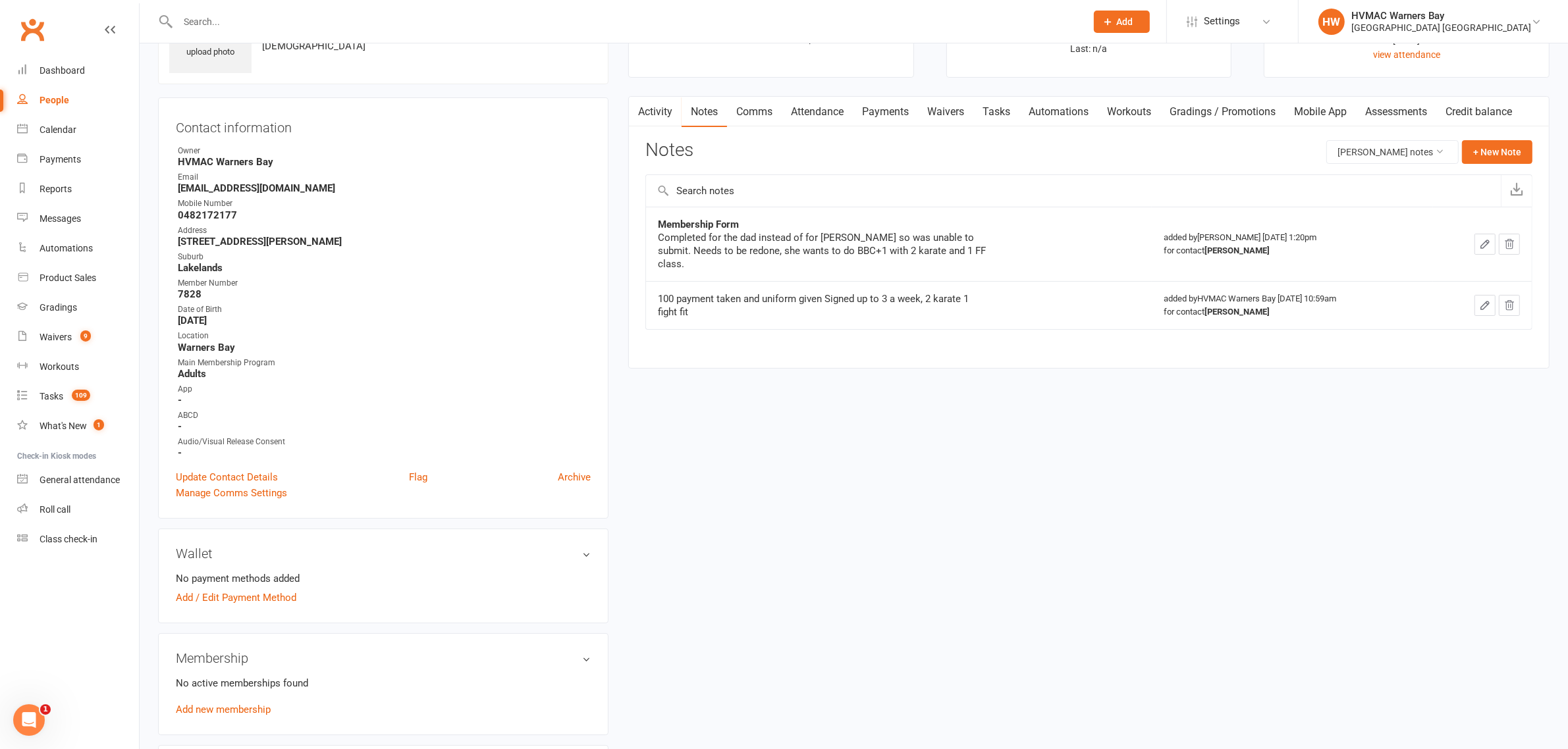
click at [933, 112] on link "Waivers" at bounding box center [946, 111] width 55 height 30
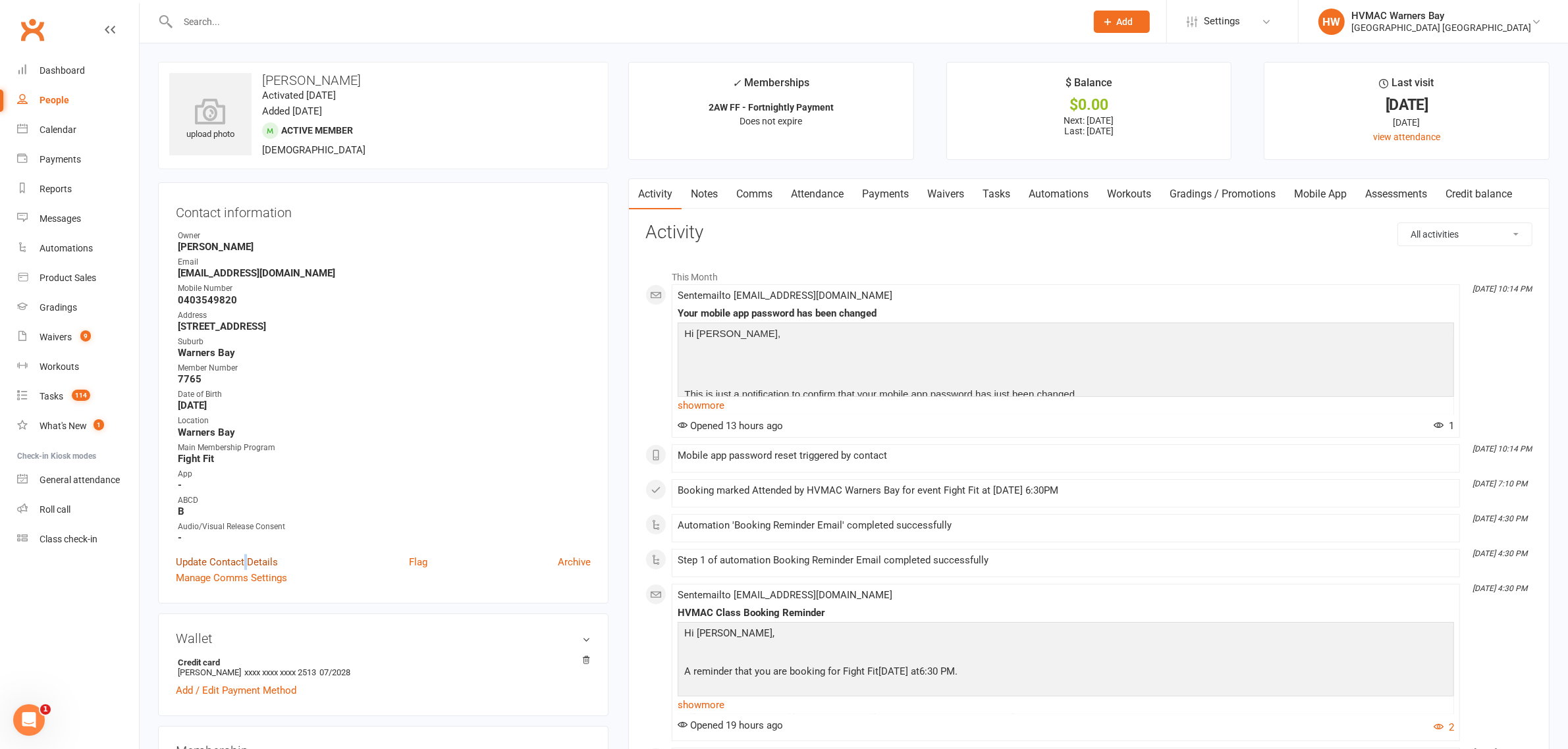
click at [248, 554] on link "Update Contact Details" at bounding box center [227, 562] width 102 height 16
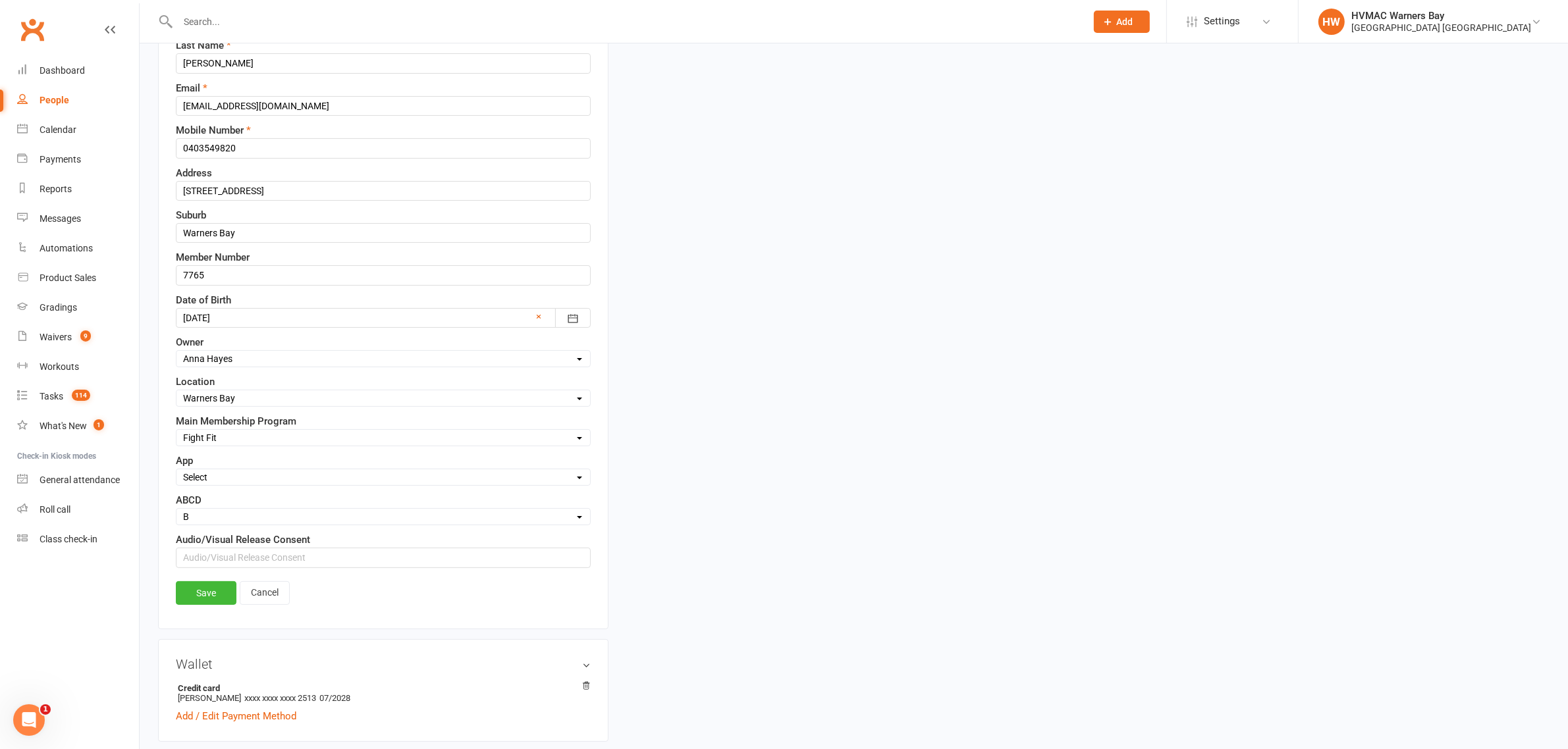
scroll to position [226, 0]
click at [230, 484] on select "Select Active Family Suspended Opt Out N/A" at bounding box center [383, 476] width 413 height 15
select select "Active"
click at [176, 472] on select "Select Active Family Suspended Opt Out N/A" at bounding box center [383, 476] width 413 height 15
click at [195, 593] on link "Save" at bounding box center [207, 592] width 61 height 24
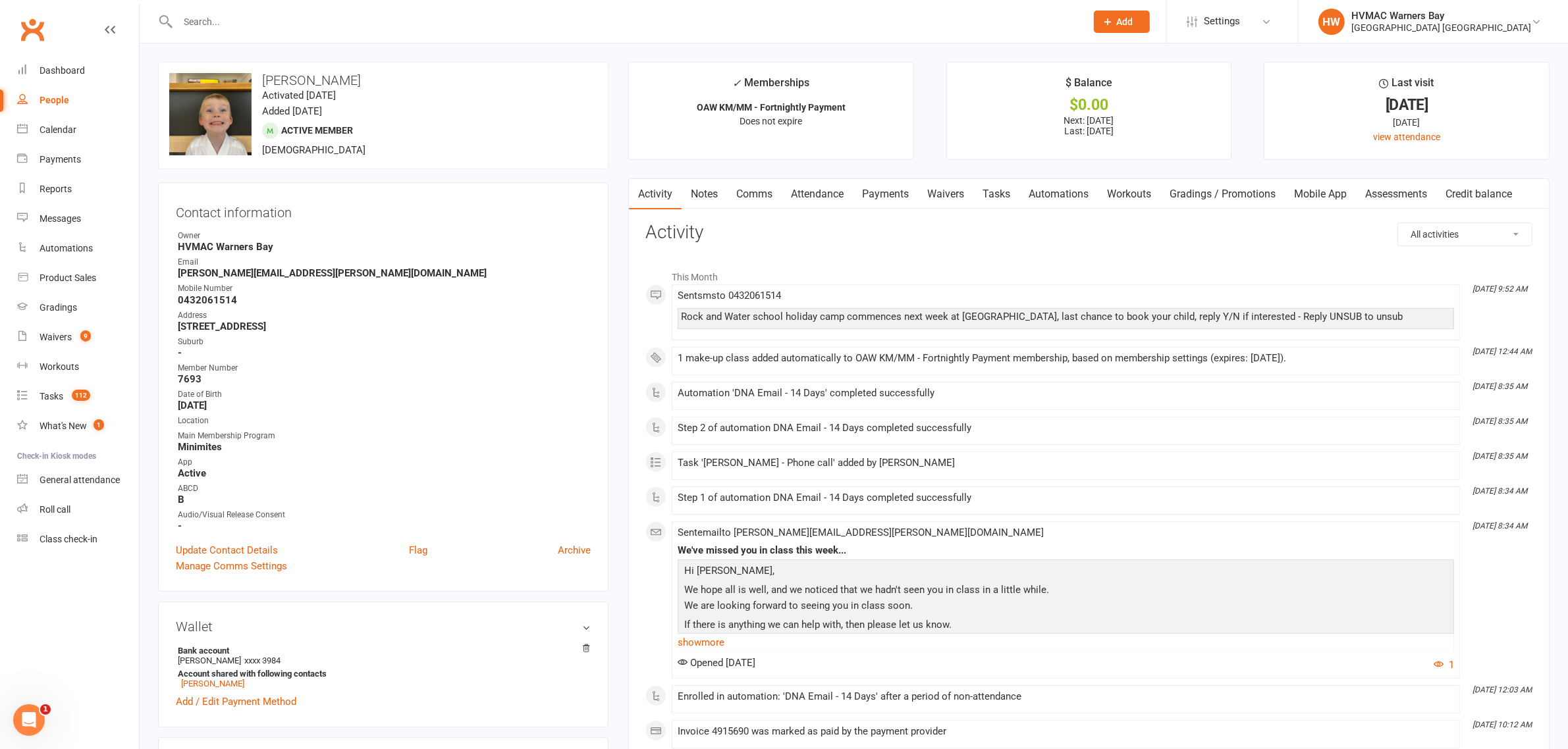
click at [807, 187] on link "Attendance" at bounding box center [816, 194] width 71 height 30
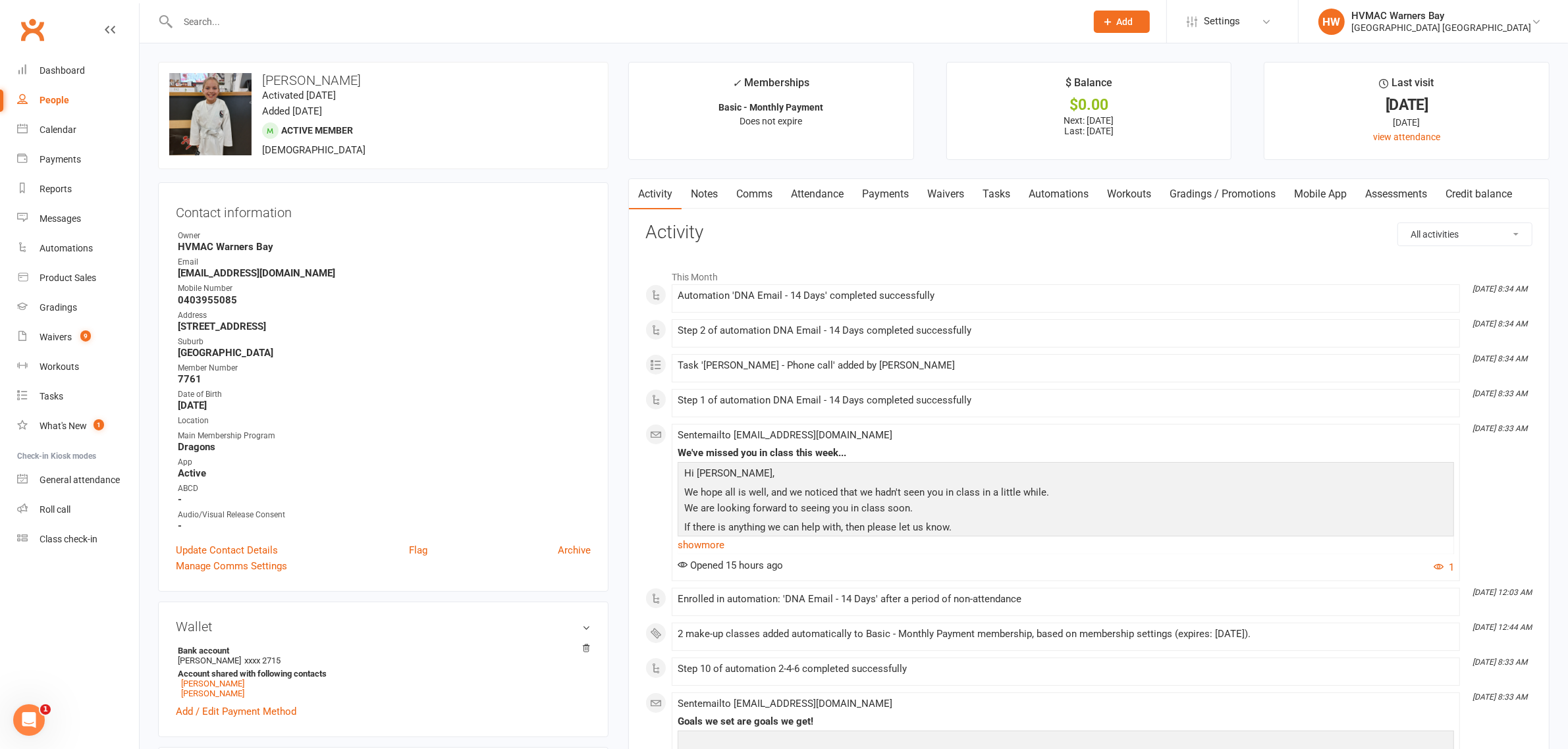
click at [706, 189] on link "Notes" at bounding box center [703, 194] width 45 height 30
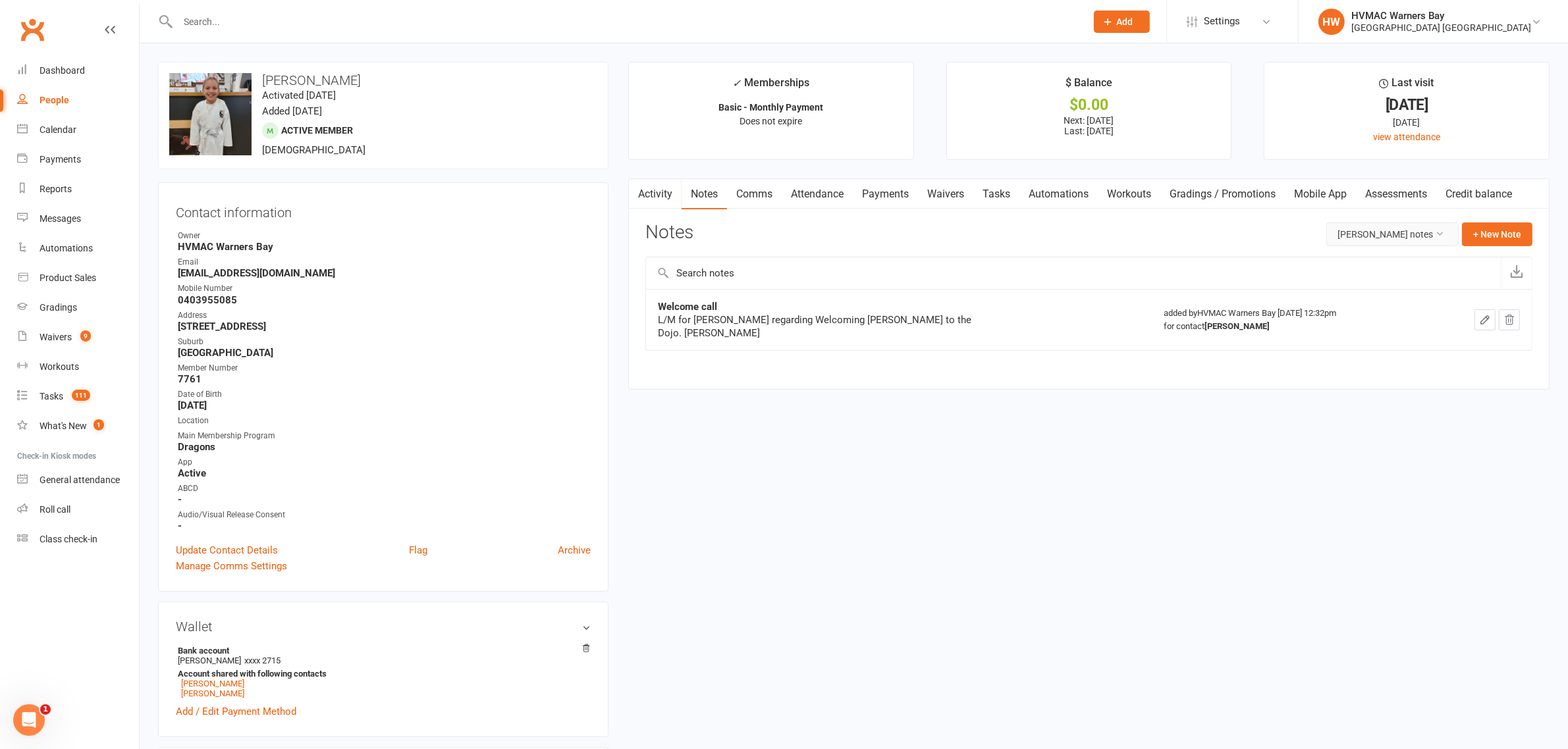
click at [1358, 240] on button "[PERSON_NAME] notes" at bounding box center [1393, 234] width 132 height 24
click at [1357, 287] on link "All family notes" at bounding box center [1381, 291] width 130 height 27
